Goal: Transaction & Acquisition: Download file/media

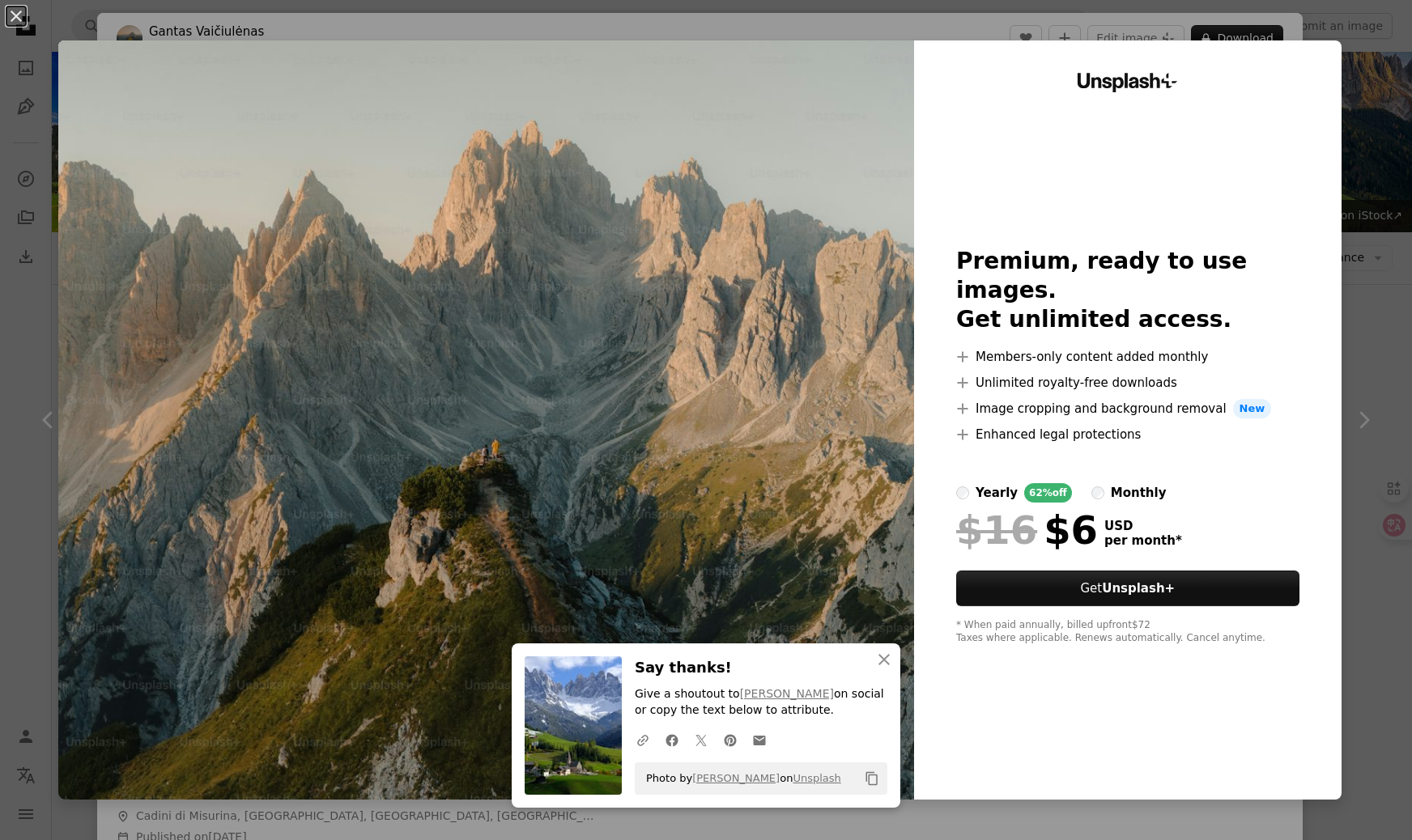
scroll to position [1702, 0]
click at [1396, 247] on div "An X shape An X shape Close Say thanks! Give a shoutout to [PERSON_NAME] on soc…" at bounding box center [706, 420] width 1412 height 840
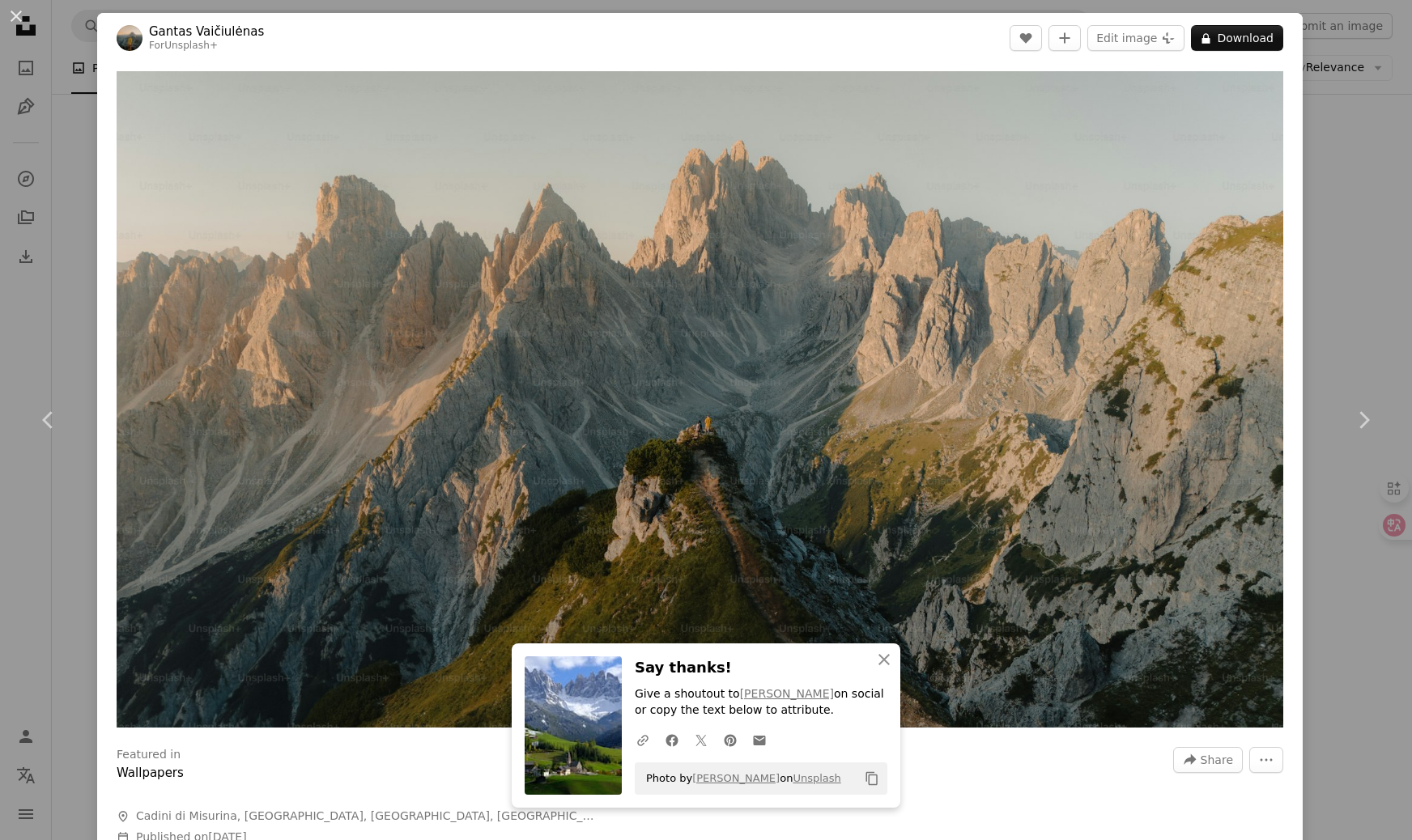
click at [1396, 247] on div "An X shape Chevron left Chevron right An X shape Close Say thanks! Give a shout…" at bounding box center [706, 420] width 1412 height 840
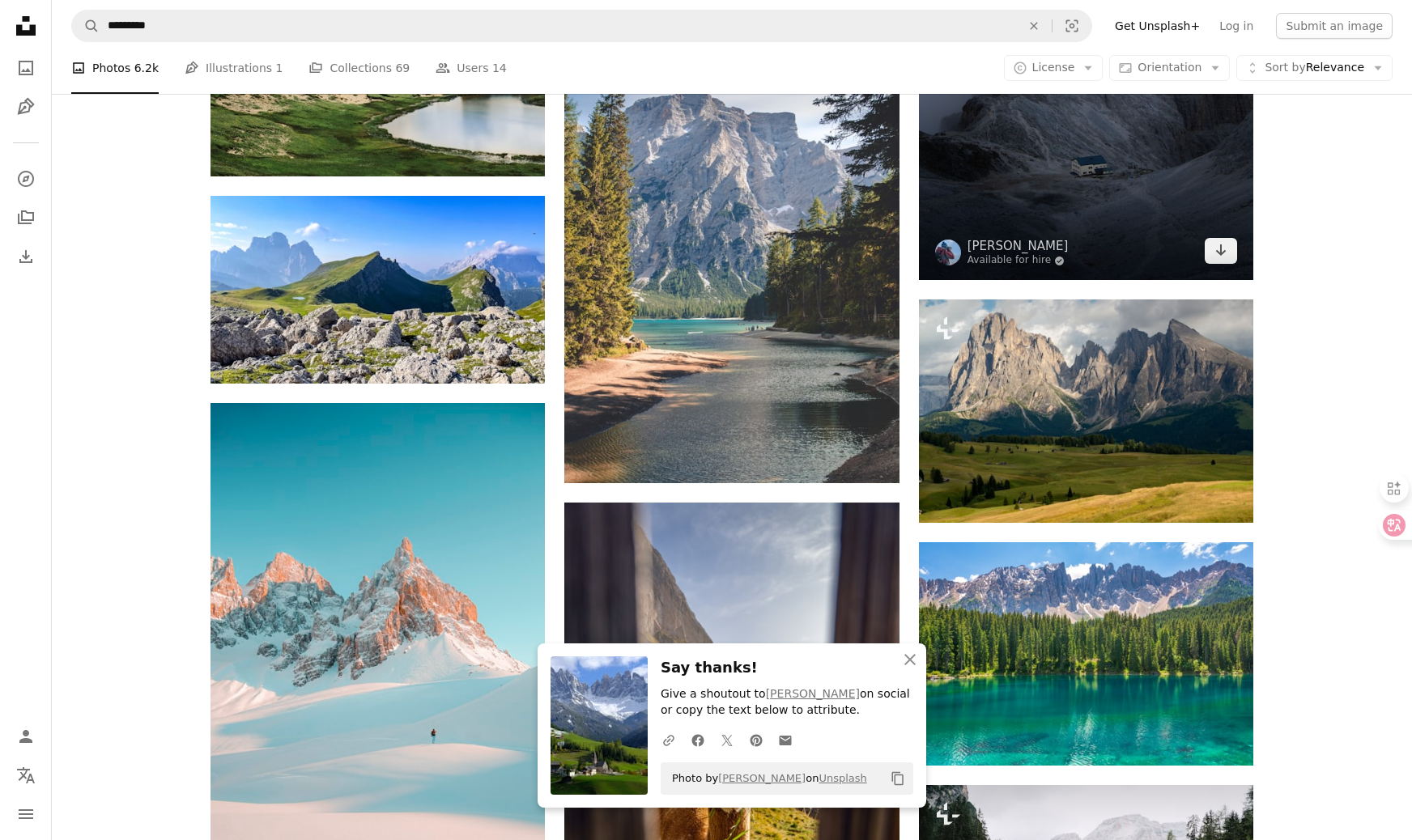
scroll to position [2484, 0]
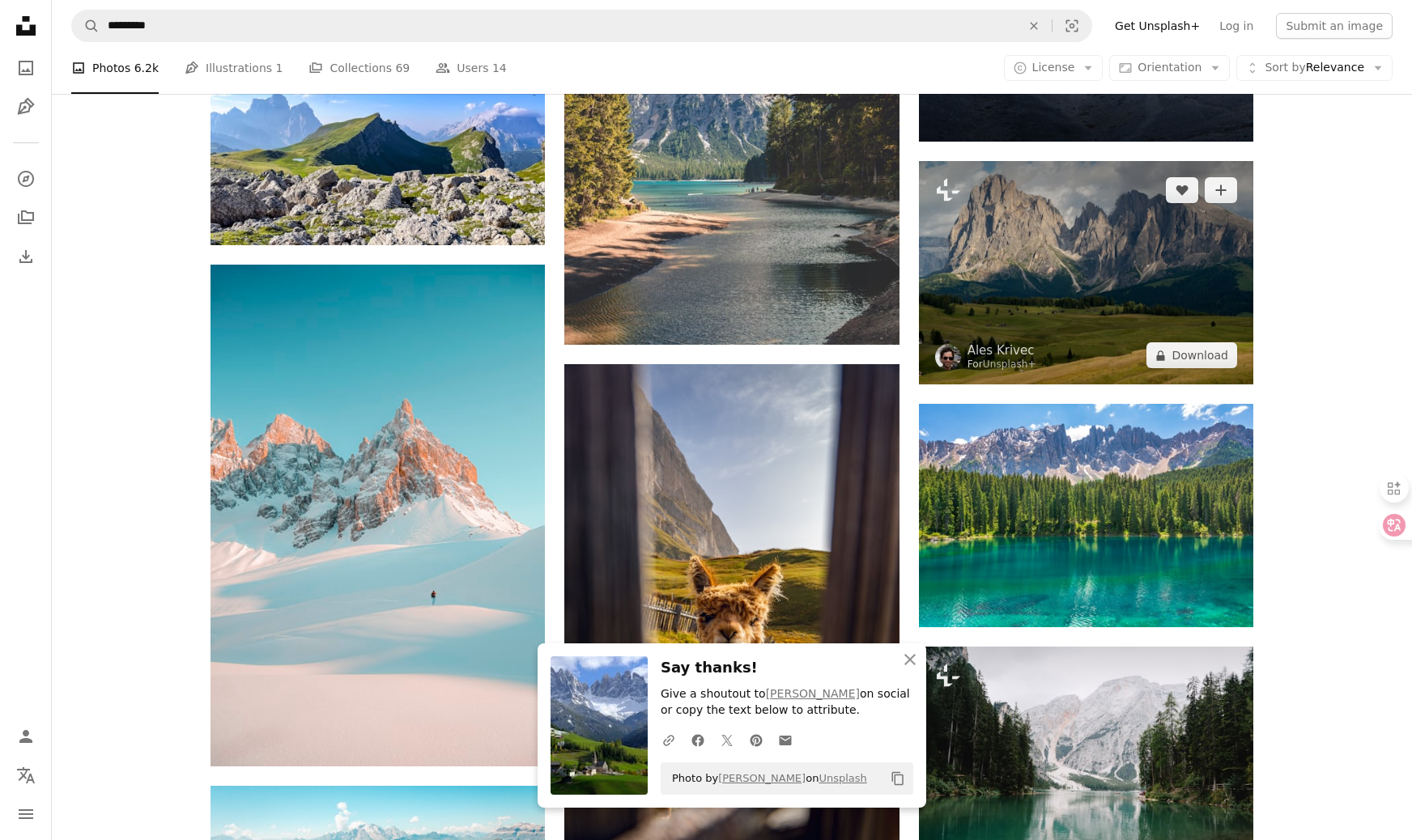
click at [1055, 216] on img at bounding box center [1086, 273] width 335 height 223
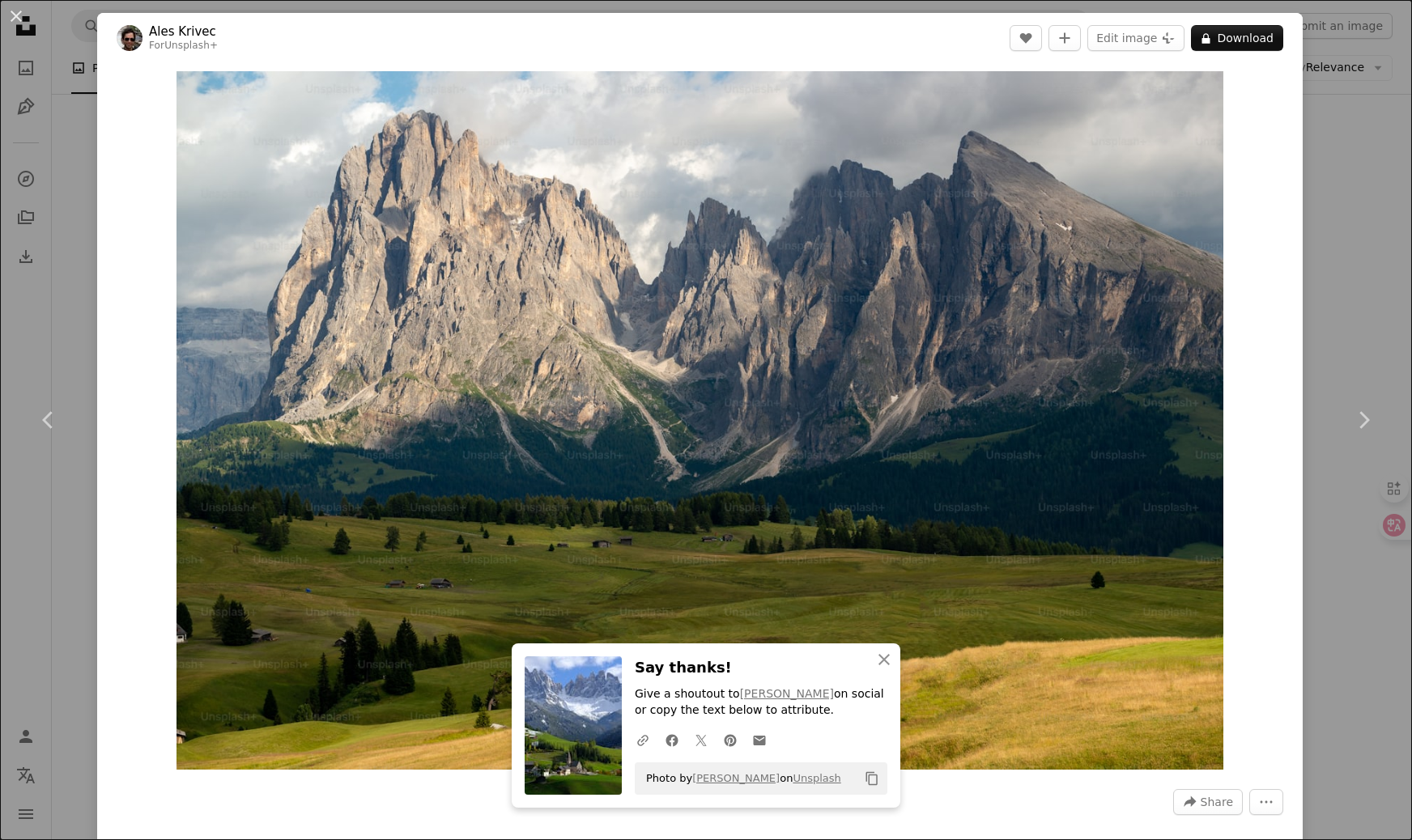
click at [1386, 202] on div "An X shape Chevron left Chevron right An X shape Close Say thanks! Give a shout…" at bounding box center [706, 420] width 1412 height 840
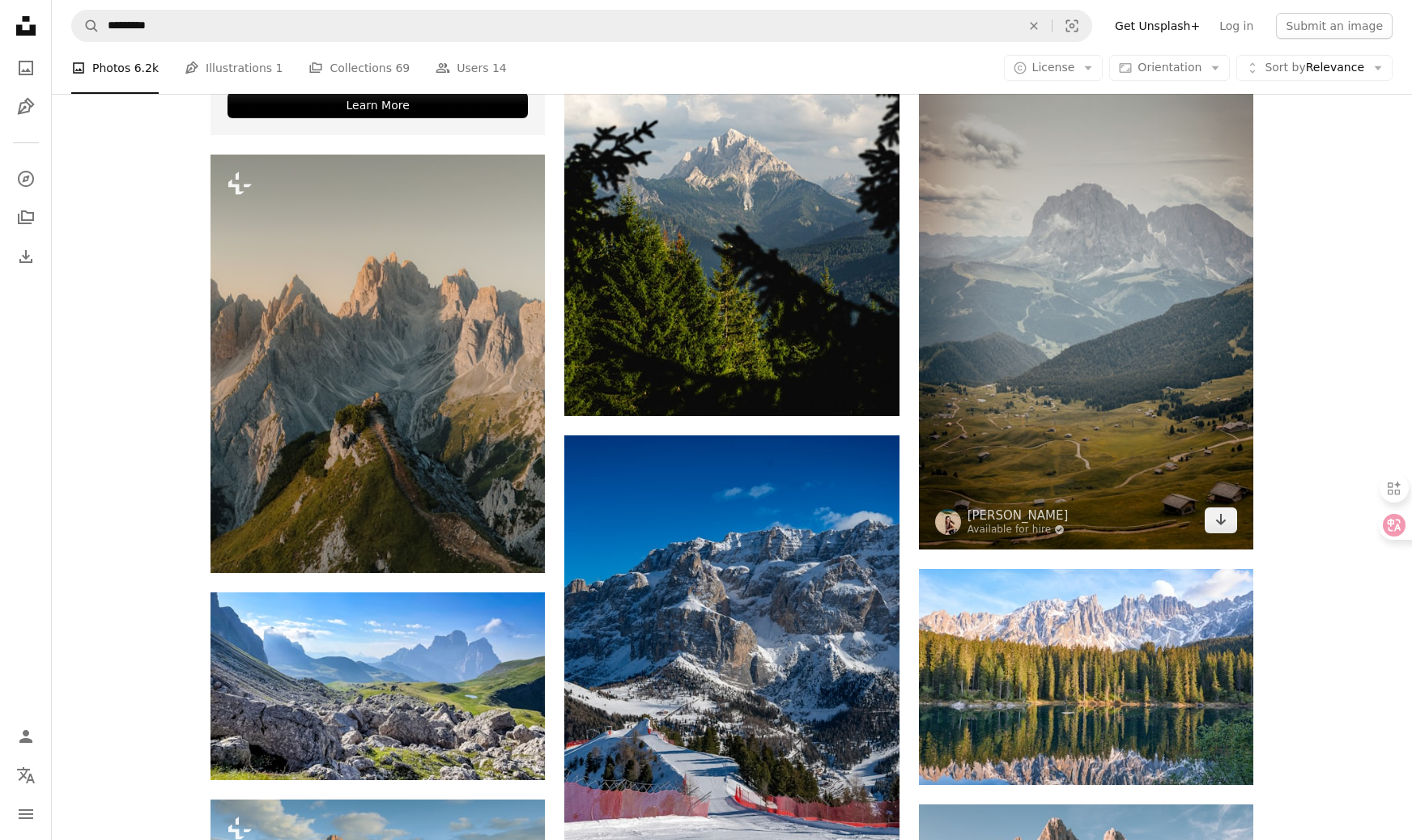
scroll to position [3650, 0]
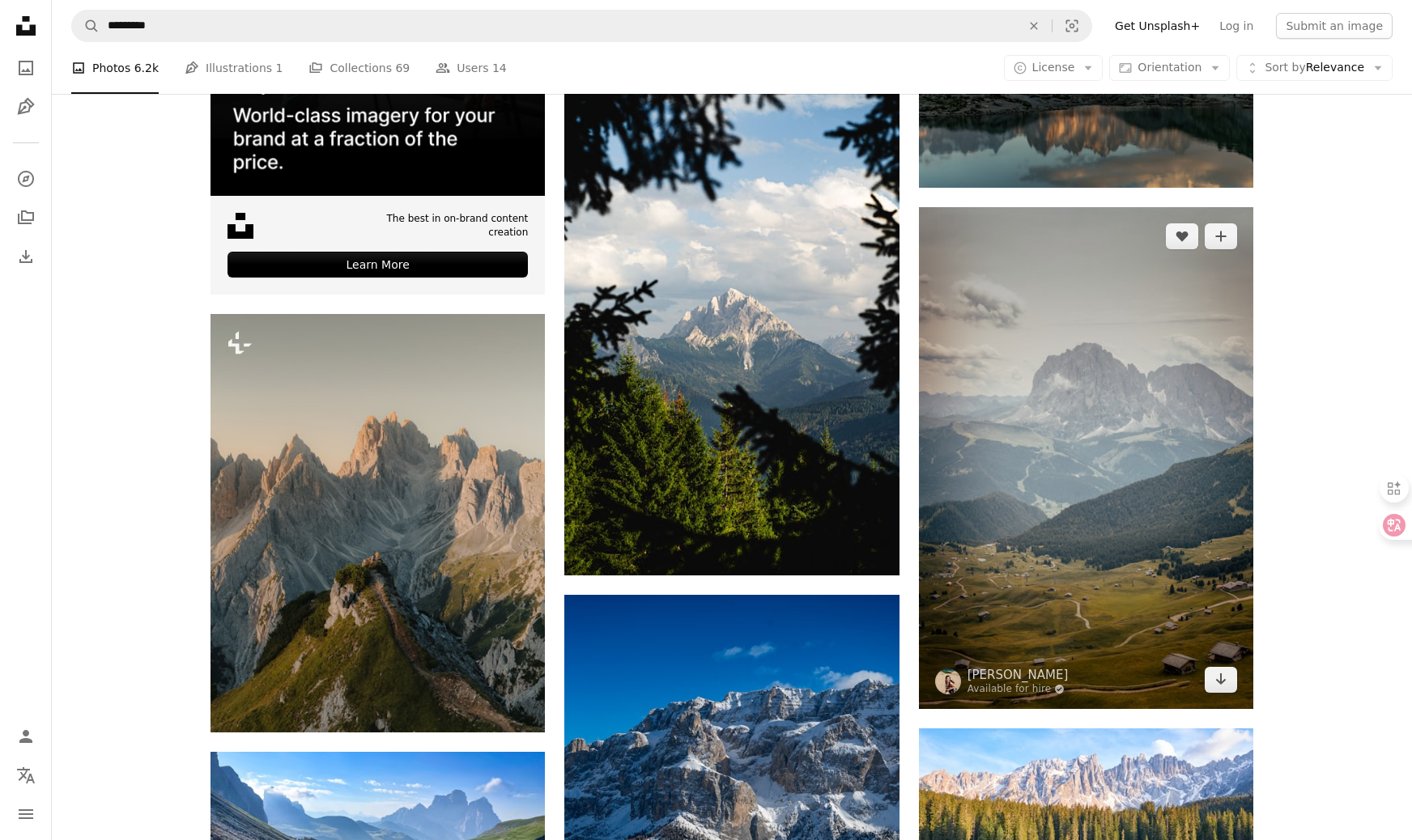
click at [1111, 386] on img at bounding box center [1086, 458] width 335 height 502
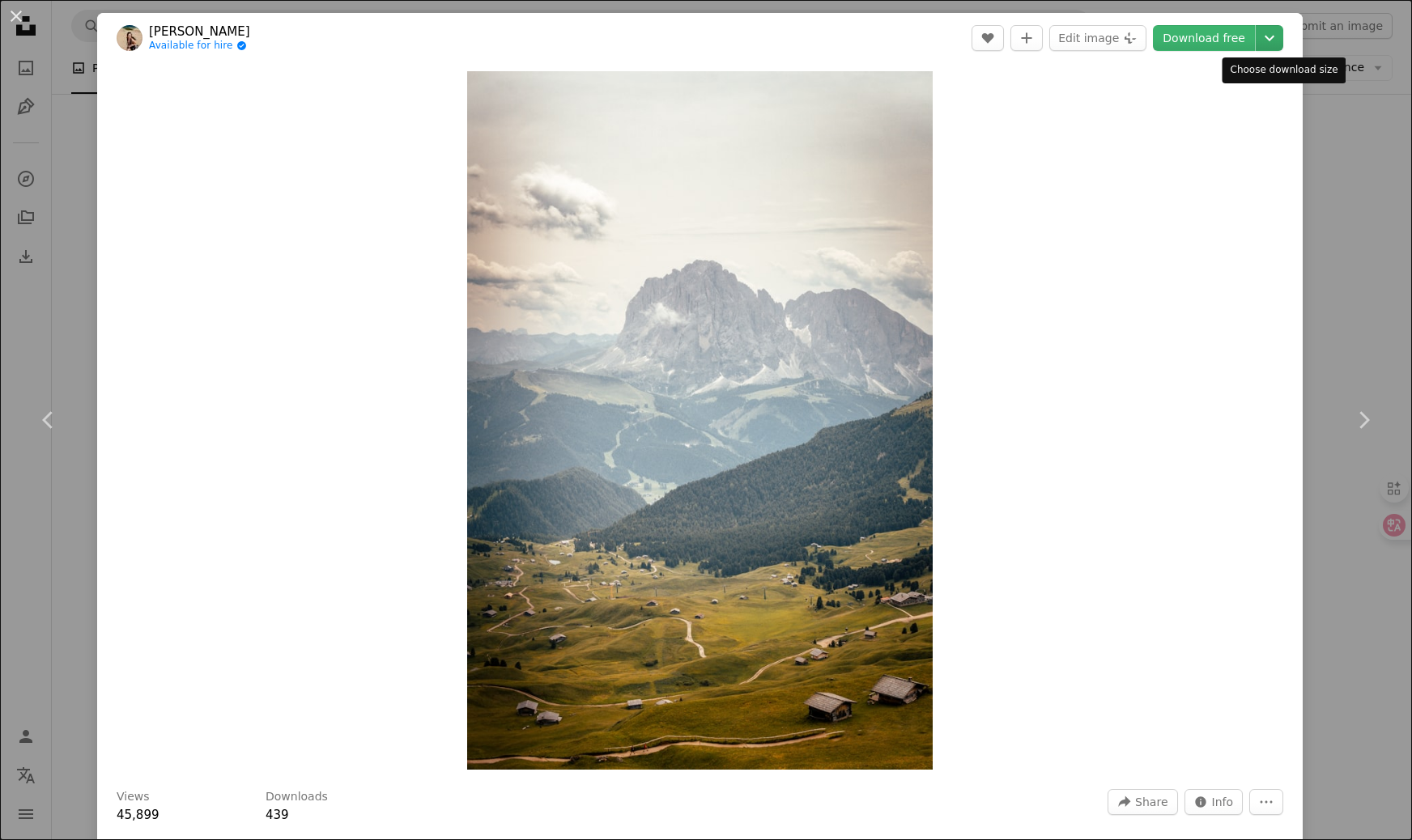
click at [1271, 41] on icon "Chevron down" at bounding box center [1270, 37] width 26 height 19
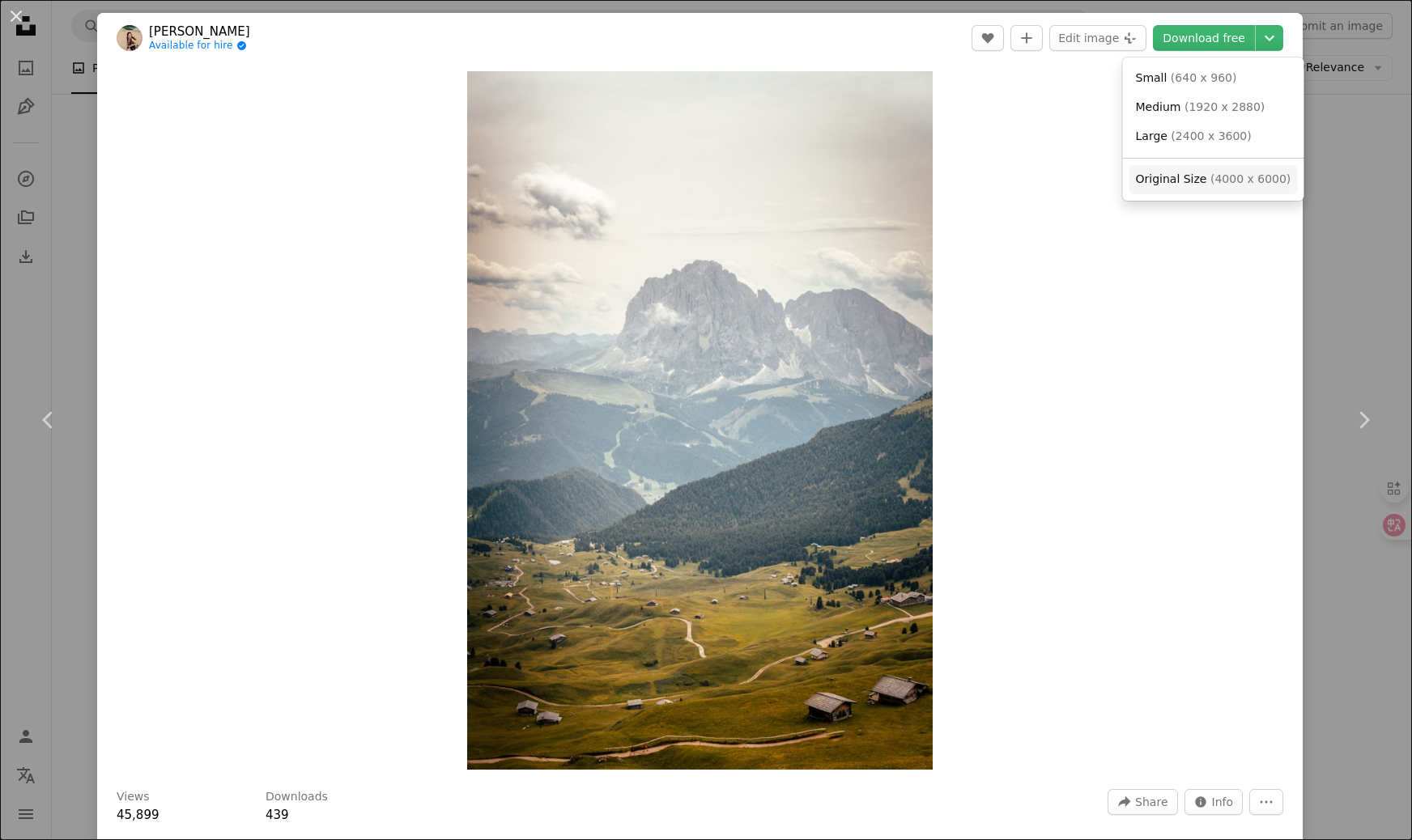
click at [1230, 169] on link "Original Size ( 4000 x 6000 )" at bounding box center [1213, 180] width 169 height 29
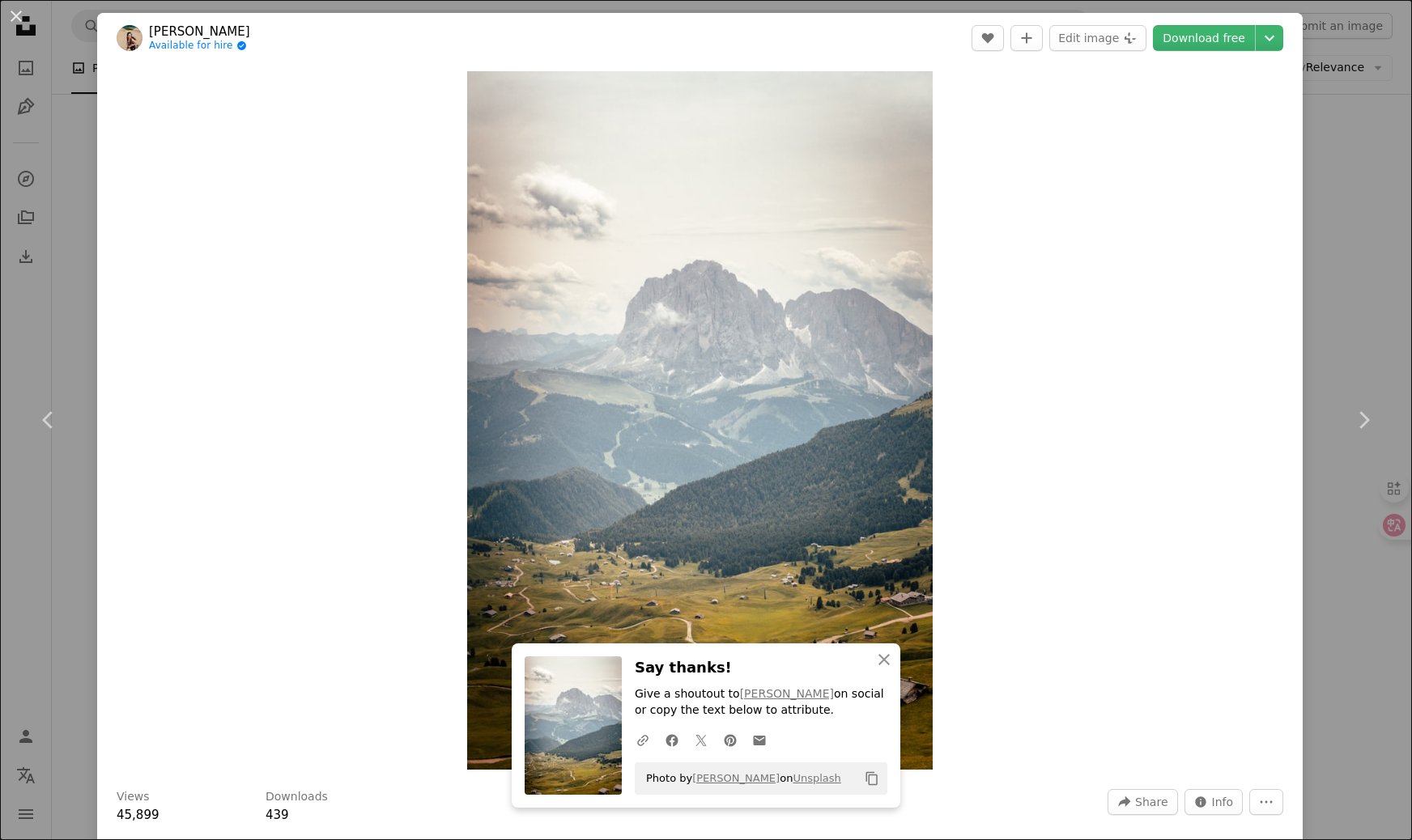
click at [1394, 225] on div "An X shape Chevron left Chevron right An X shape Close Say thanks! Give a shout…" at bounding box center [706, 420] width 1412 height 840
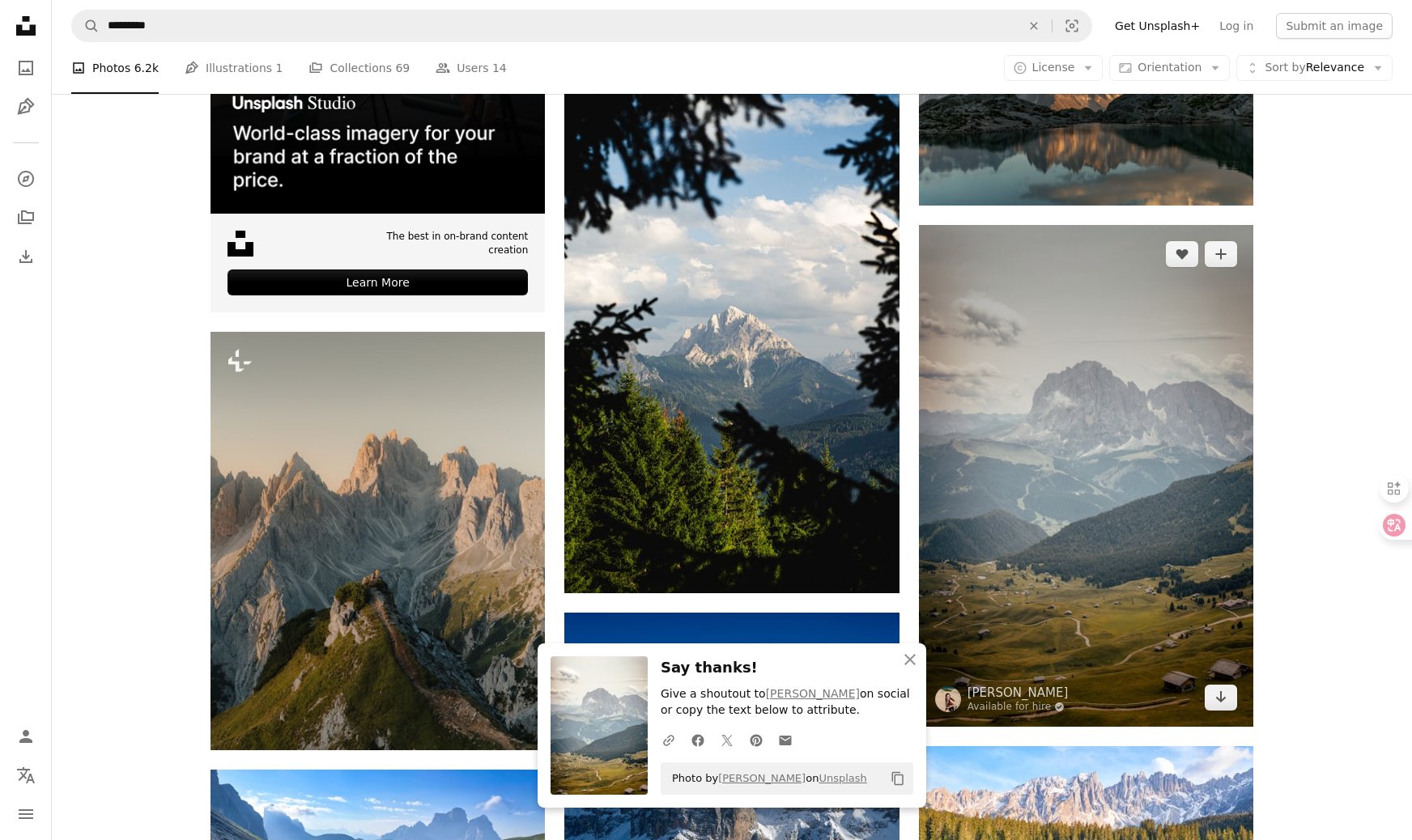
scroll to position [3631, 0]
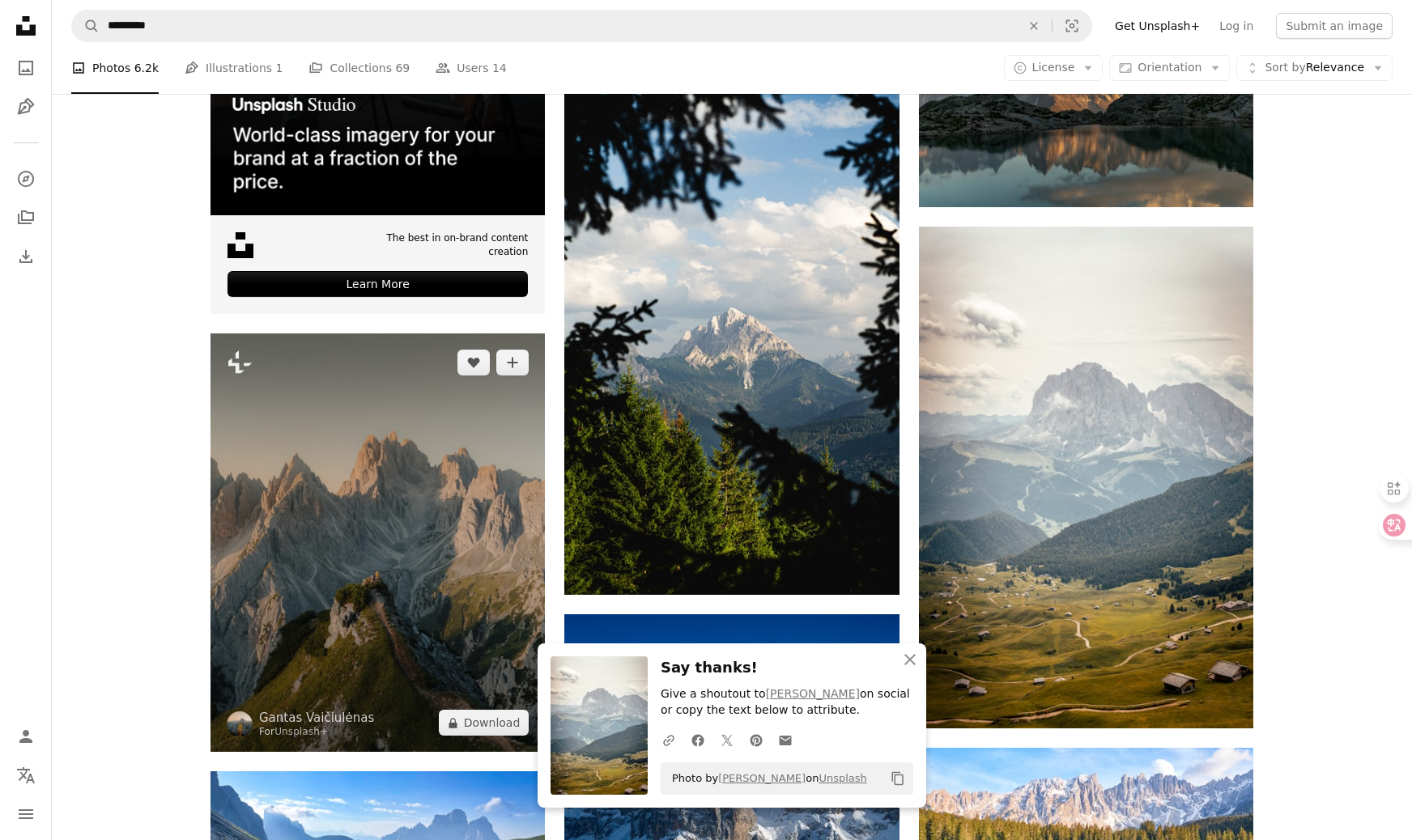
click at [378, 530] on img at bounding box center [378, 543] width 335 height 419
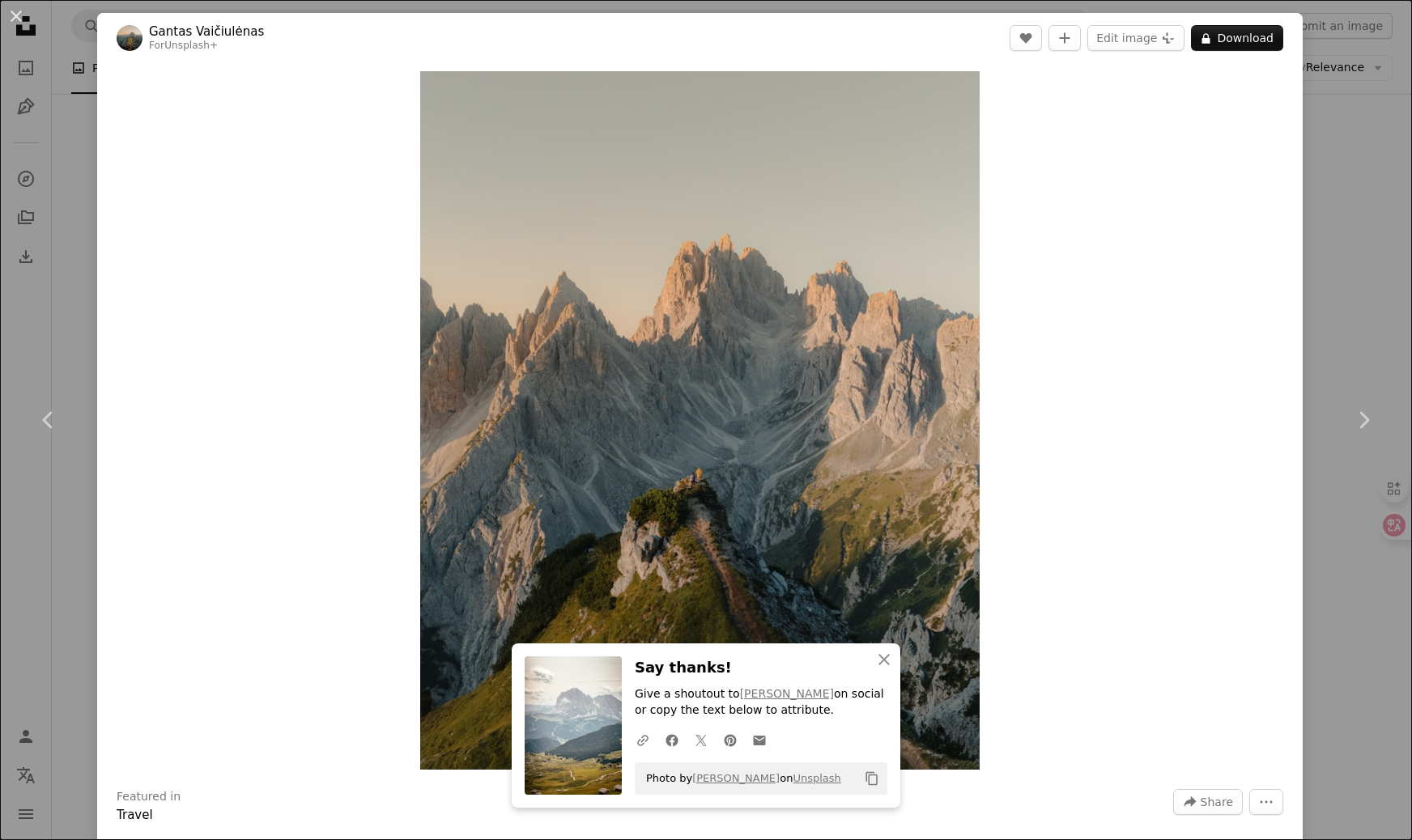
click at [1375, 180] on div "An X shape Chevron left Chevron right An X shape Close Say thanks! Give a shout…" at bounding box center [706, 420] width 1412 height 840
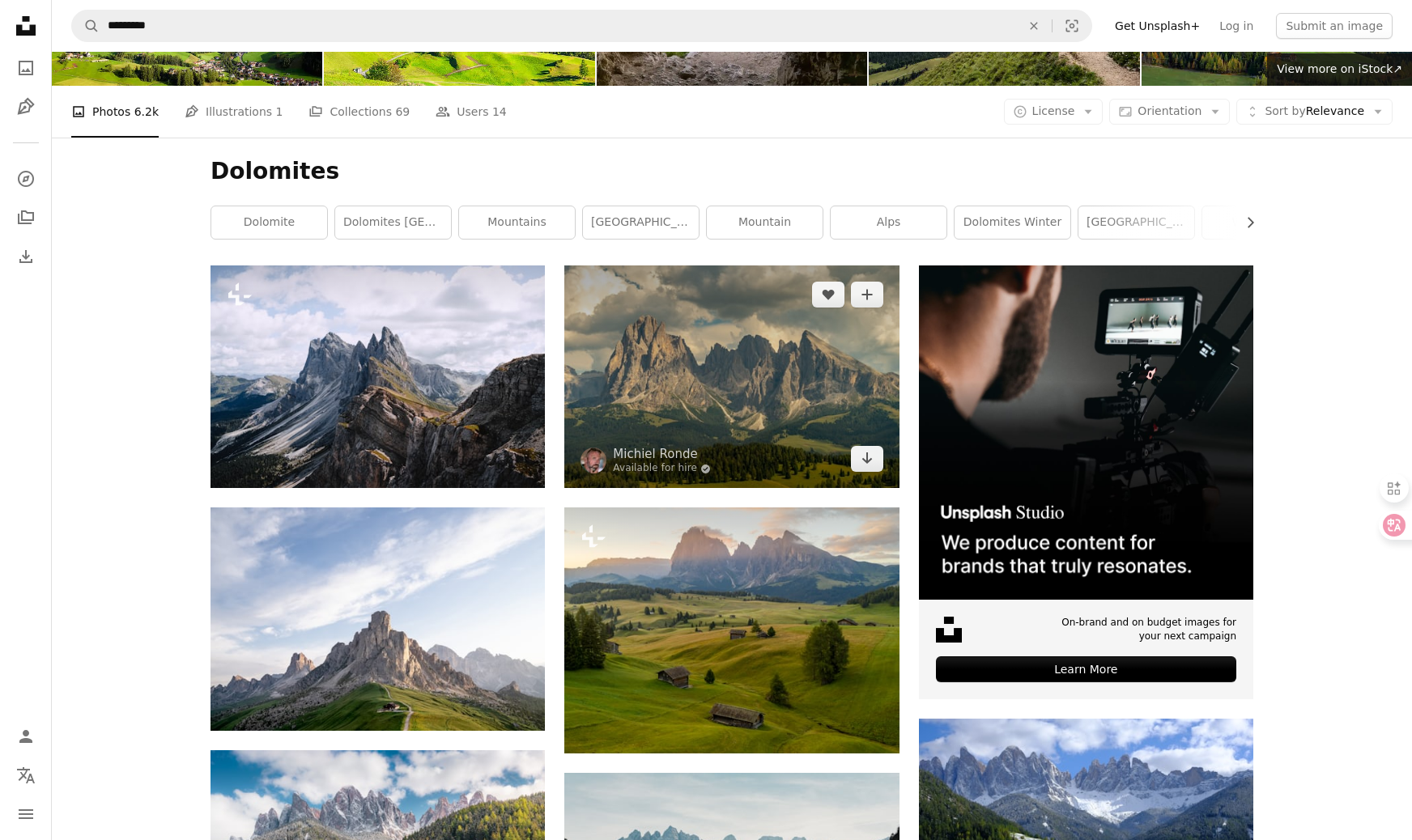
scroll to position [219, 0]
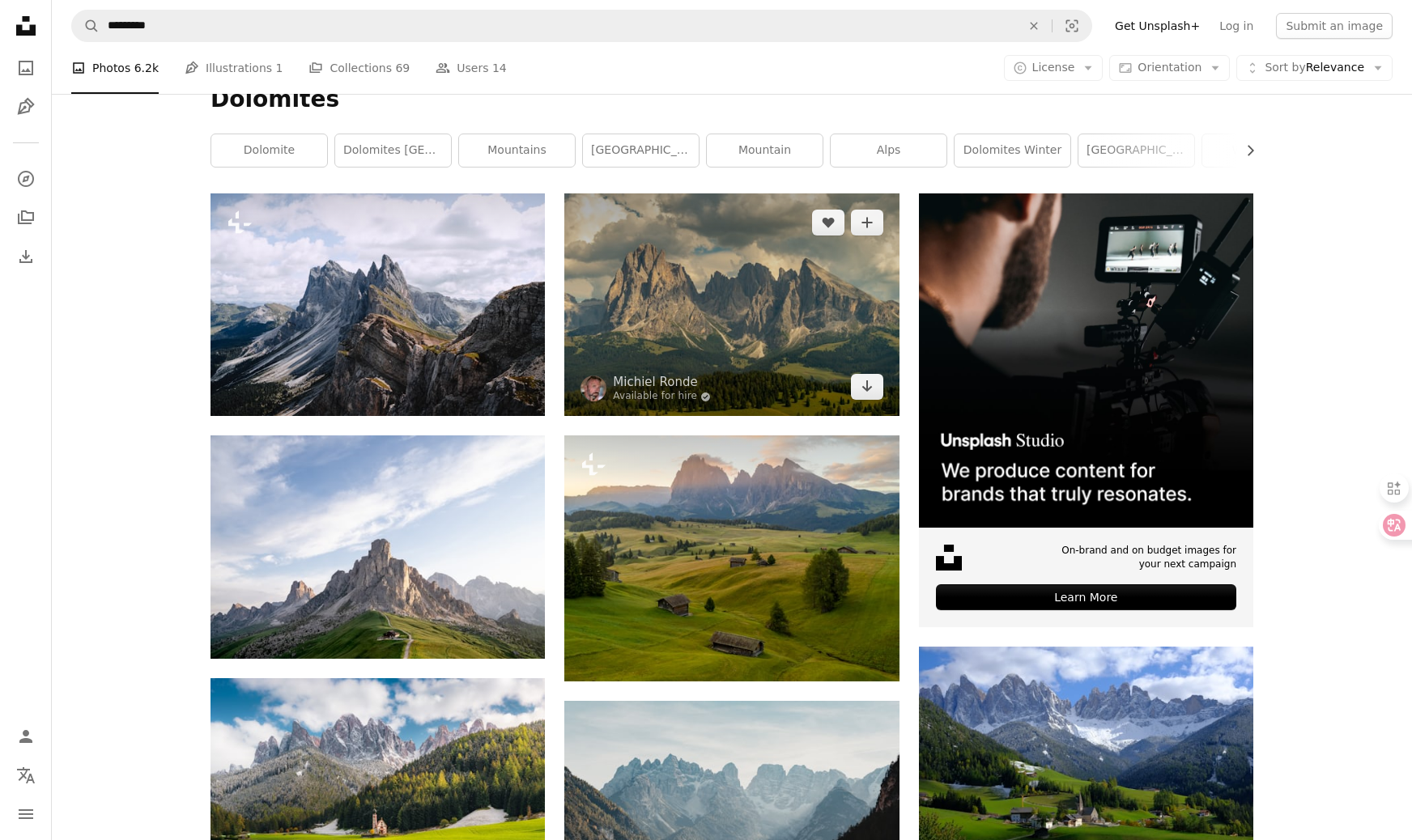
click at [764, 311] on img at bounding box center [732, 305] width 335 height 223
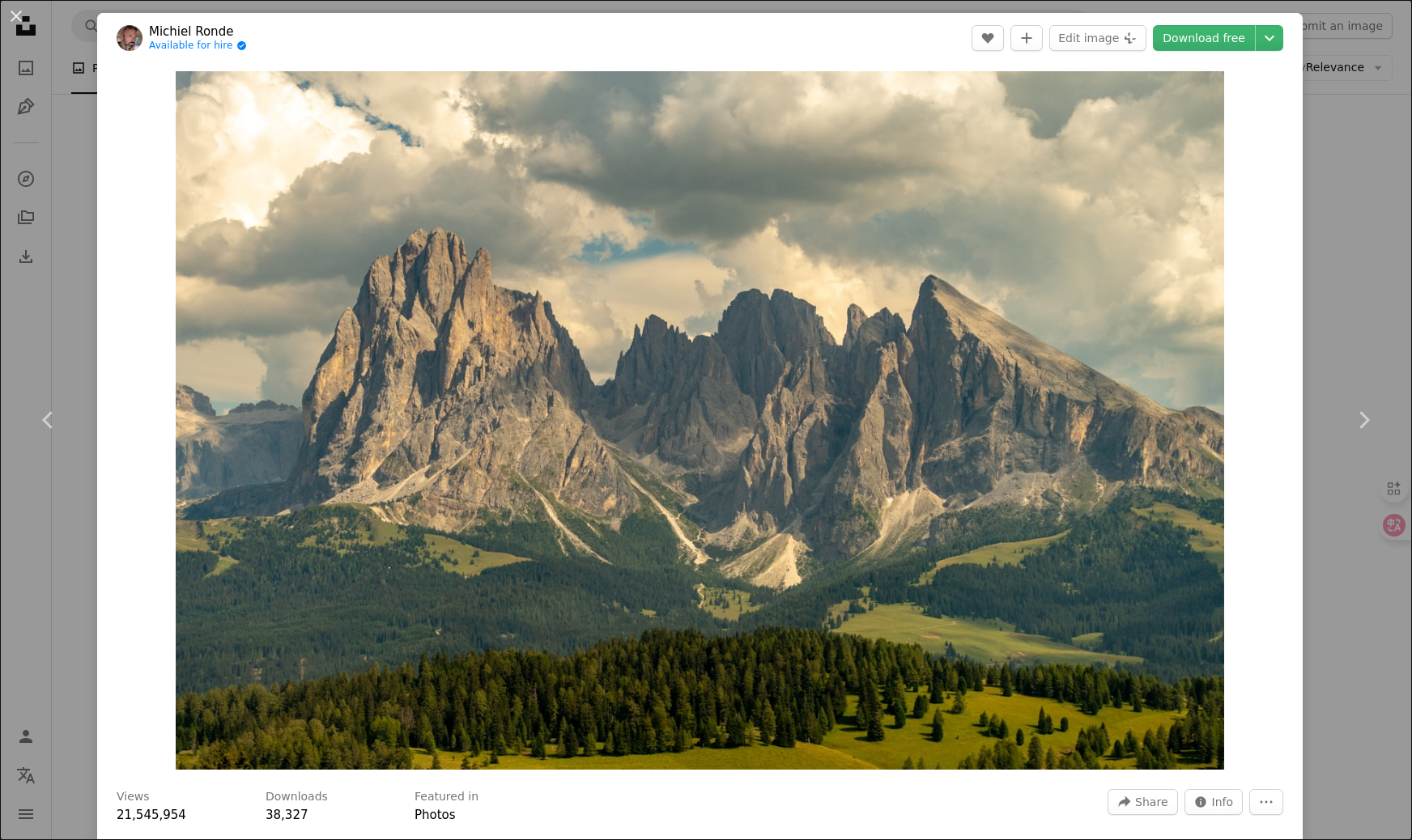
click at [1398, 296] on div "An X shape Chevron left Chevron right Michiel Ronde Available for hire A checkm…" at bounding box center [706, 420] width 1412 height 840
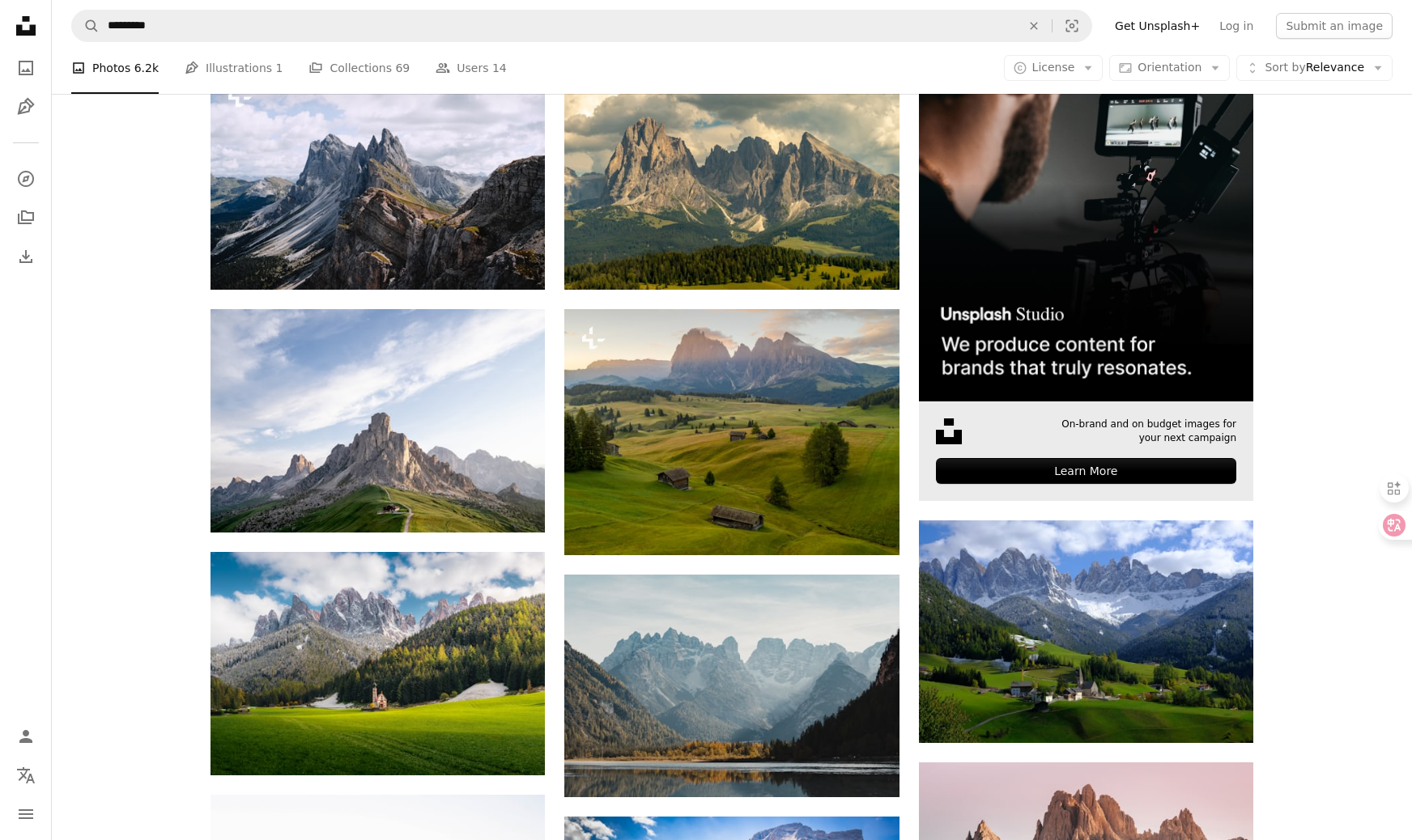
scroll to position [399, 0]
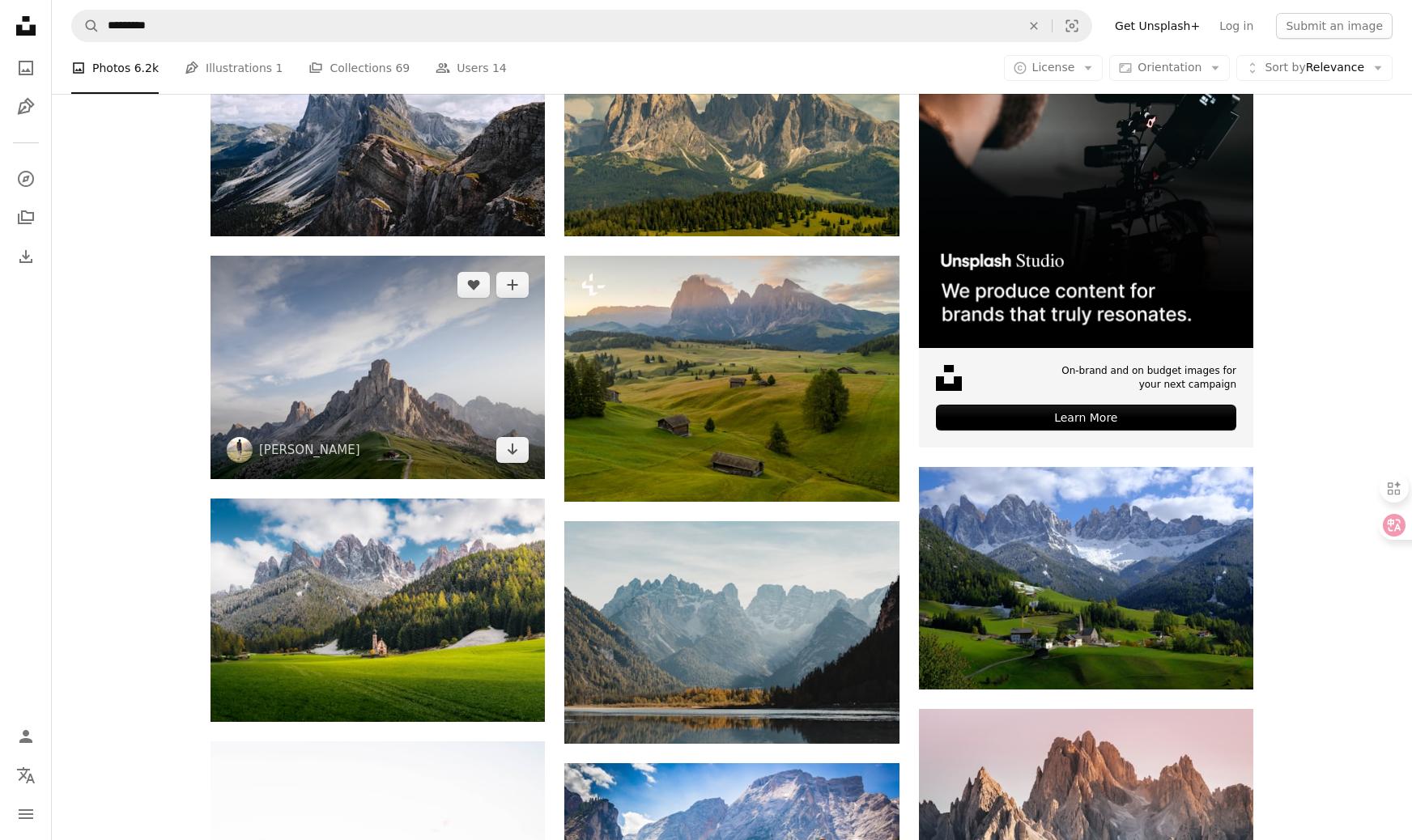
click at [383, 344] on img at bounding box center [378, 368] width 335 height 223
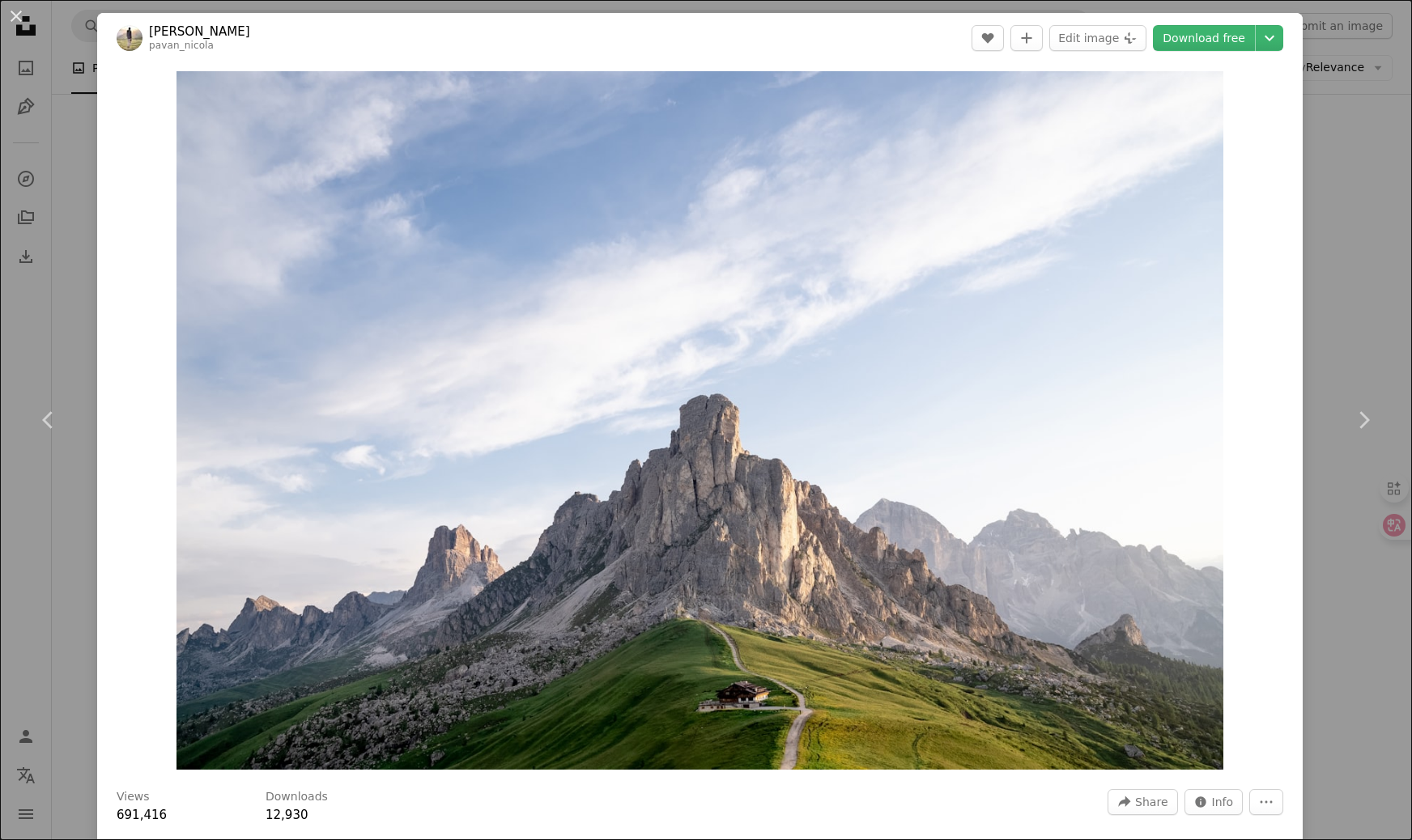
click at [1353, 264] on div "An X shape Chevron left Chevron right [PERSON_NAME] A heart A plus sign Edit im…" at bounding box center [706, 420] width 1412 height 840
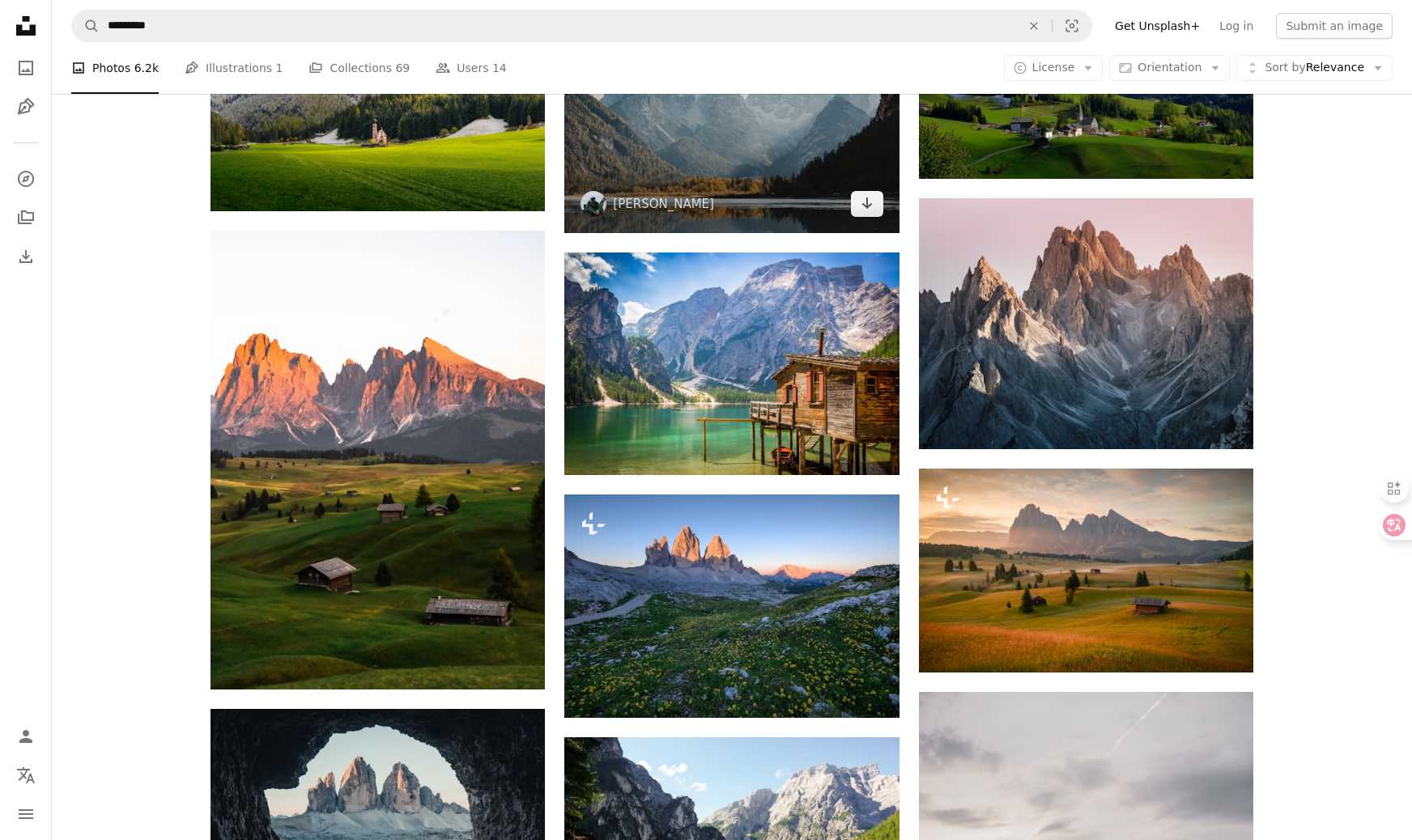
scroll to position [912, 0]
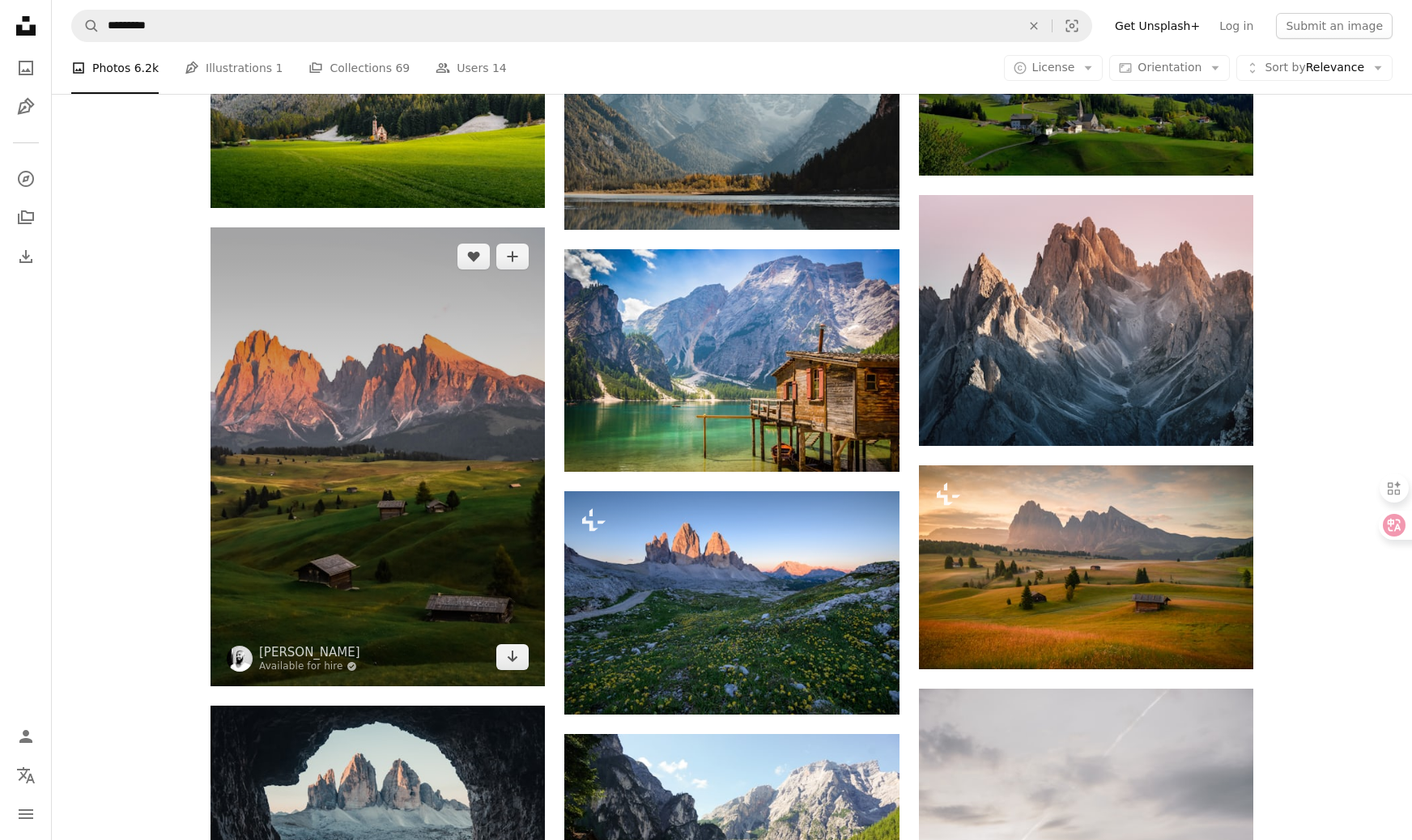
click at [473, 448] on img at bounding box center [378, 456] width 335 height 459
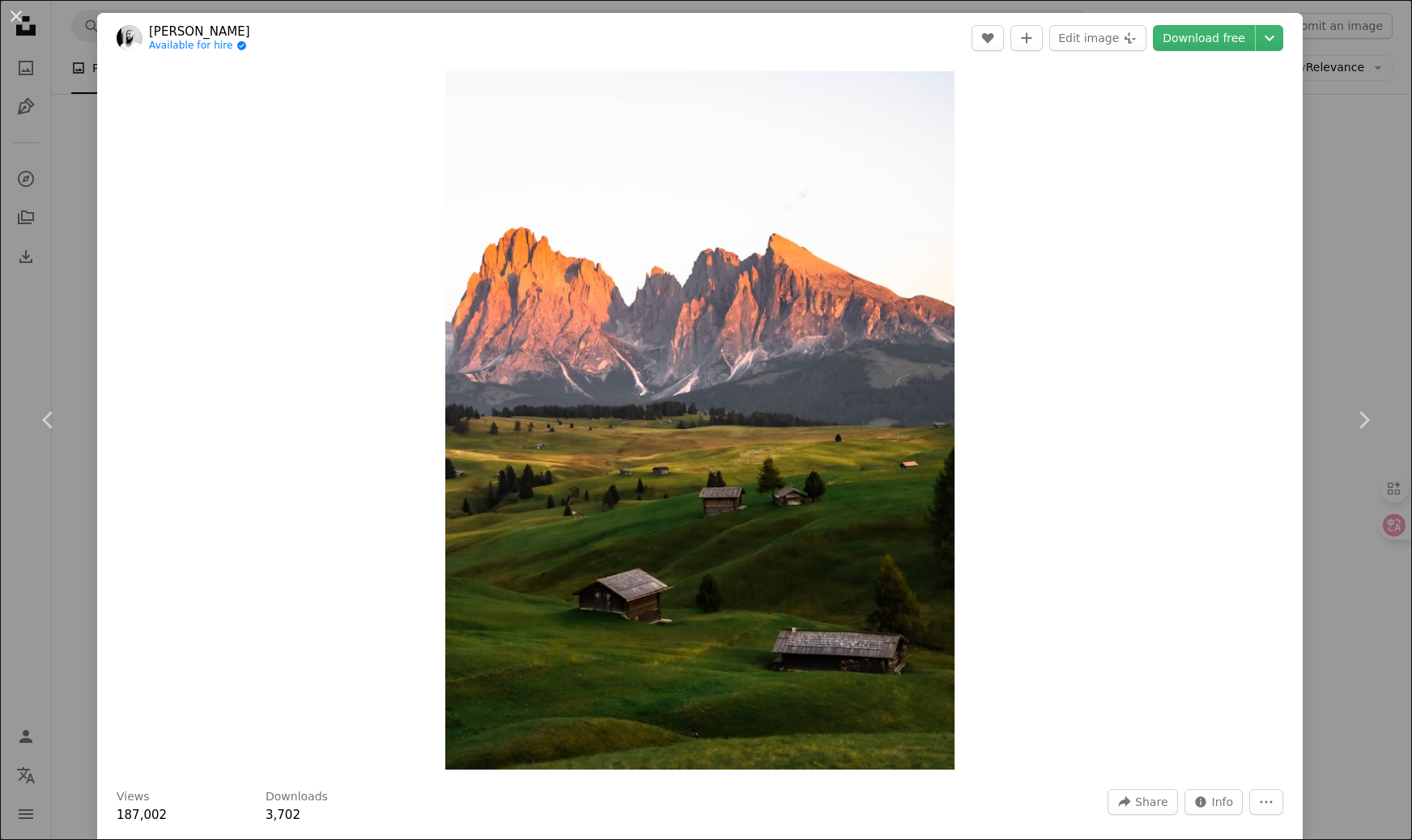
click at [1376, 227] on div "An X shape Chevron left Chevron right [PERSON_NAME] Available for hire A checkm…" at bounding box center [706, 420] width 1412 height 840
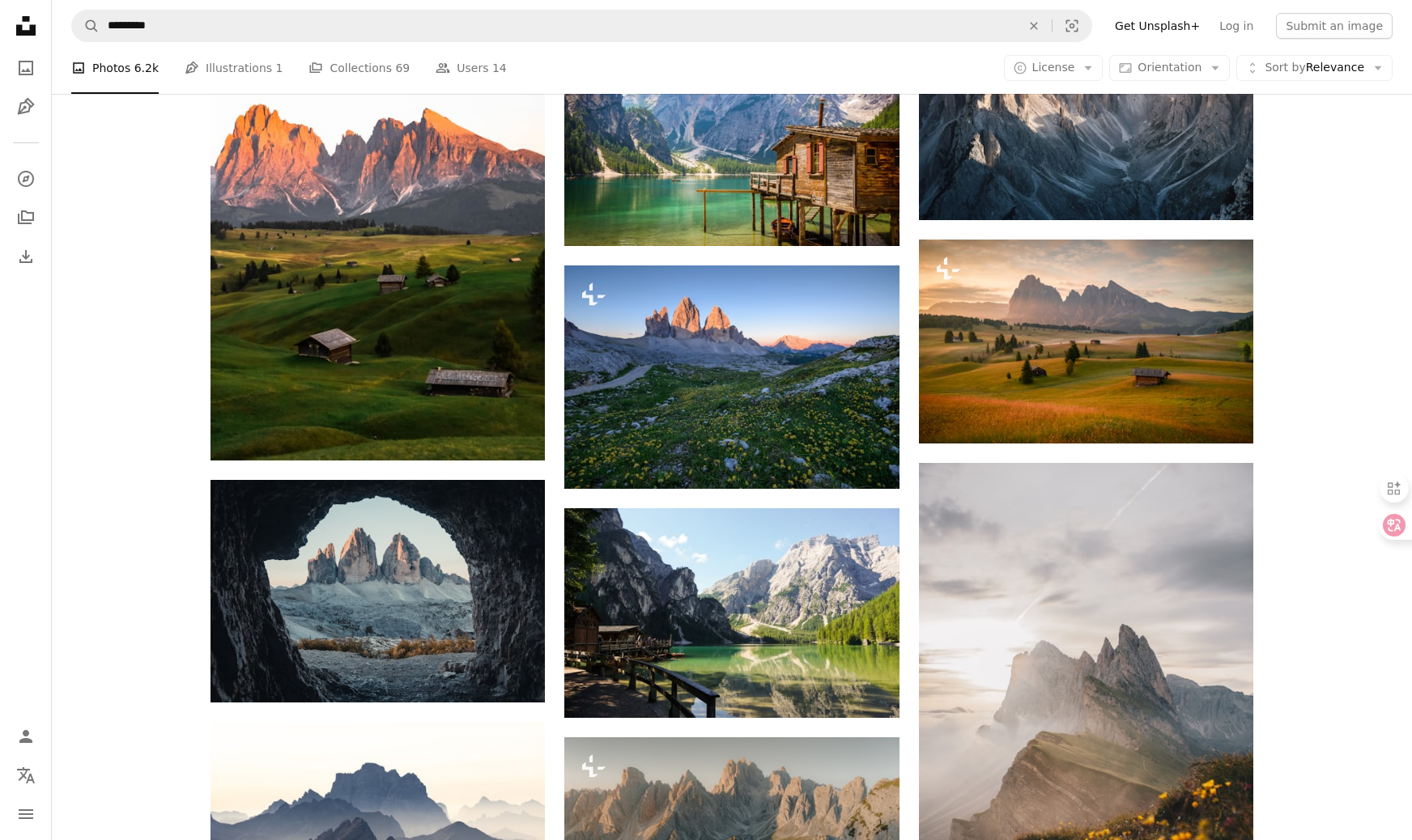
scroll to position [1150, 0]
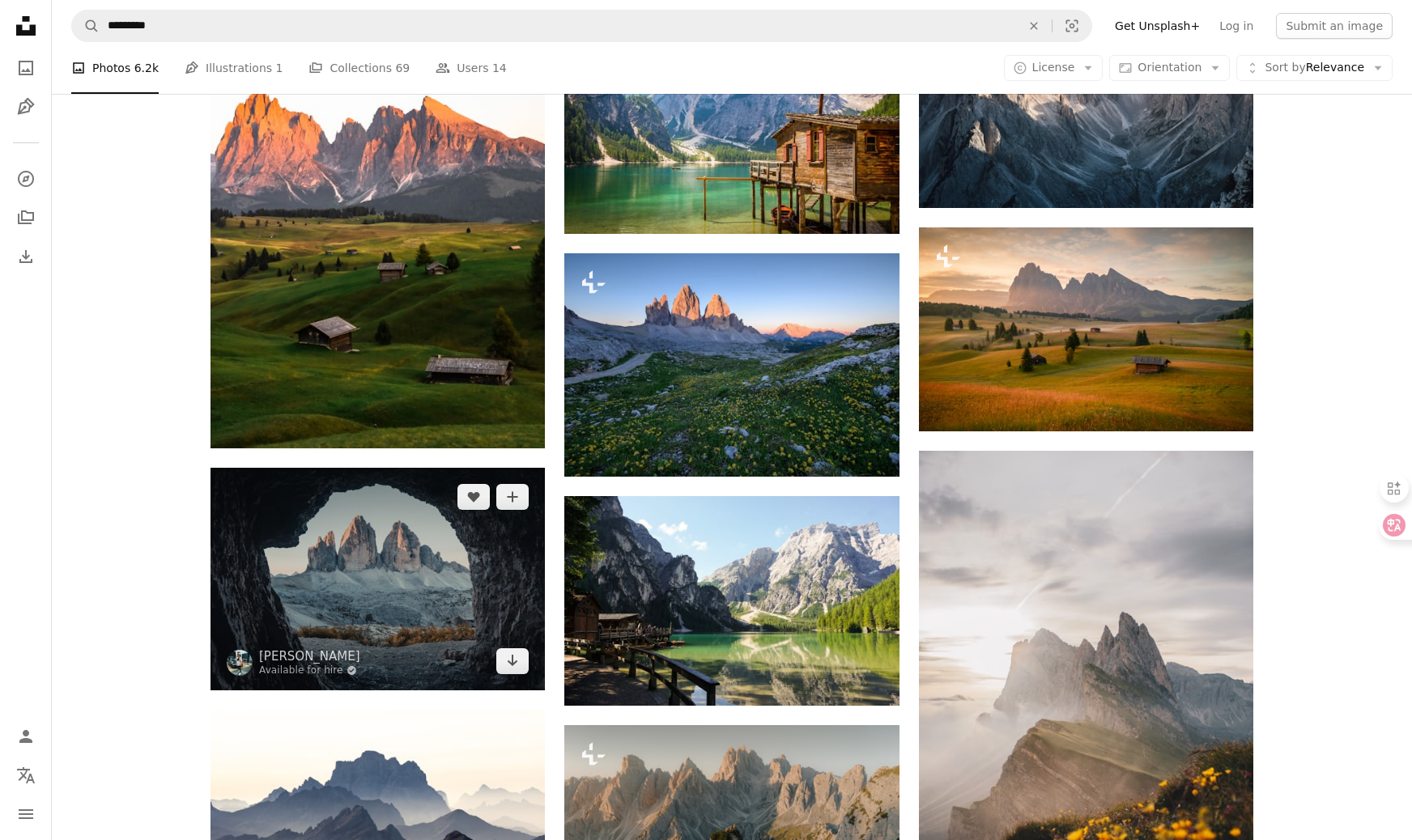
click at [460, 551] on img at bounding box center [378, 579] width 335 height 223
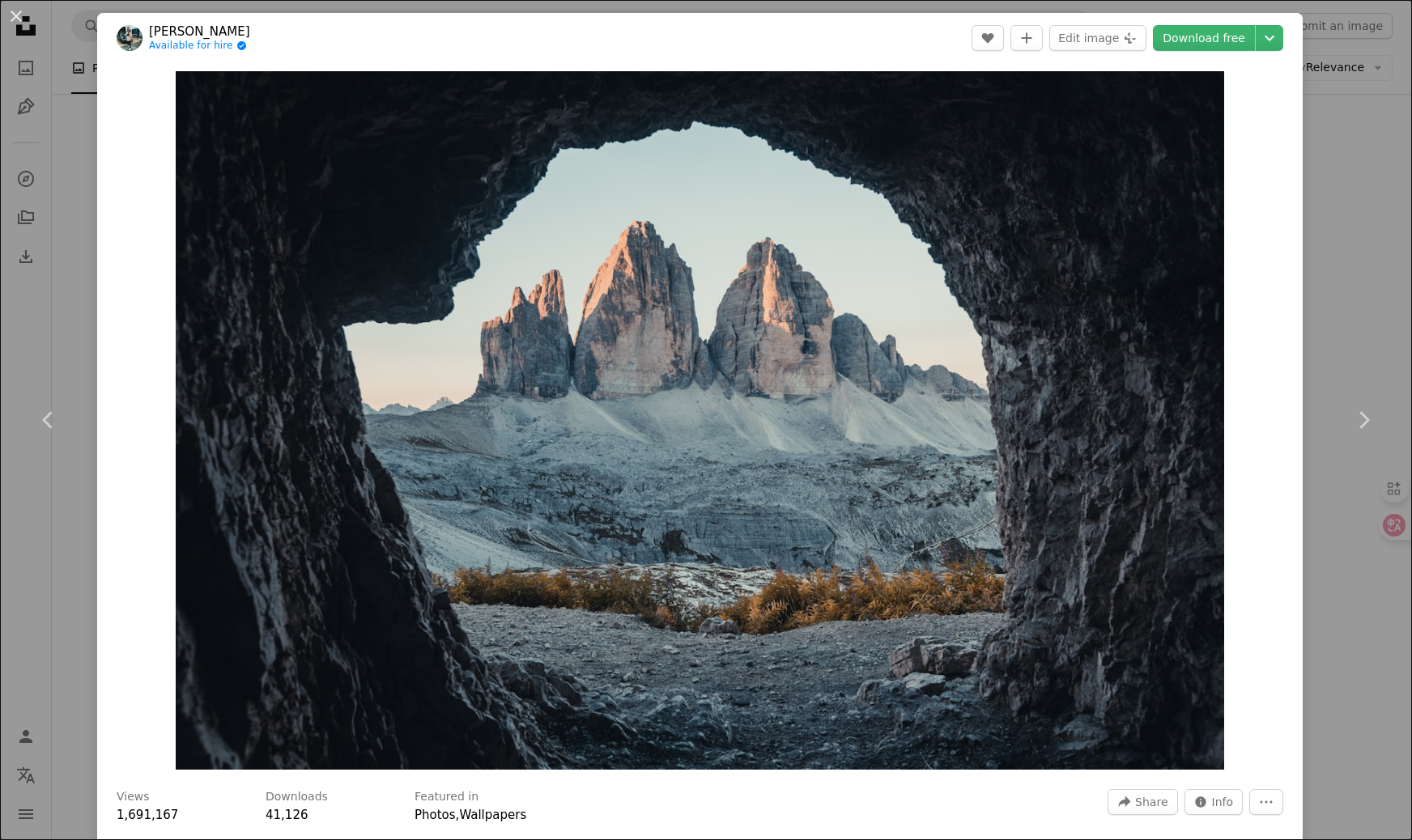
click at [1371, 291] on div "An X shape Chevron left Chevron right [PERSON_NAME] Available for hire A checkm…" at bounding box center [706, 420] width 1412 height 840
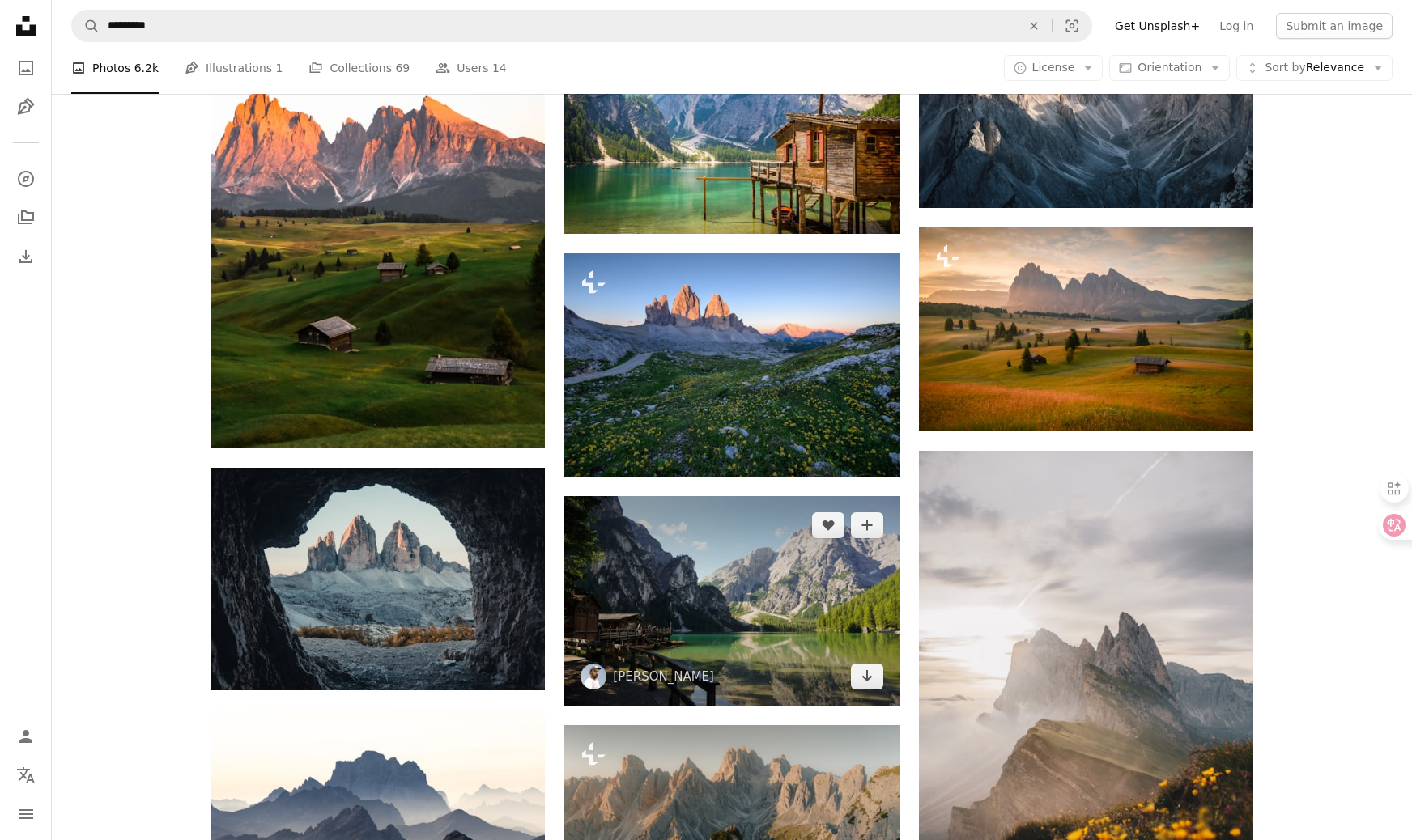
click at [785, 615] on img at bounding box center [732, 601] width 335 height 210
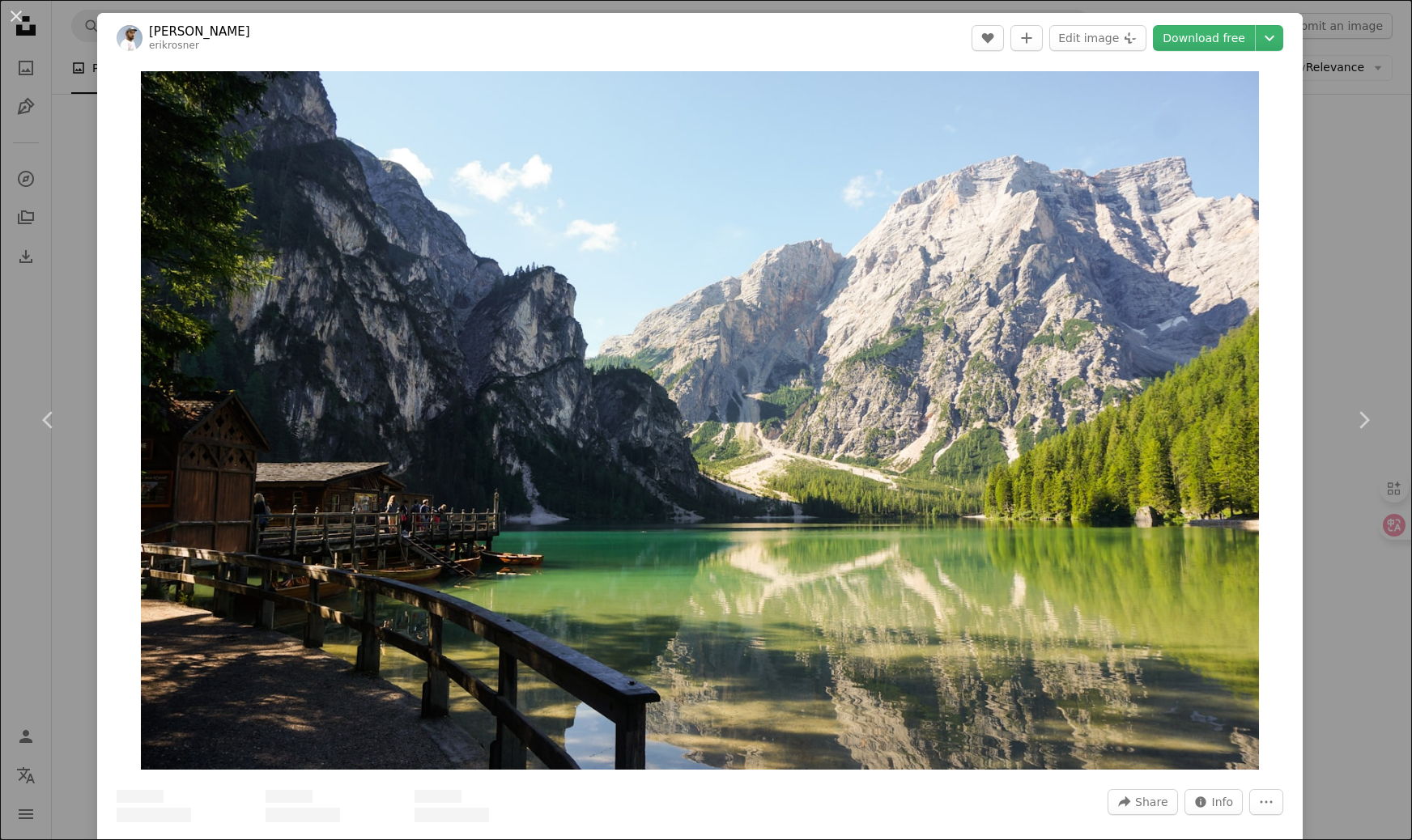
click at [1345, 303] on div "An X shape Chevron left Chevron right [PERSON_NAME] erikrosner A heart A plus s…" at bounding box center [706, 420] width 1412 height 840
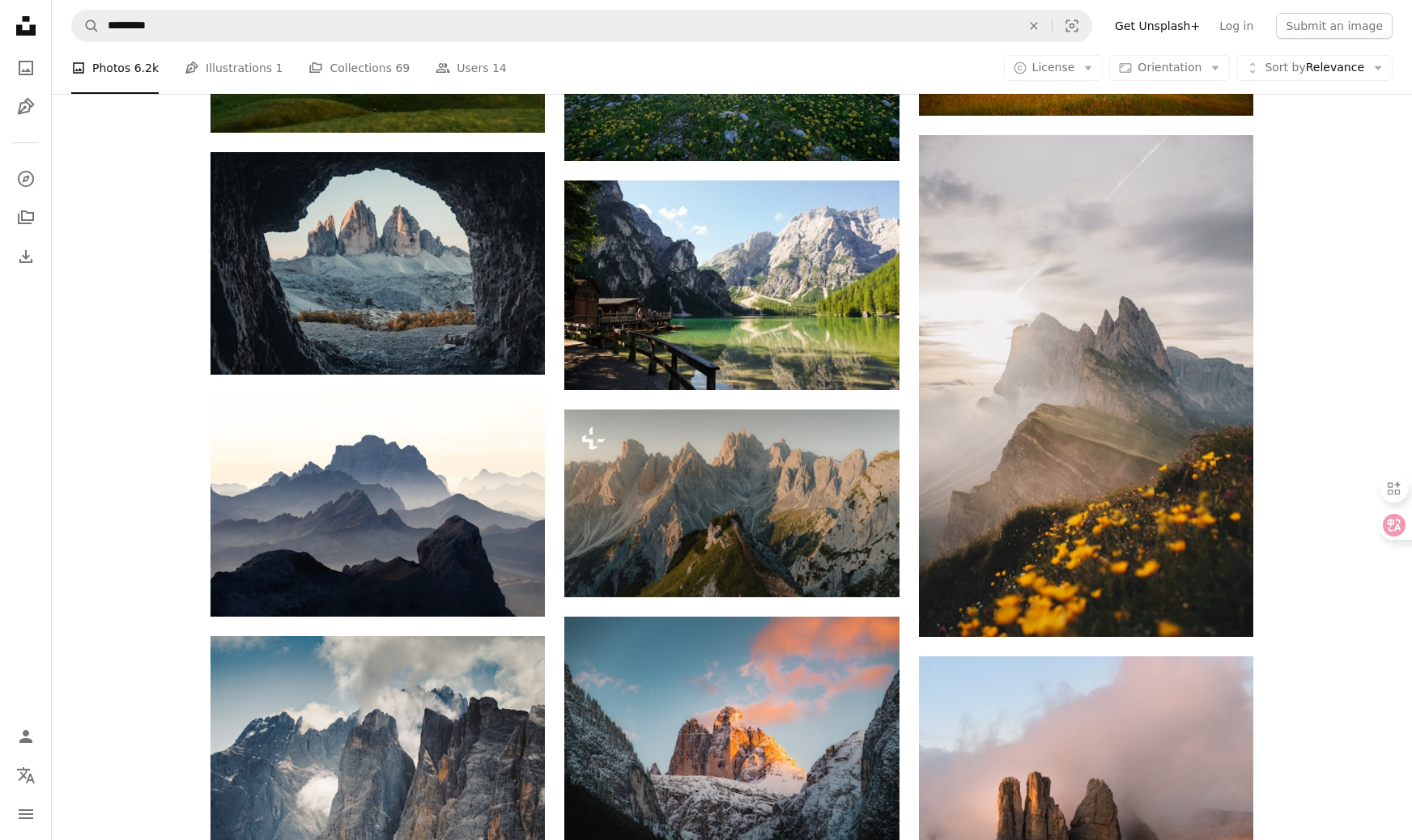
scroll to position [1469, 0]
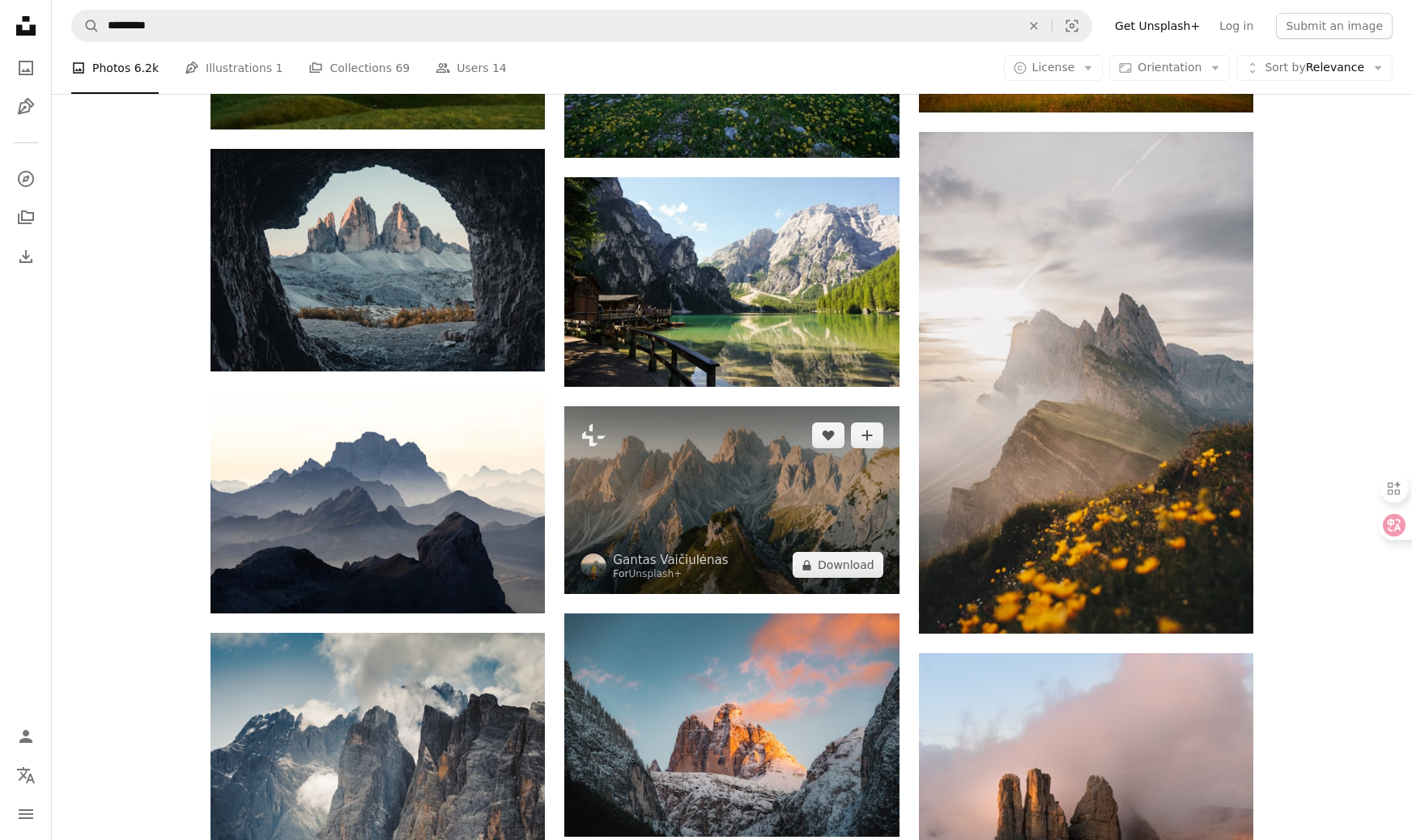
click at [766, 422] on img at bounding box center [732, 501] width 335 height 188
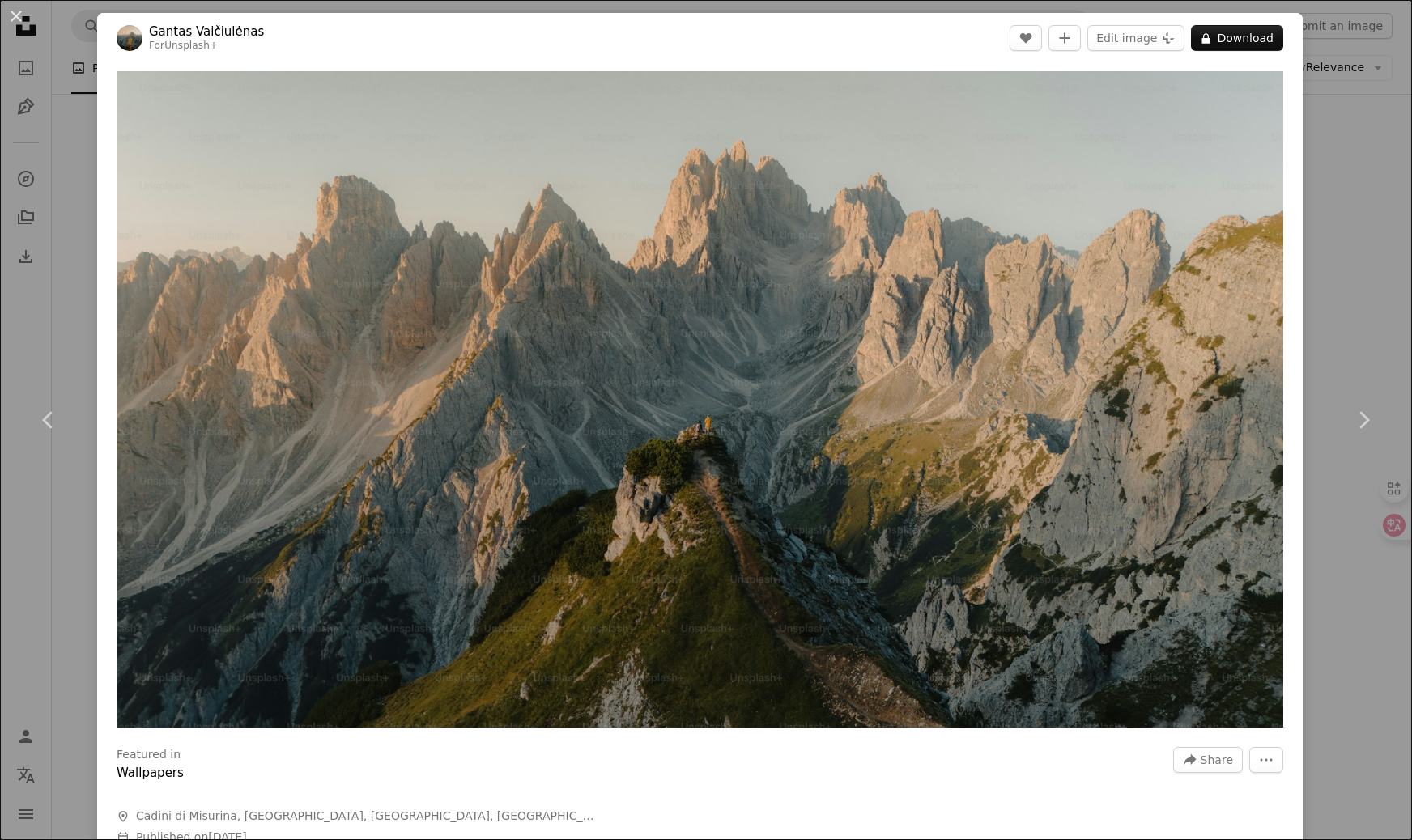
click at [1379, 155] on div "An X shape Chevron left Chevron right Gantas Vaičiulėnas For Unsplash+ A heart …" at bounding box center [706, 420] width 1412 height 840
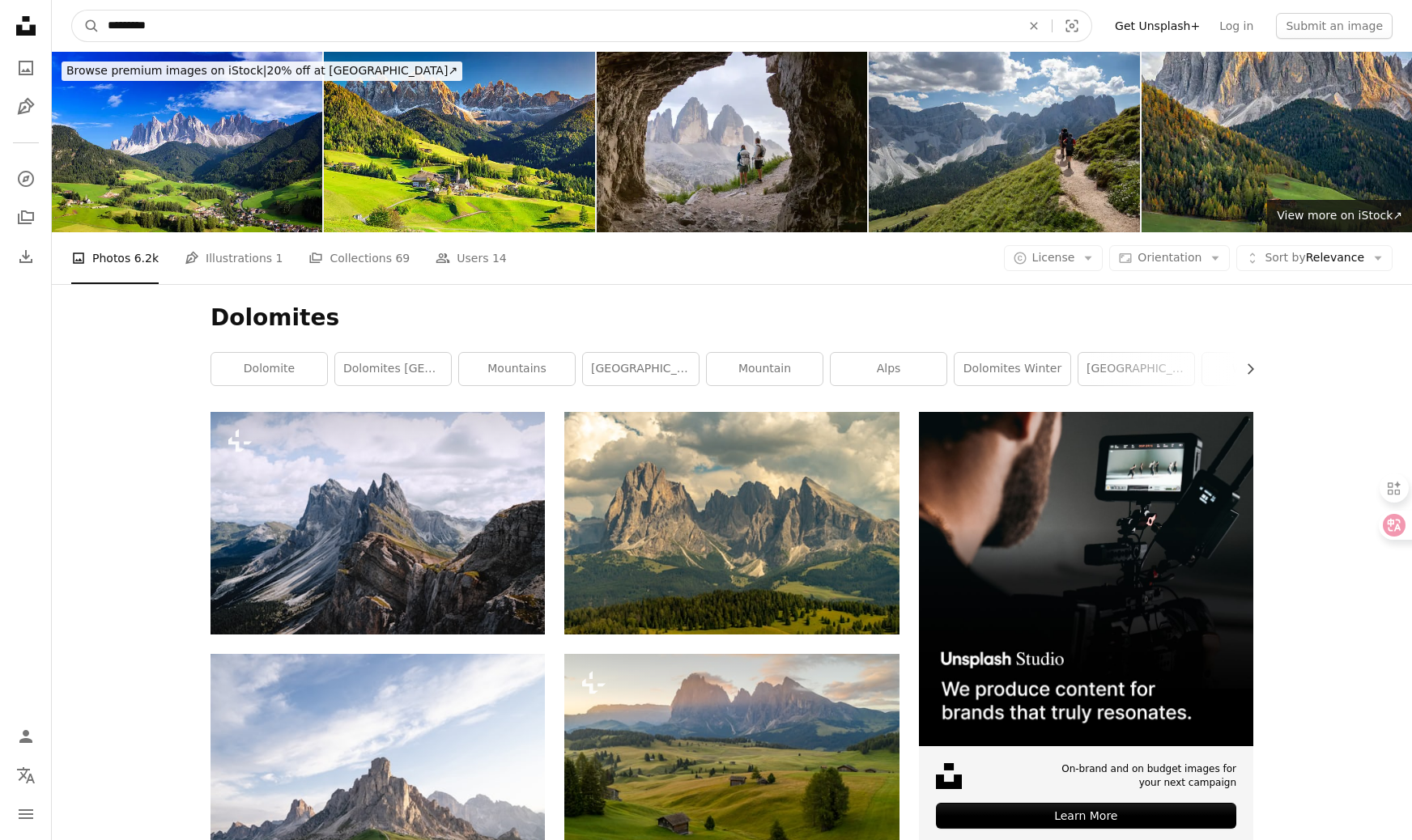
click at [276, 36] on input "*********" at bounding box center [557, 26] width 917 height 31
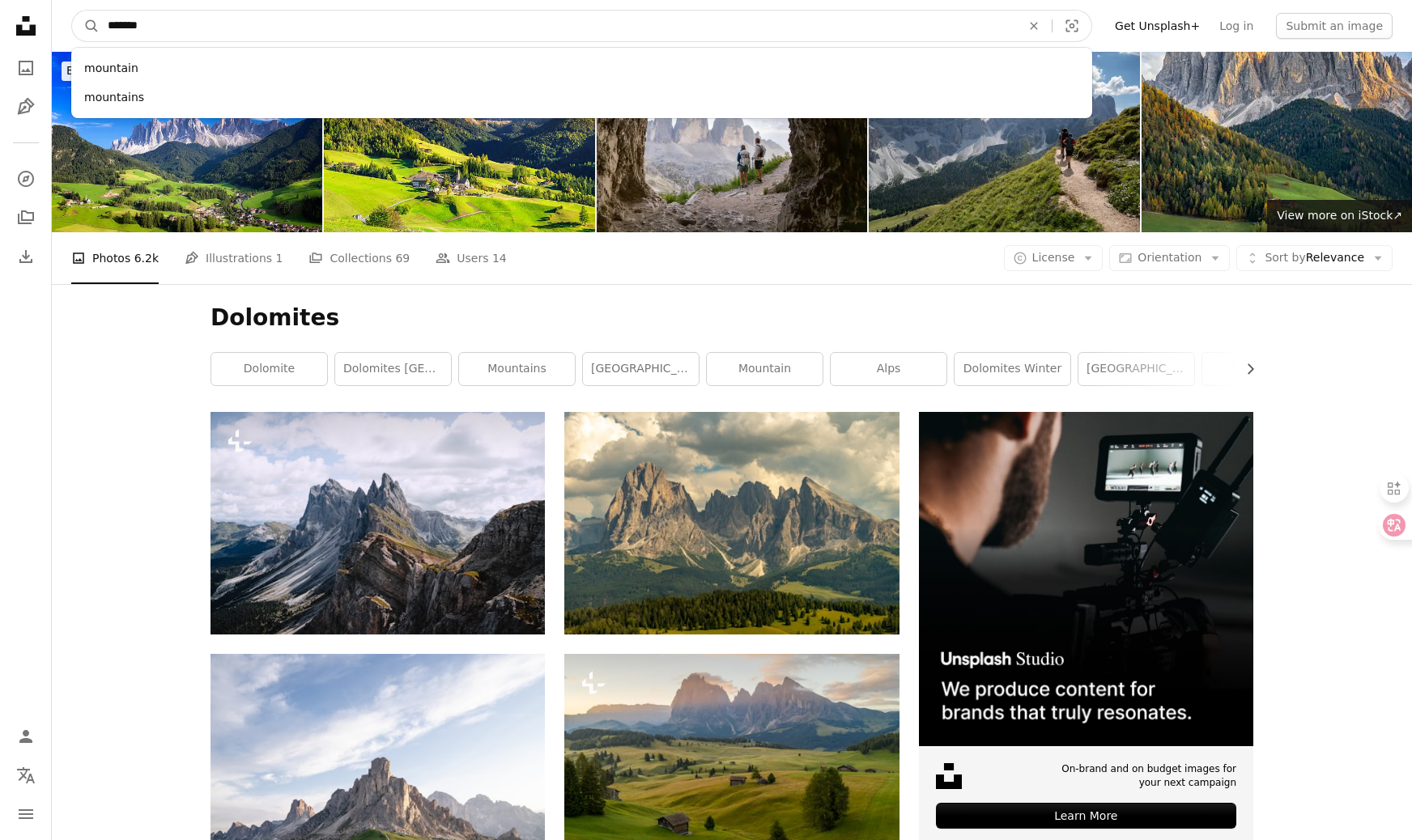
type input "********"
click button "A magnifying glass" at bounding box center [86, 26] width 27 height 31
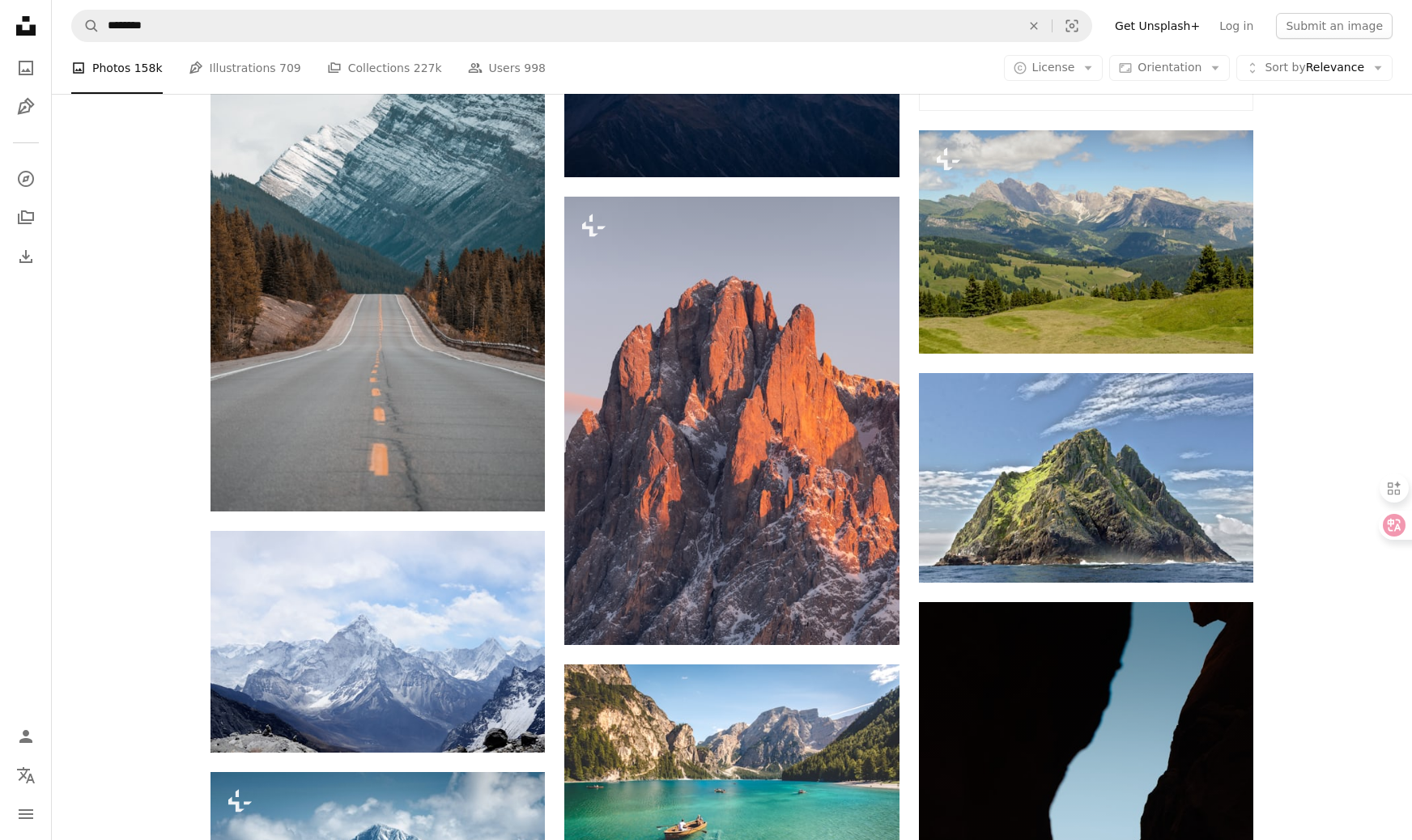
scroll to position [731, 0]
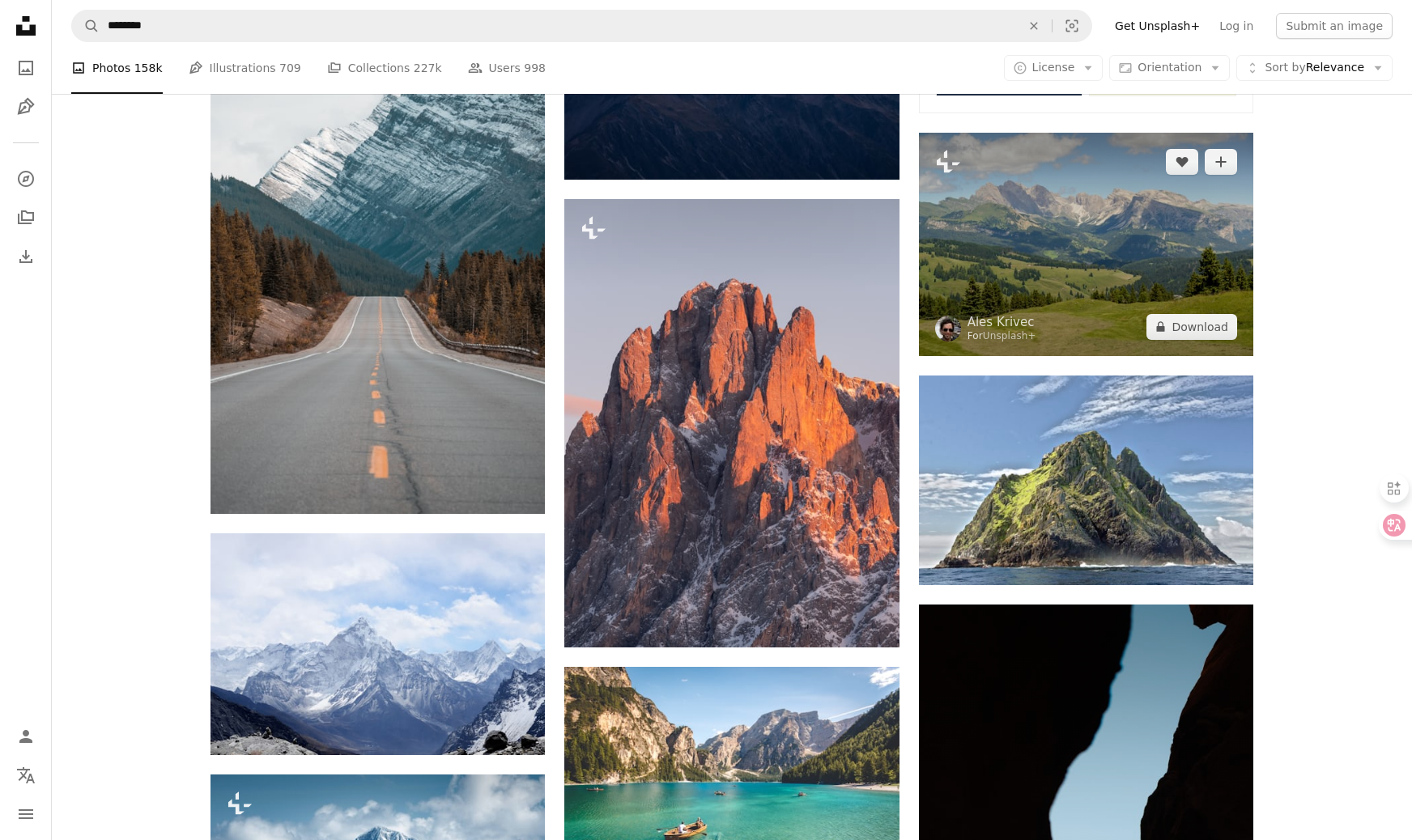
click at [1135, 321] on img at bounding box center [1086, 244] width 335 height 223
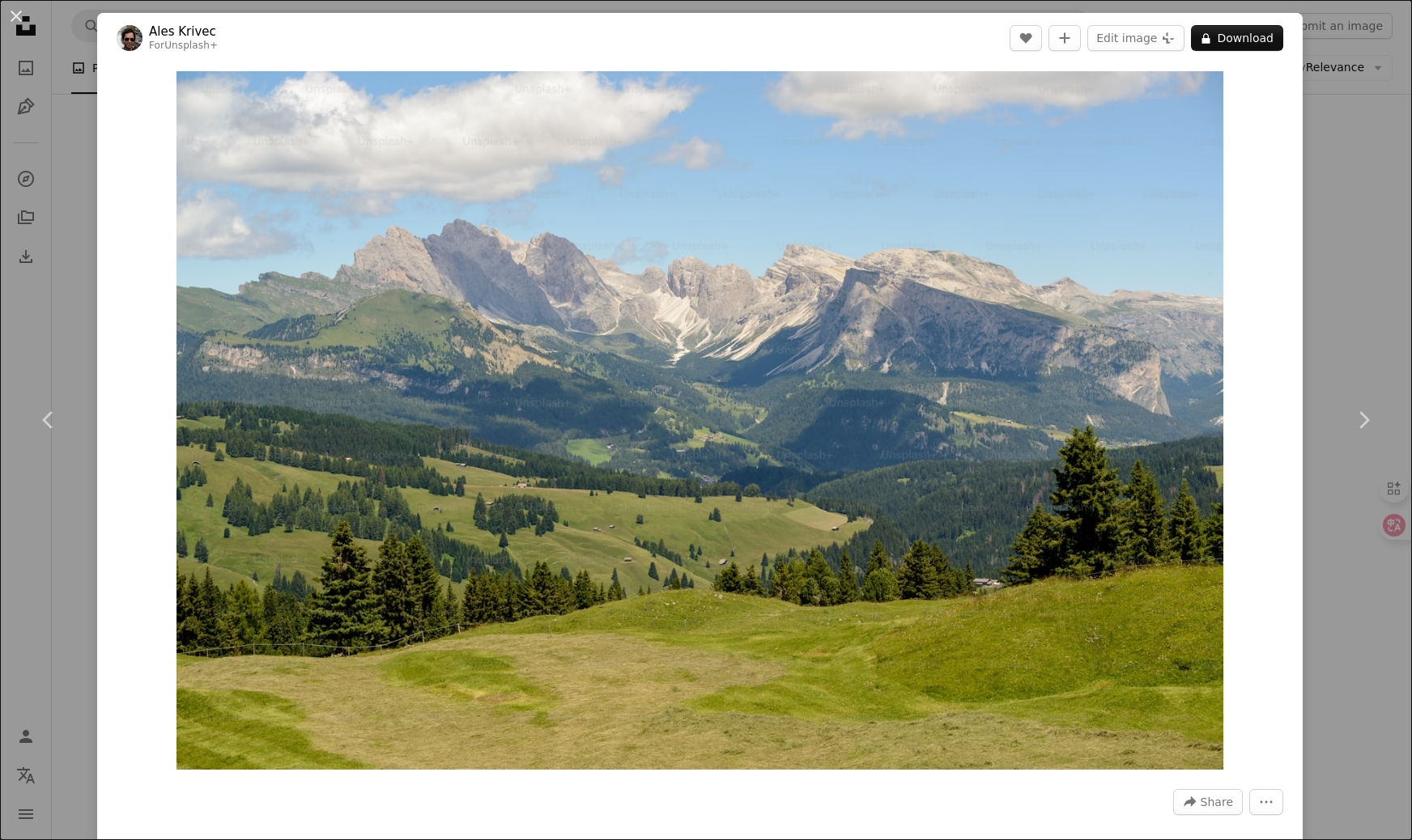
click at [1374, 202] on div "An X shape Chevron left Chevron right Ales Krivec For Unsplash+ A heart A plus …" at bounding box center [706, 420] width 1412 height 840
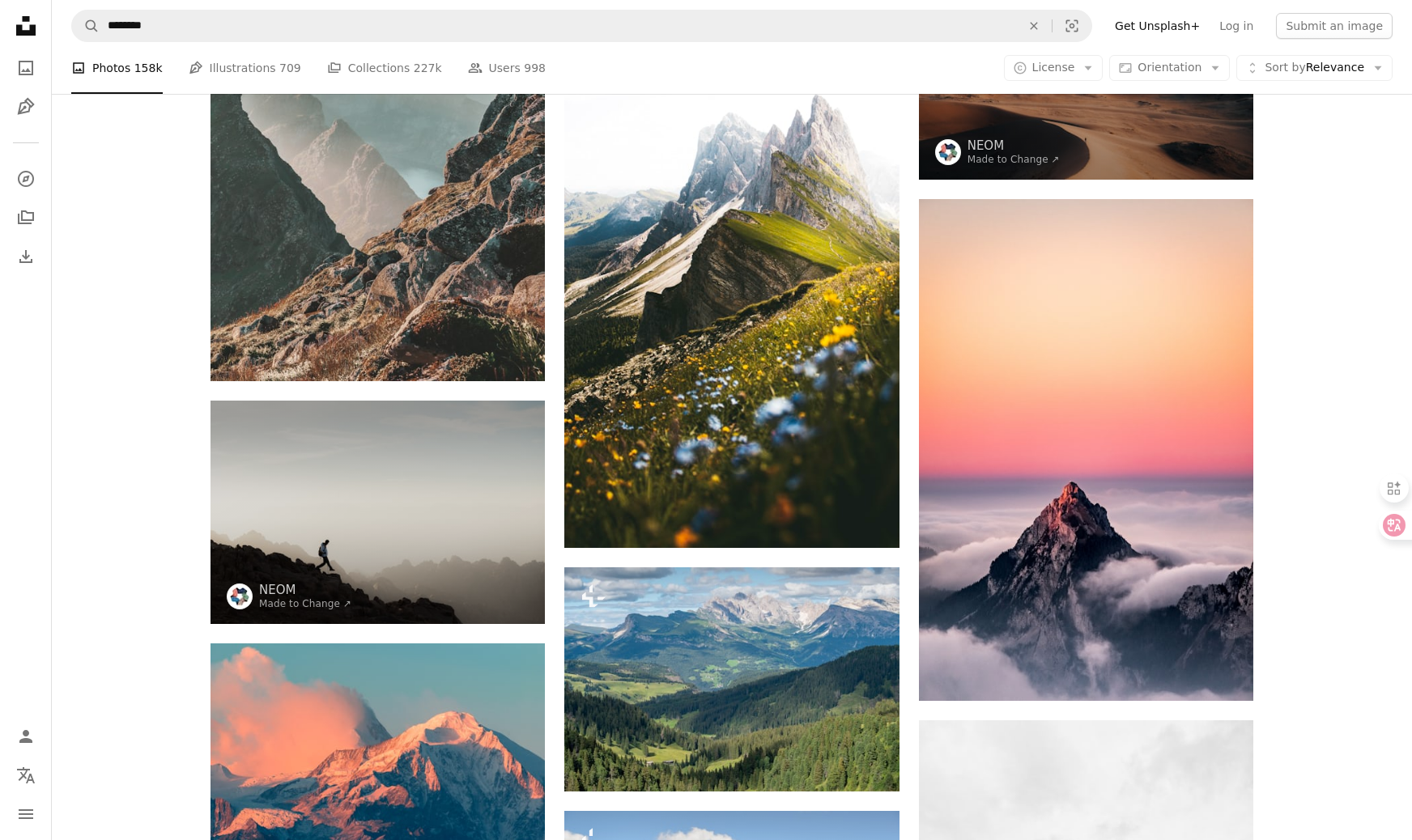
scroll to position [3158, 0]
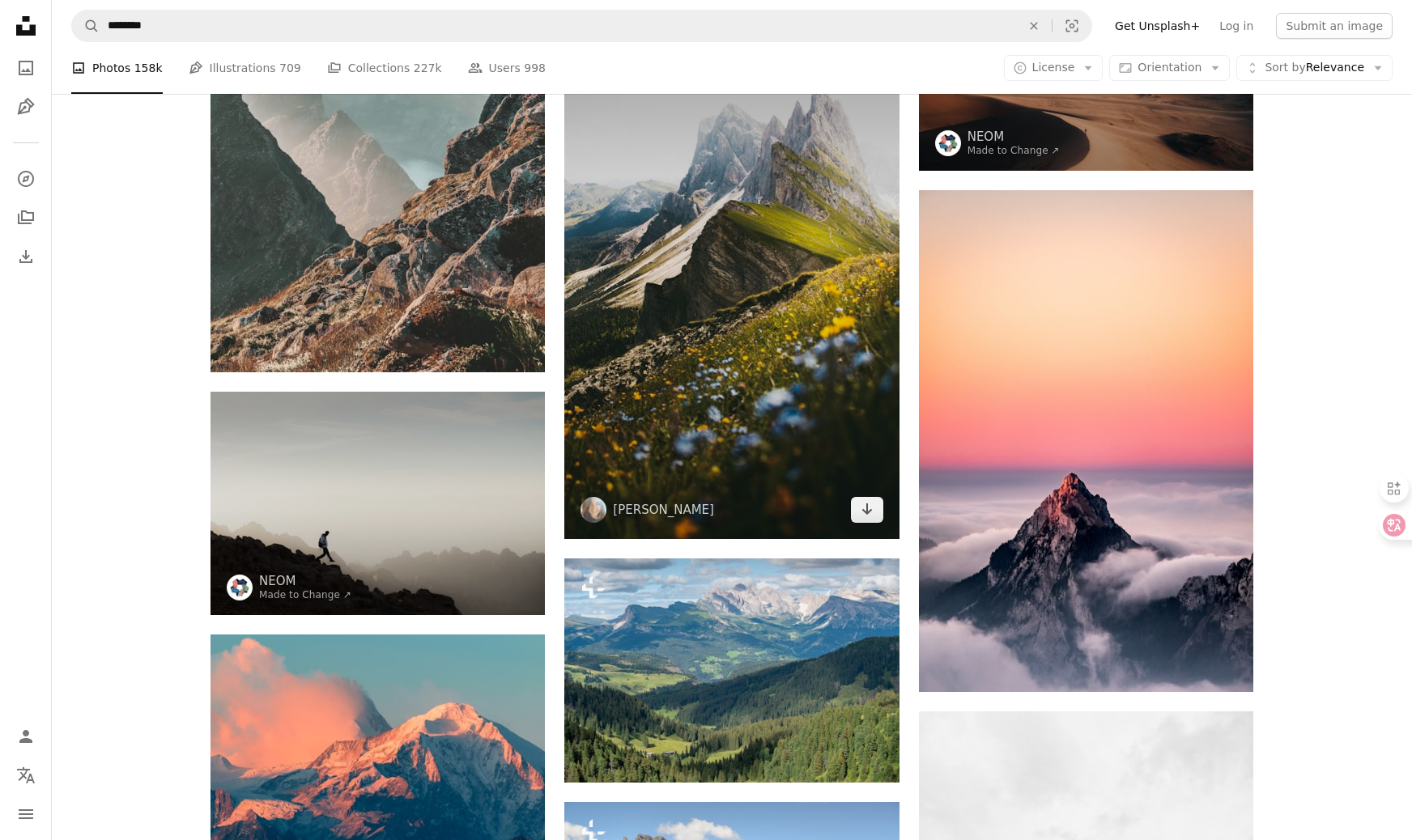
click at [767, 320] on img at bounding box center [732, 288] width 335 height 502
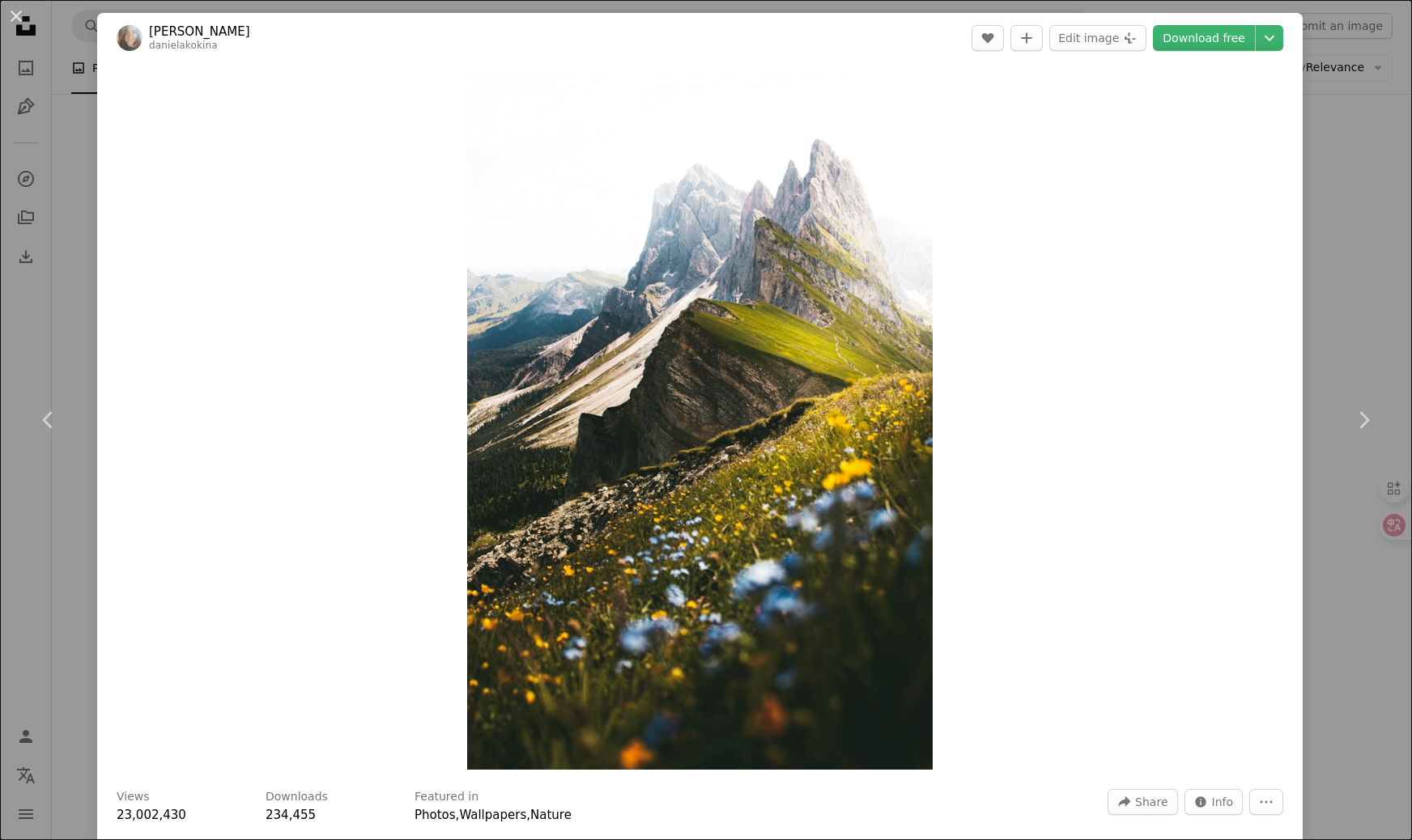
click at [1403, 215] on div "An X shape Chevron left Chevron right [PERSON_NAME] danielakokina A heart A plu…" at bounding box center [706, 420] width 1412 height 840
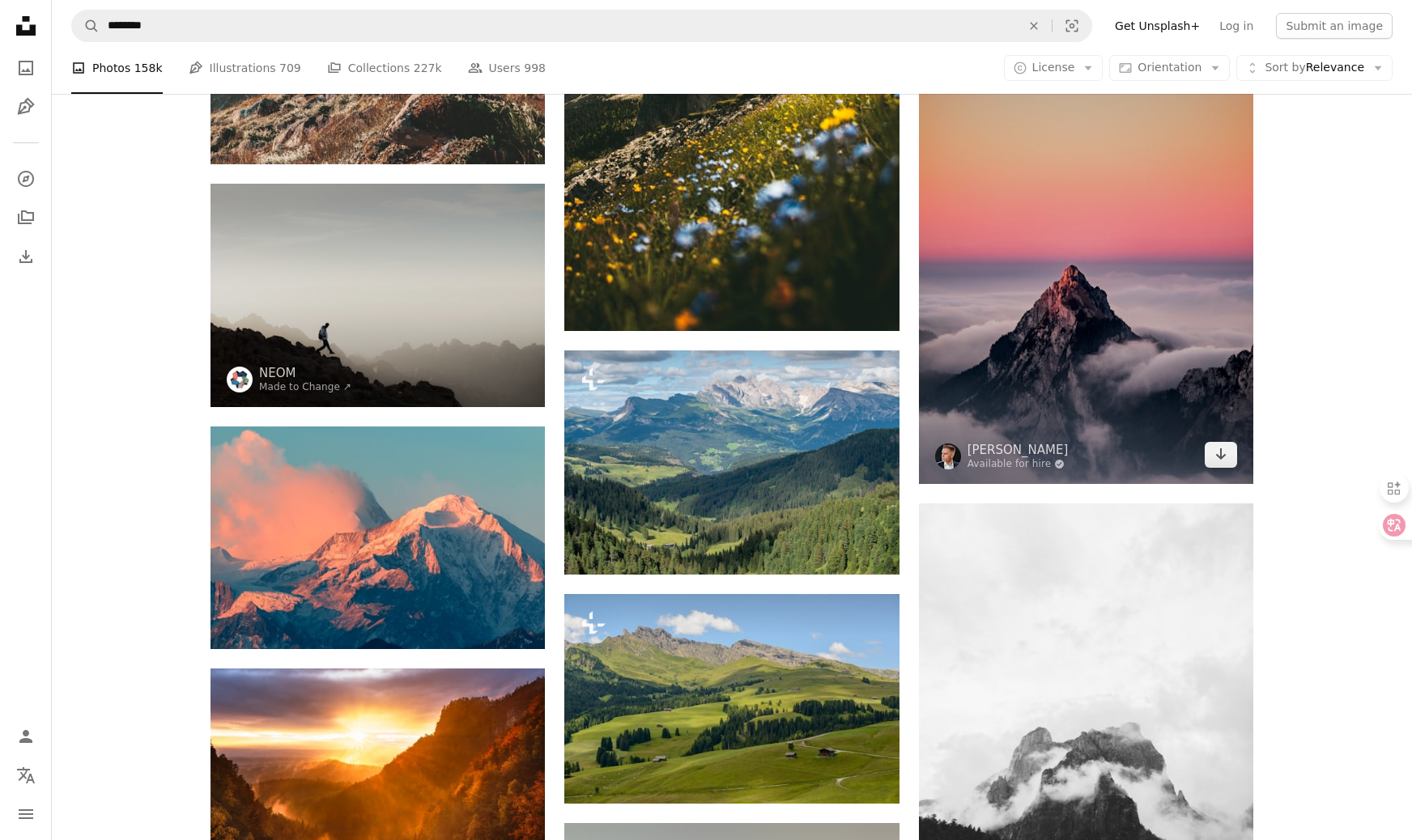
scroll to position [3601, 0]
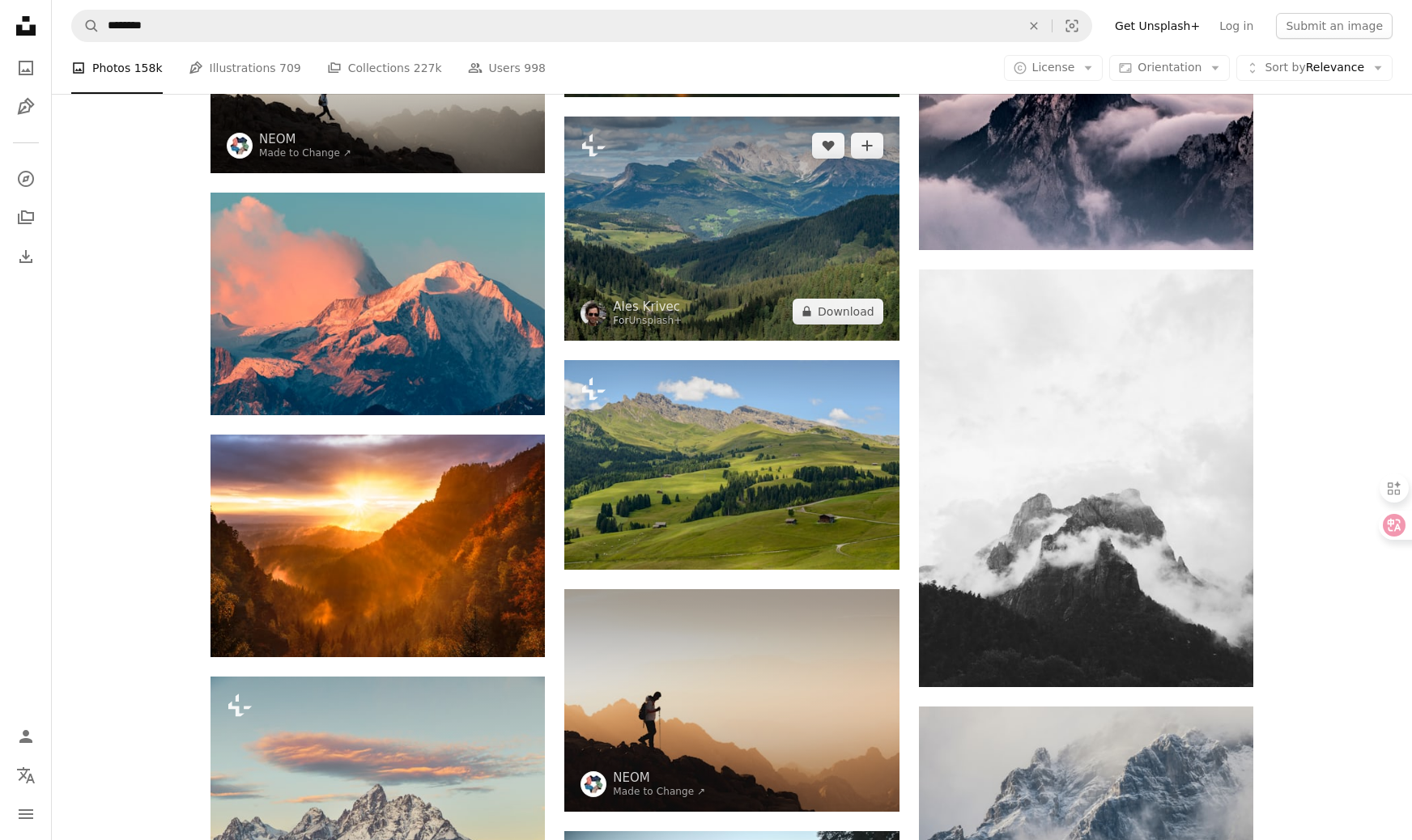
click at [777, 226] on img at bounding box center [732, 228] width 335 height 223
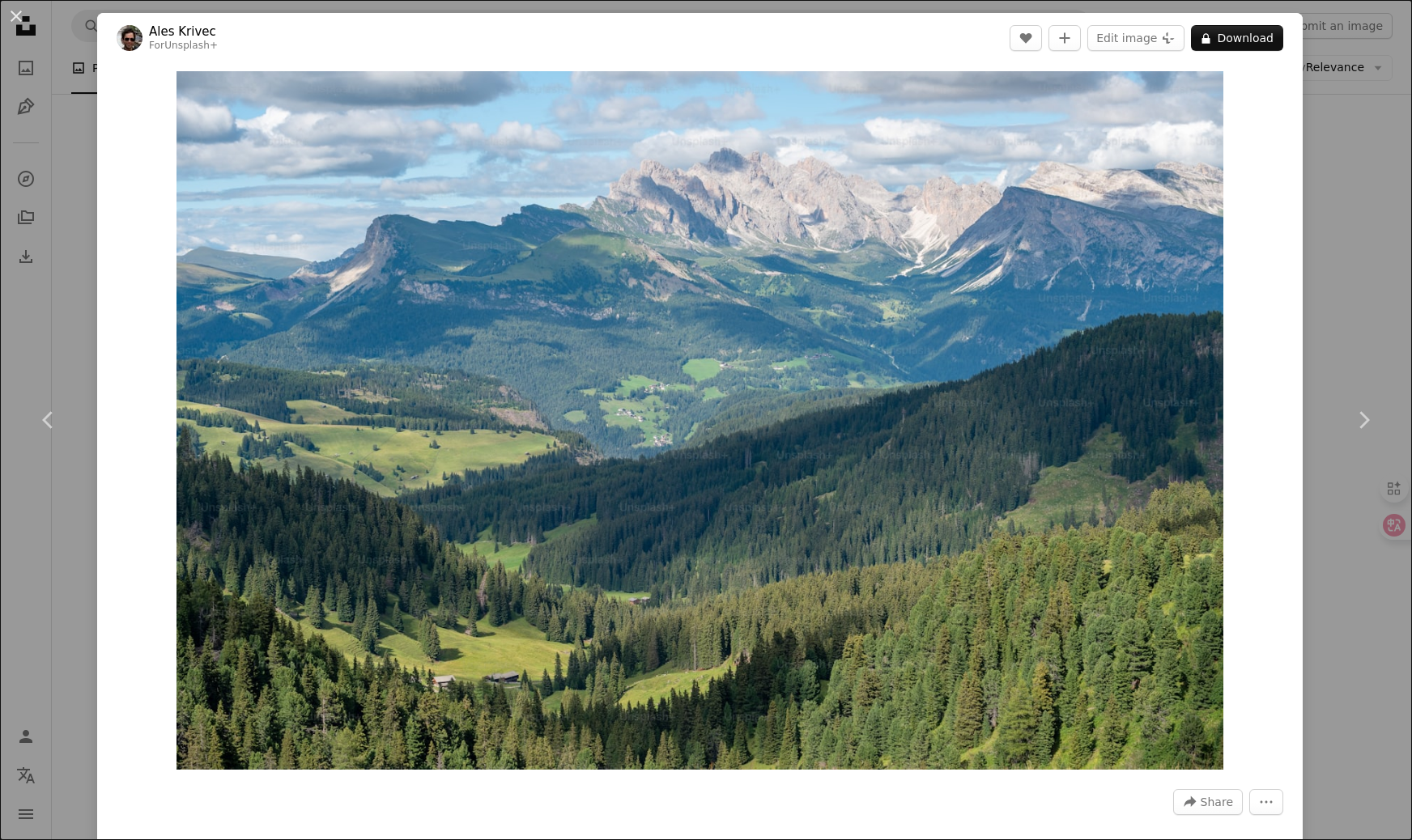
click at [1386, 255] on div "An X shape Chevron left Chevron right Ales Krivec For Unsplash+ A heart A plus …" at bounding box center [706, 420] width 1412 height 840
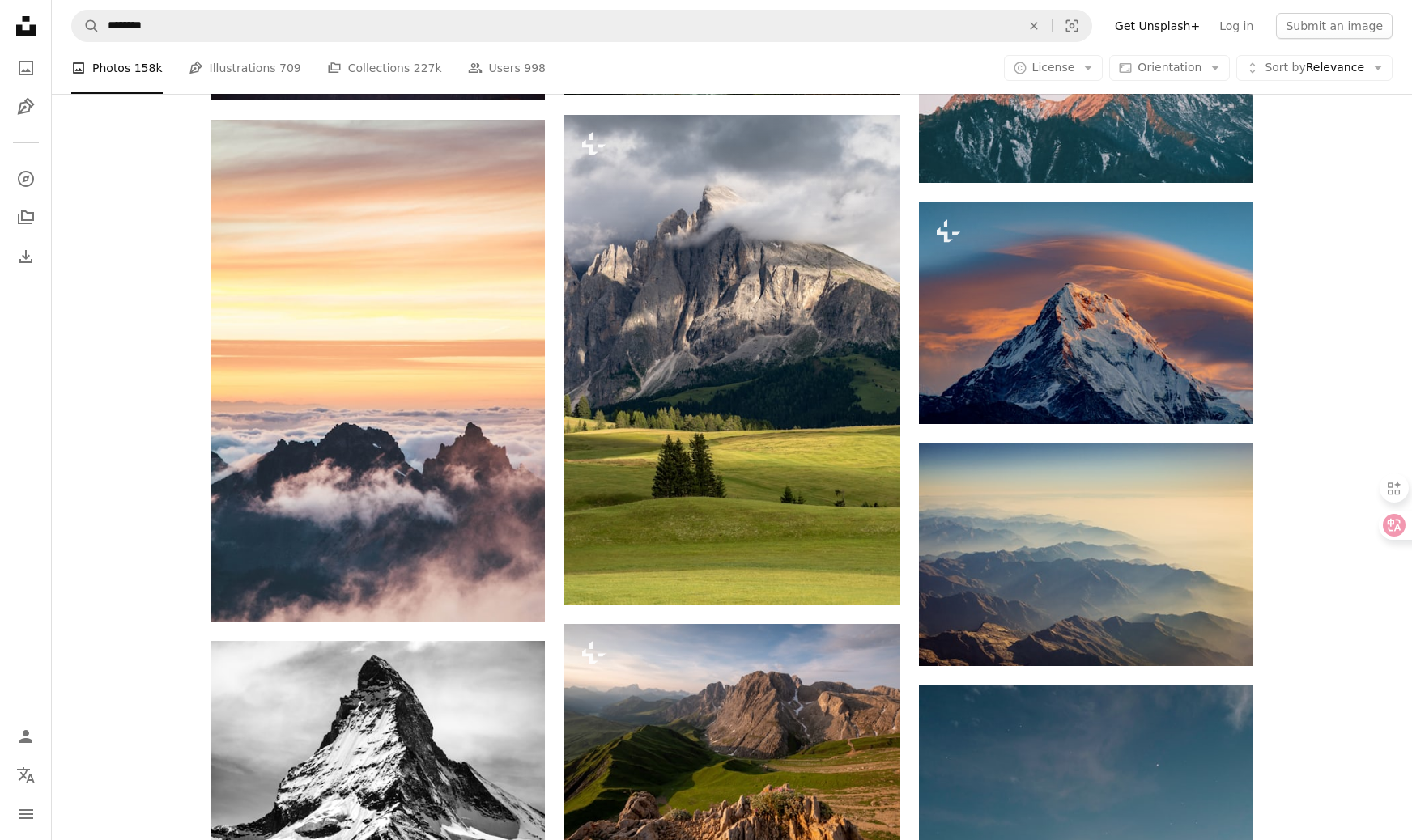
scroll to position [6005, 0]
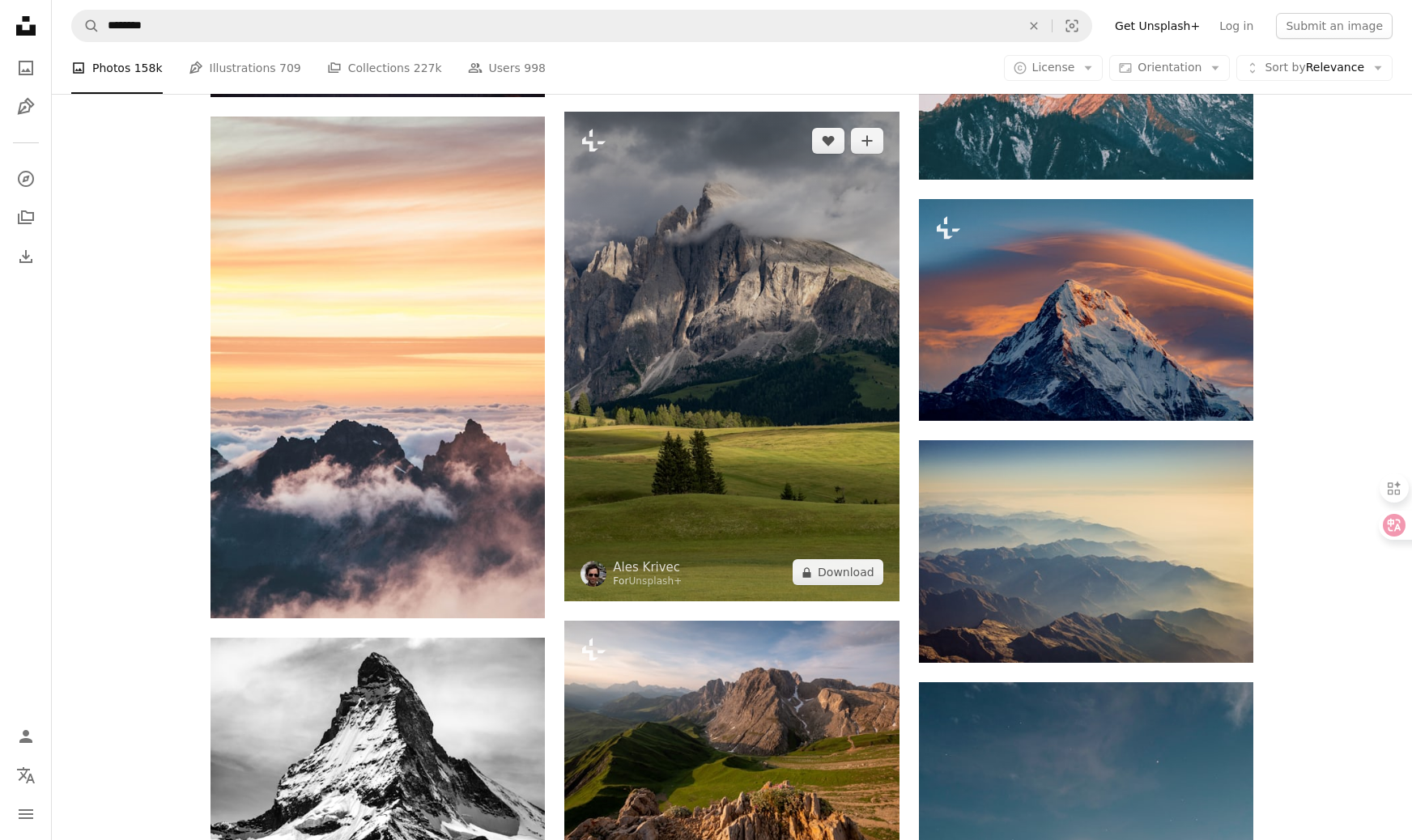
click at [813, 384] on img at bounding box center [732, 358] width 335 height 491
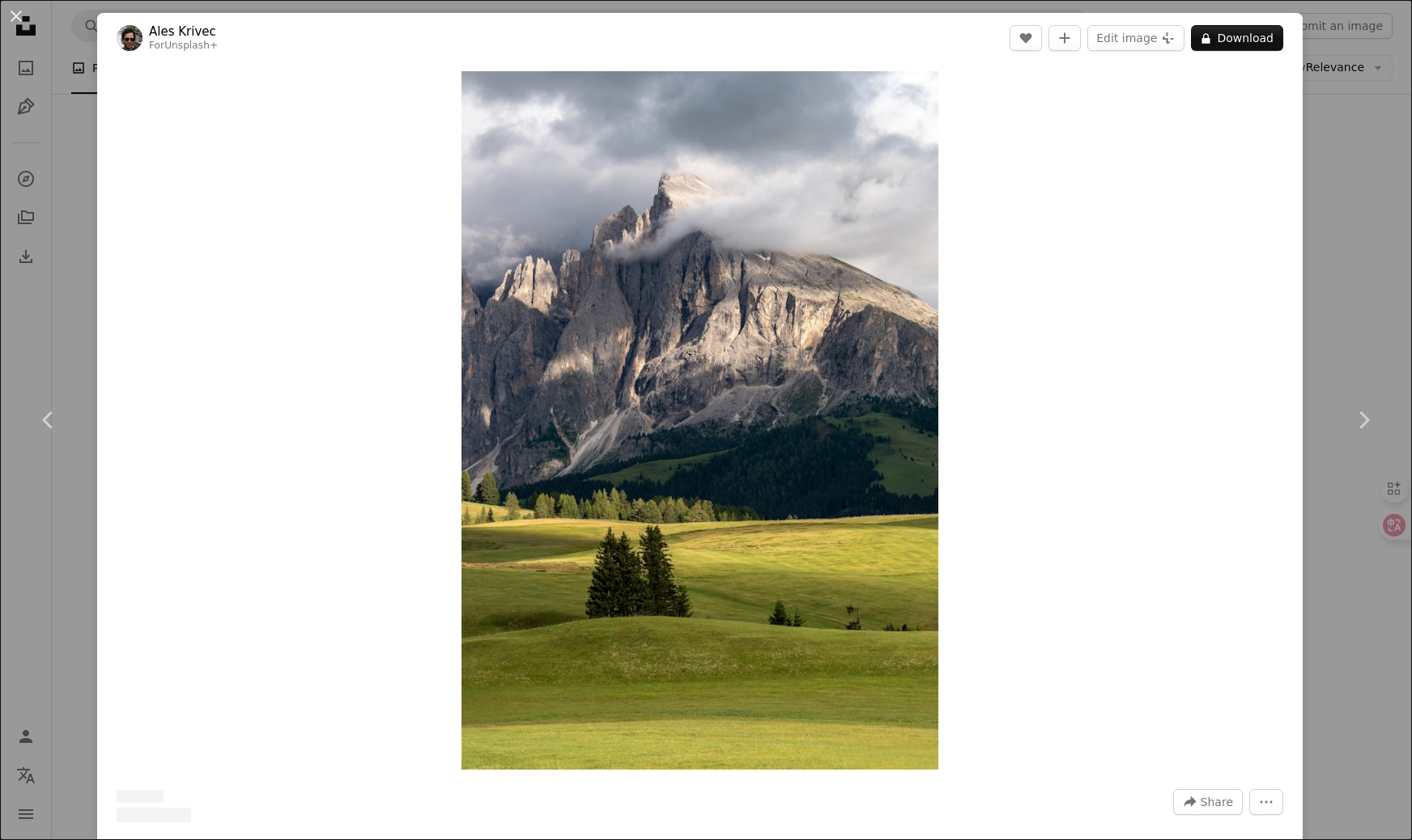
click at [1375, 287] on div "An X shape Chevron left Chevron right Ales Krivec For Unsplash+ A heart A plus …" at bounding box center [706, 420] width 1412 height 840
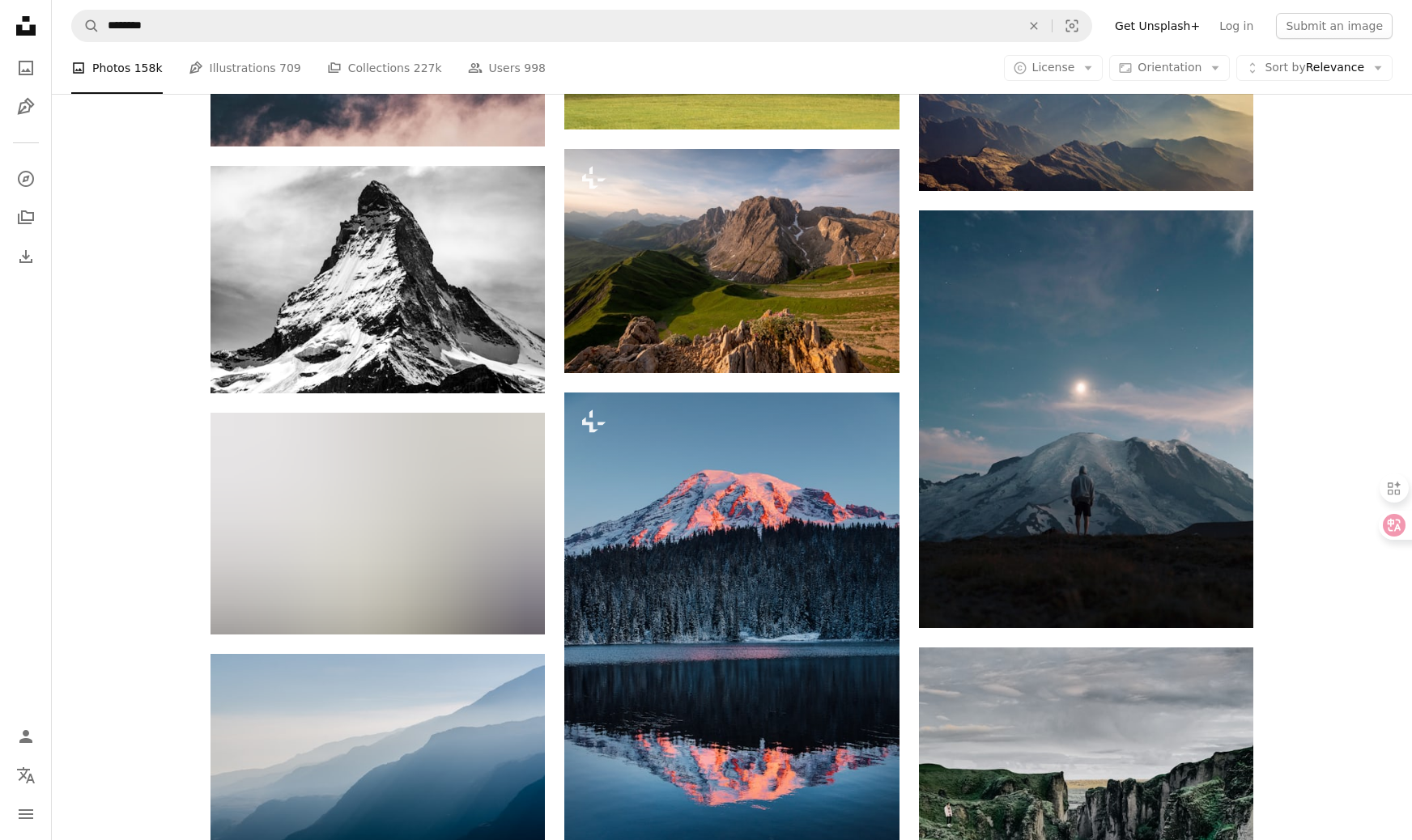
scroll to position [6489, 0]
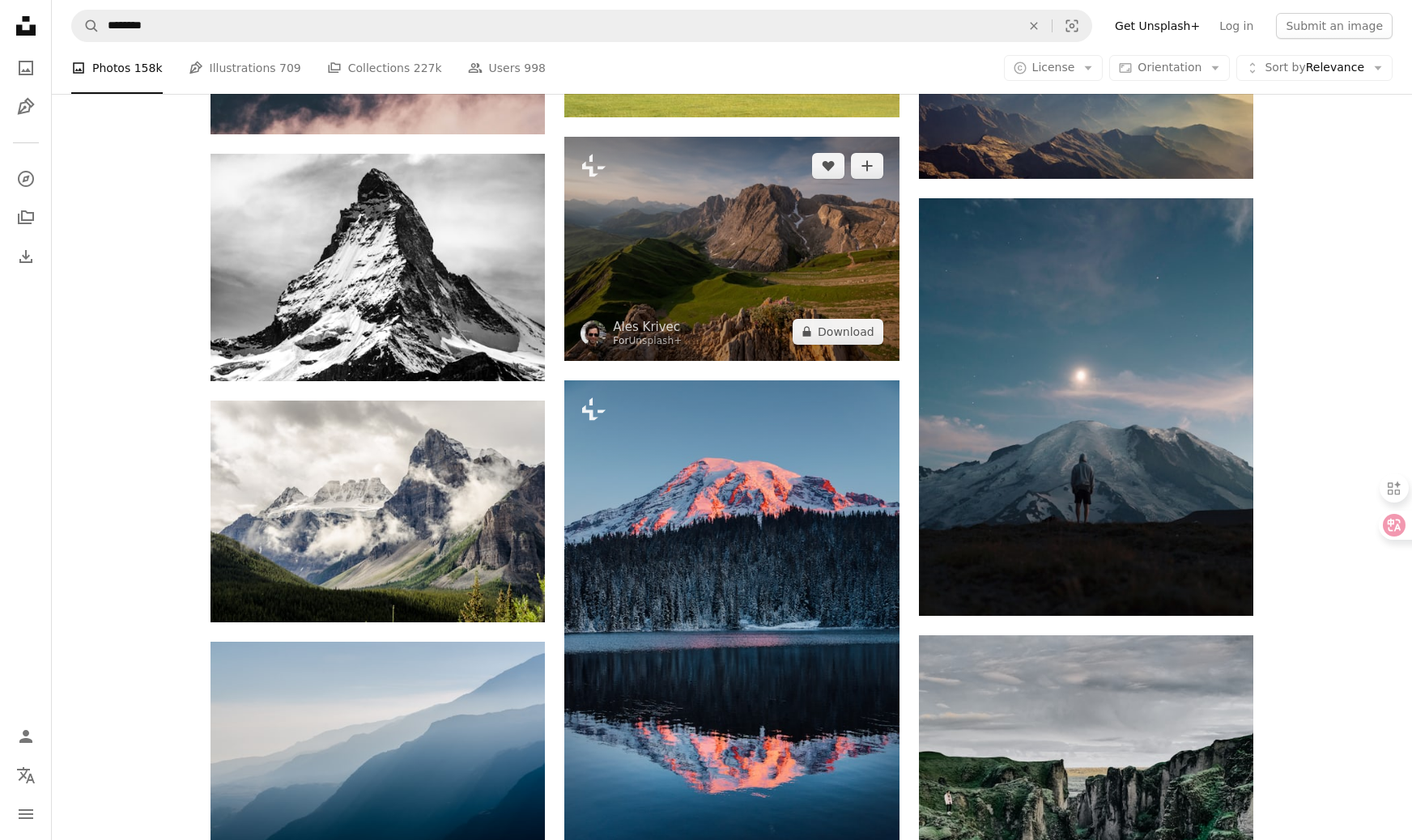
click at [680, 285] on img at bounding box center [732, 248] width 335 height 223
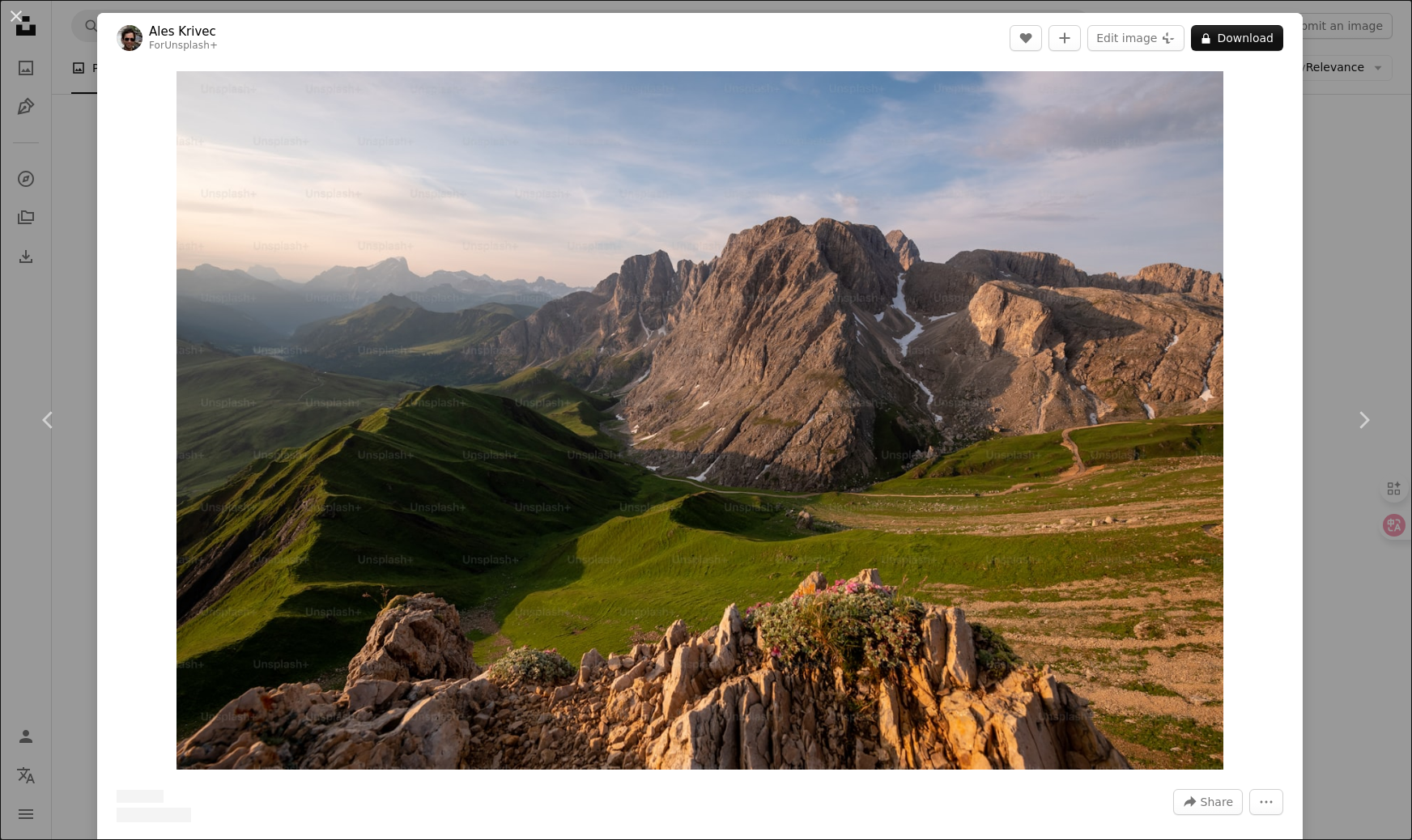
click at [1331, 319] on div "An X shape Chevron left Chevron right Ales Krivec For Unsplash+ A heart A plus …" at bounding box center [706, 420] width 1412 height 840
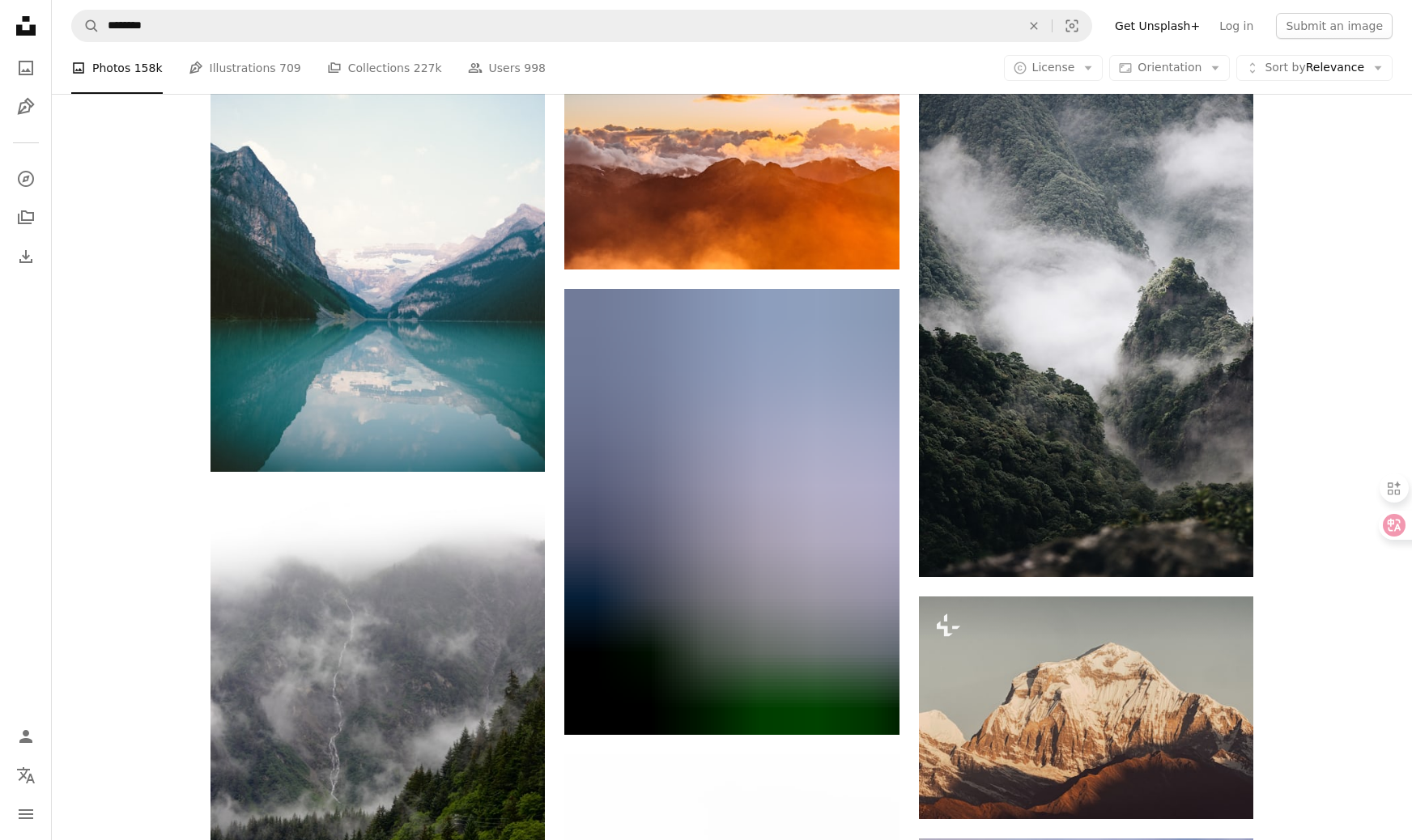
scroll to position [10264, 0]
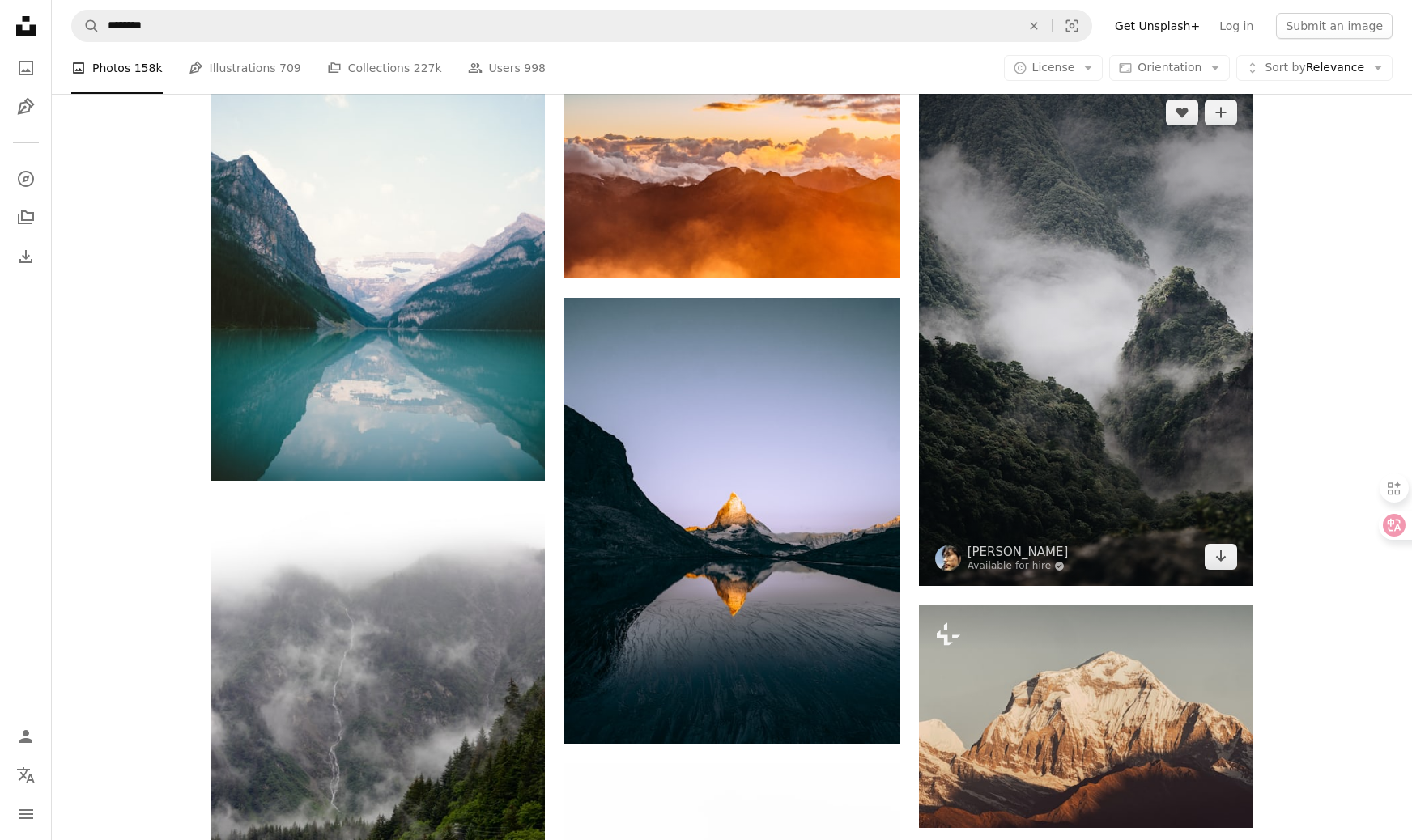
click at [1104, 409] on img at bounding box center [1086, 334] width 335 height 503
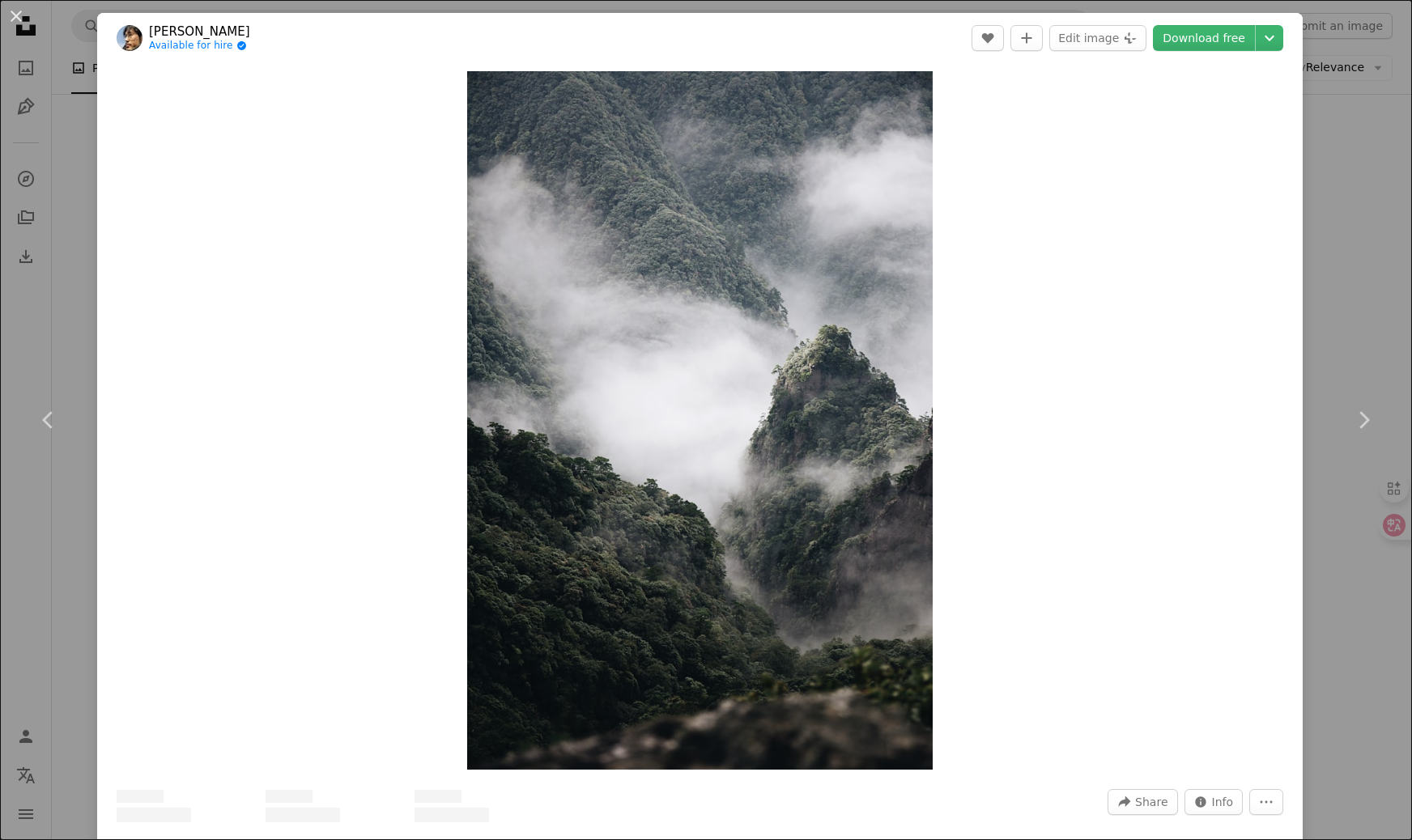
click at [1404, 295] on div "An X shape Chevron left Chevron right Ren Ran Available for hire A checkmark in…" at bounding box center [706, 420] width 1412 height 840
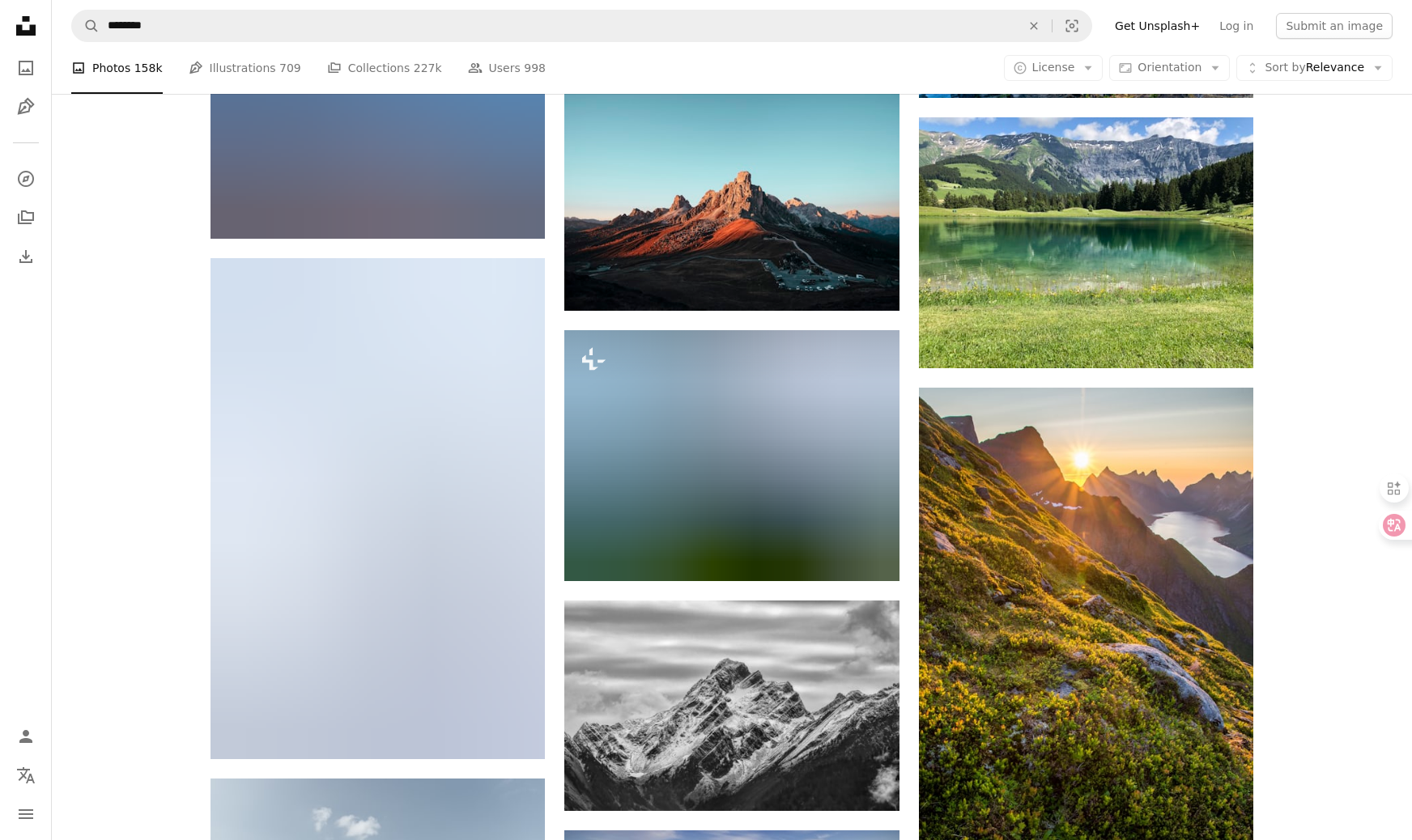
scroll to position [23001, 0]
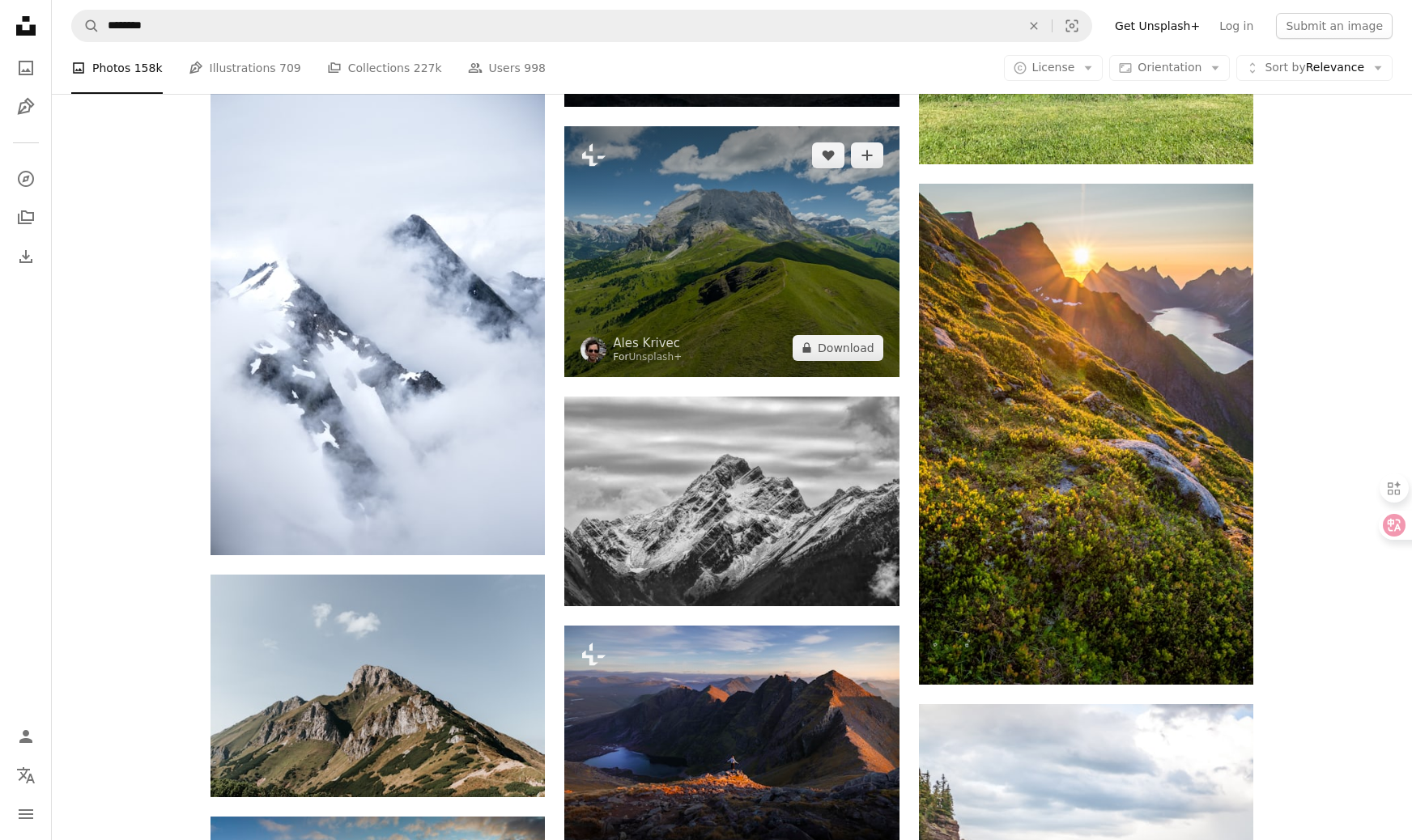
click at [747, 277] on img at bounding box center [732, 251] width 335 height 250
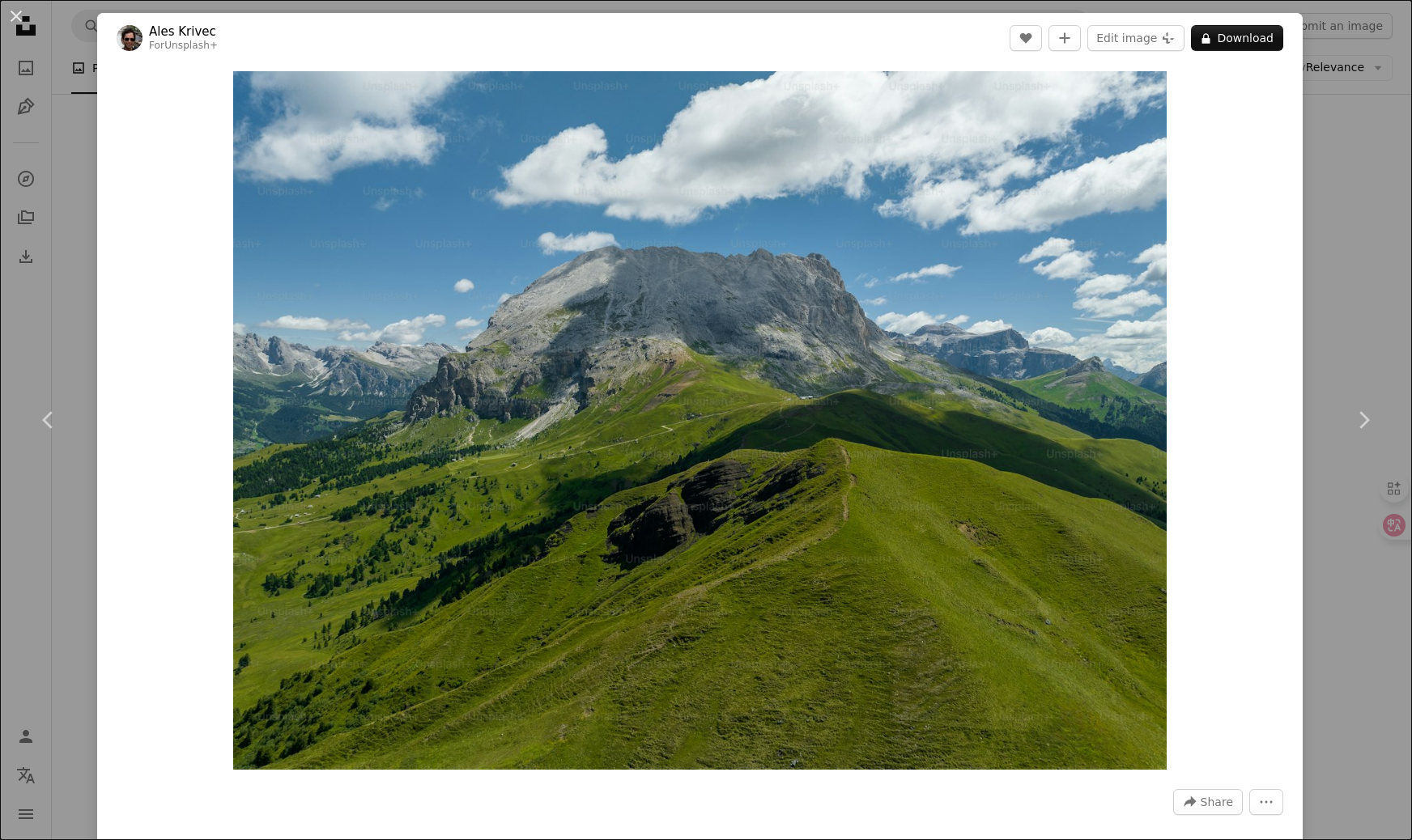
click at [1380, 137] on div "An X shape Chevron left Chevron right Ales Krivec For Unsplash+ A heart A plus …" at bounding box center [706, 420] width 1412 height 840
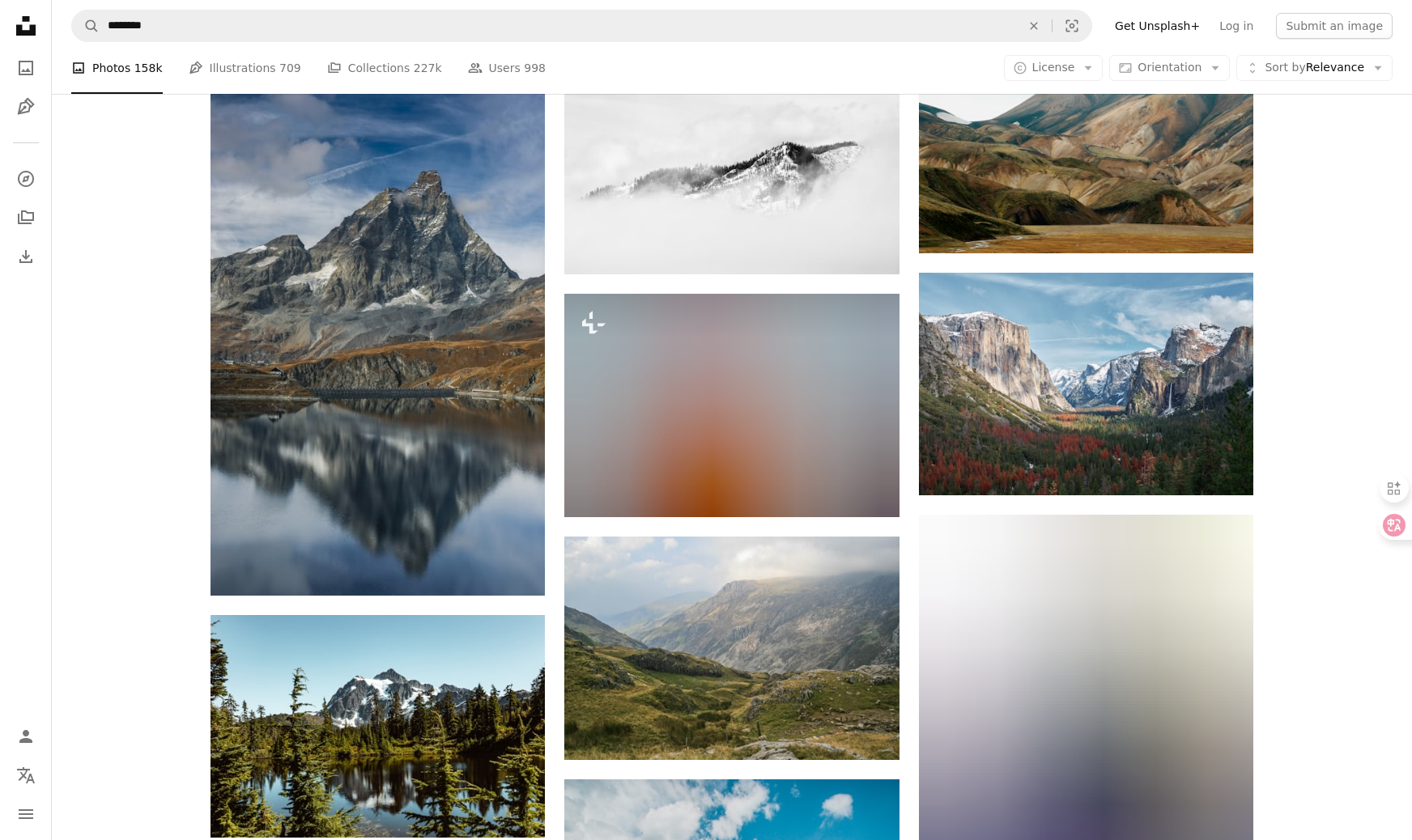
scroll to position [19606, 0]
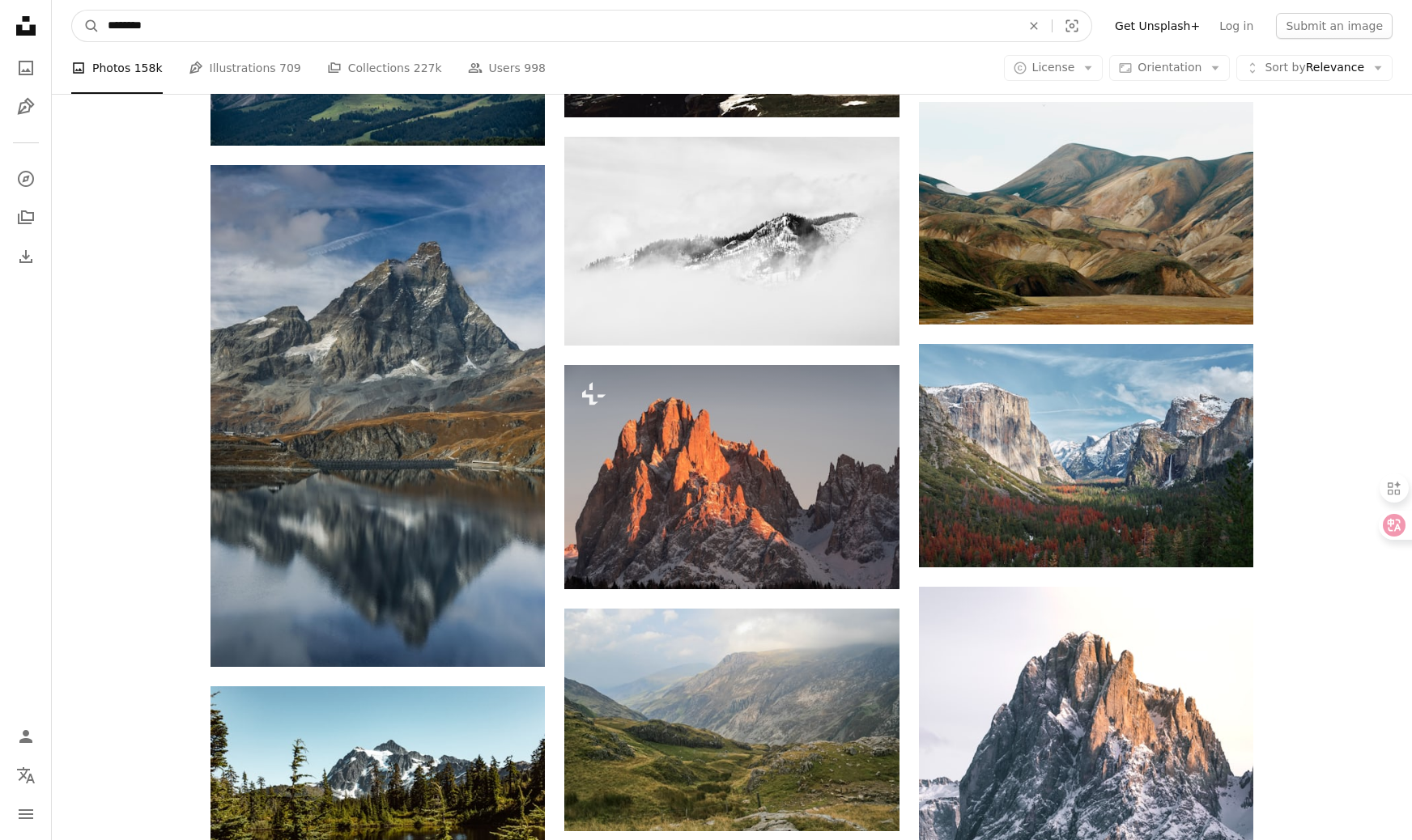
click at [219, 36] on input "********" at bounding box center [557, 26] width 917 height 31
type input "********"
click button "A magnifying glass" at bounding box center [86, 26] width 27 height 31
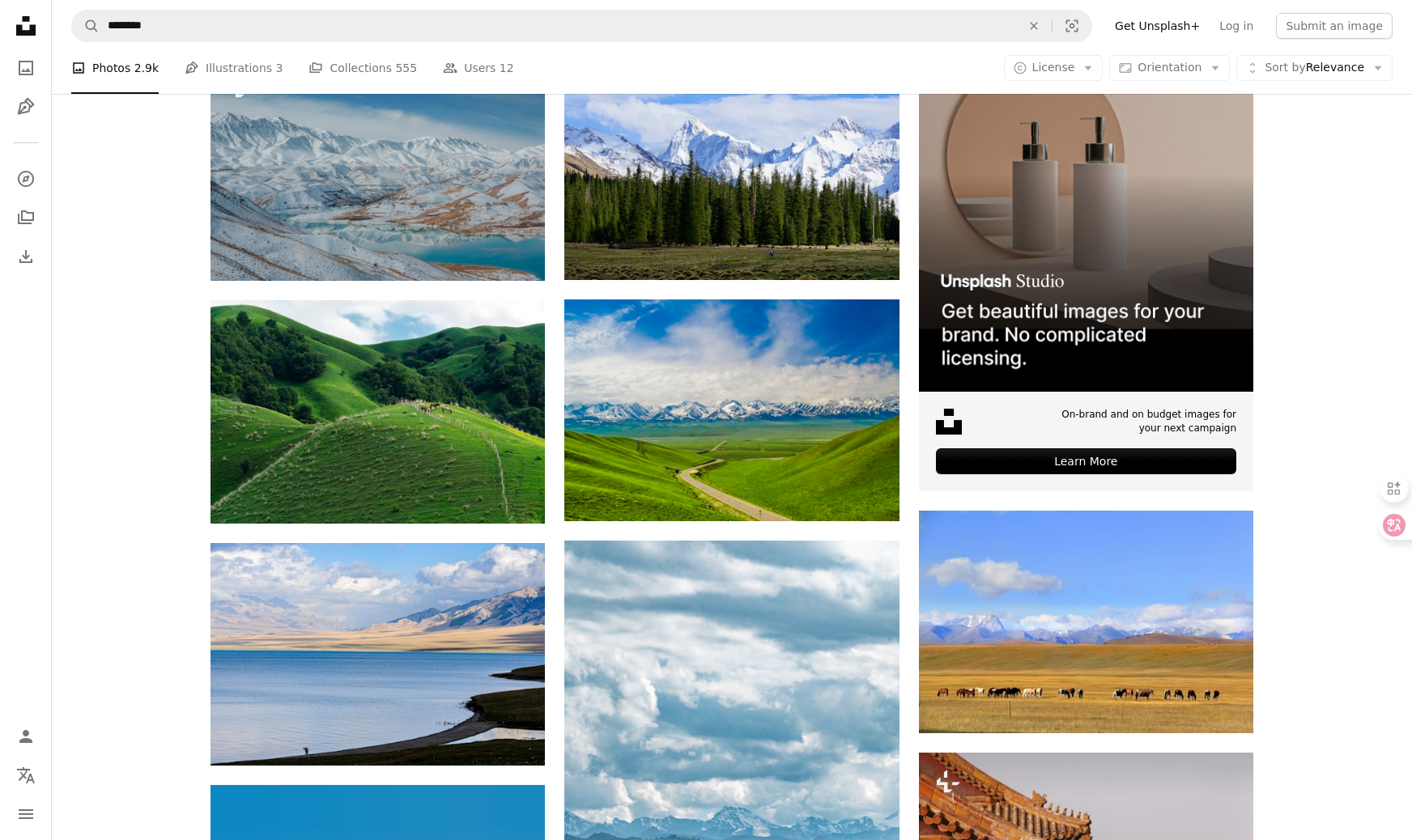
scroll to position [365, 0]
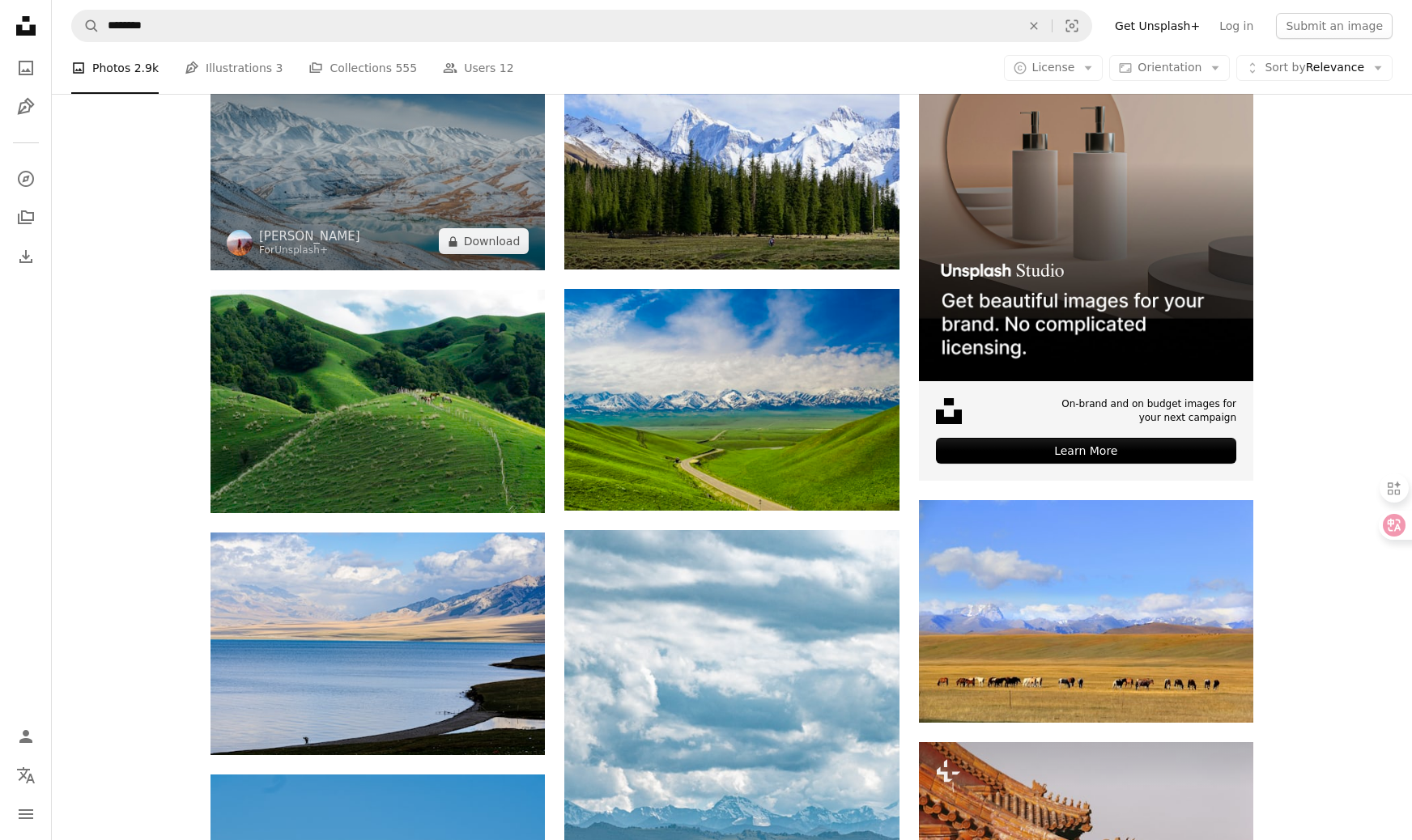
click at [461, 198] on img at bounding box center [378, 158] width 335 height 223
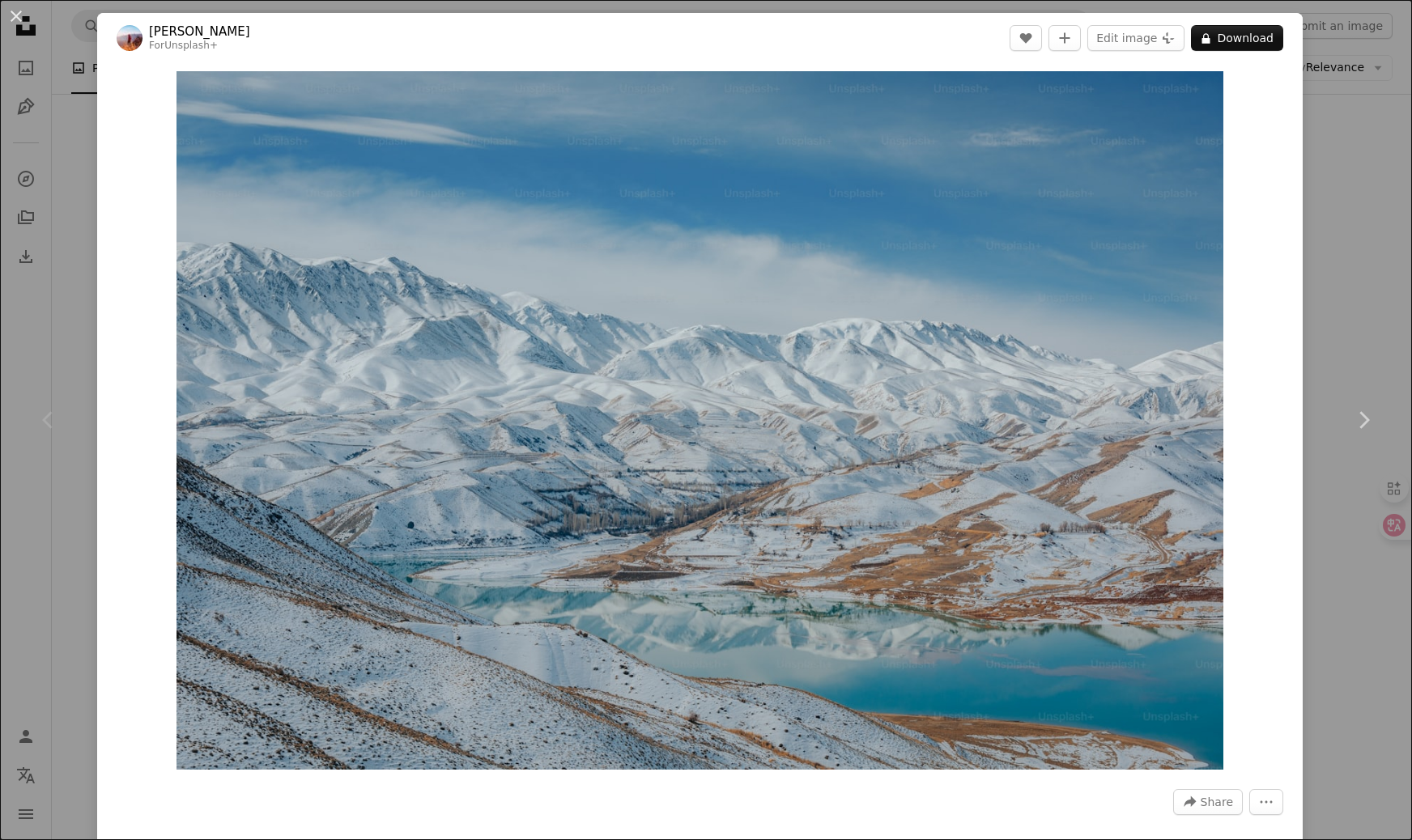
click at [1406, 217] on div "An X shape Chevron left Chevron right [PERSON_NAME] For Unsplash+ A heart A plu…" at bounding box center [706, 420] width 1412 height 840
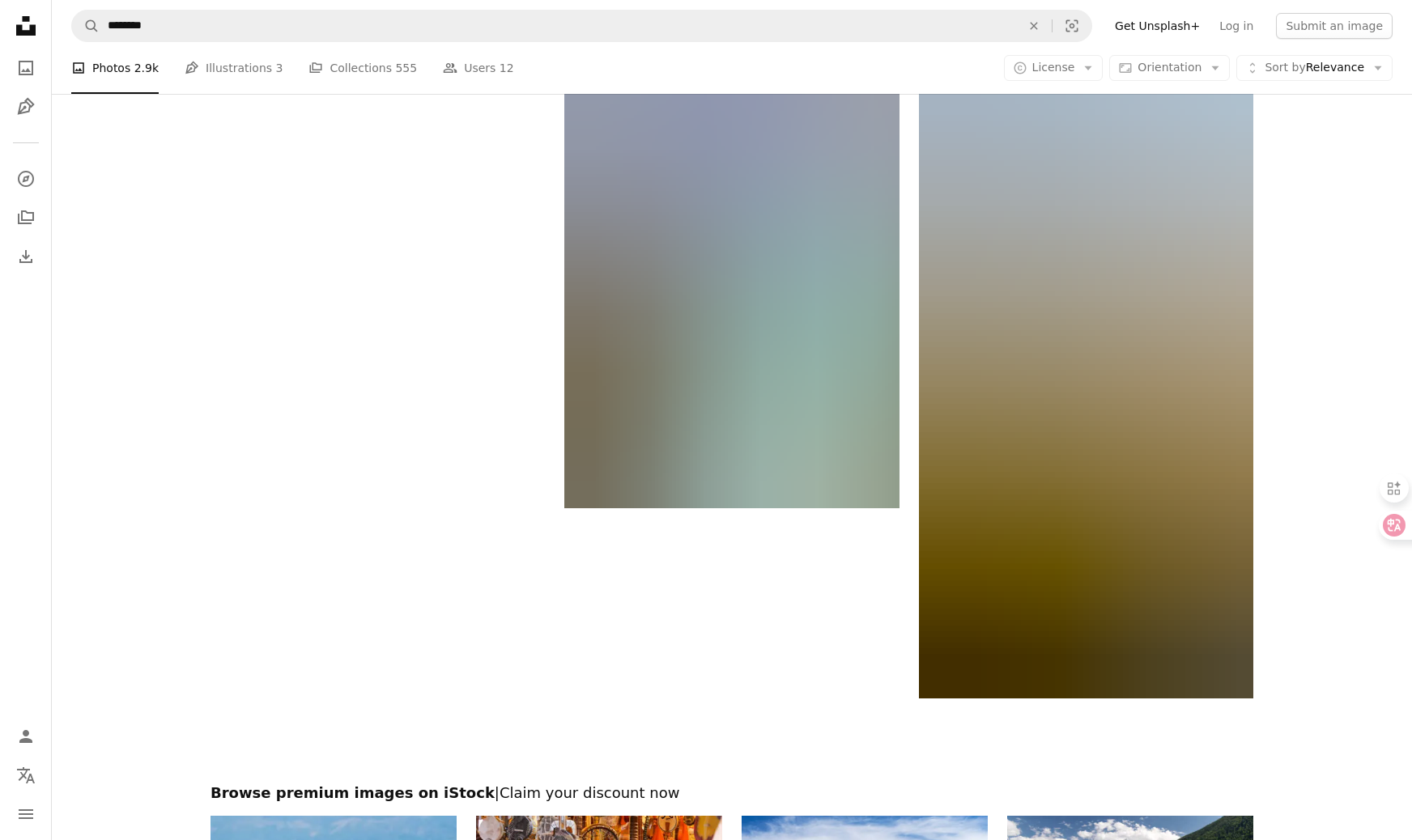
scroll to position [2321, 0]
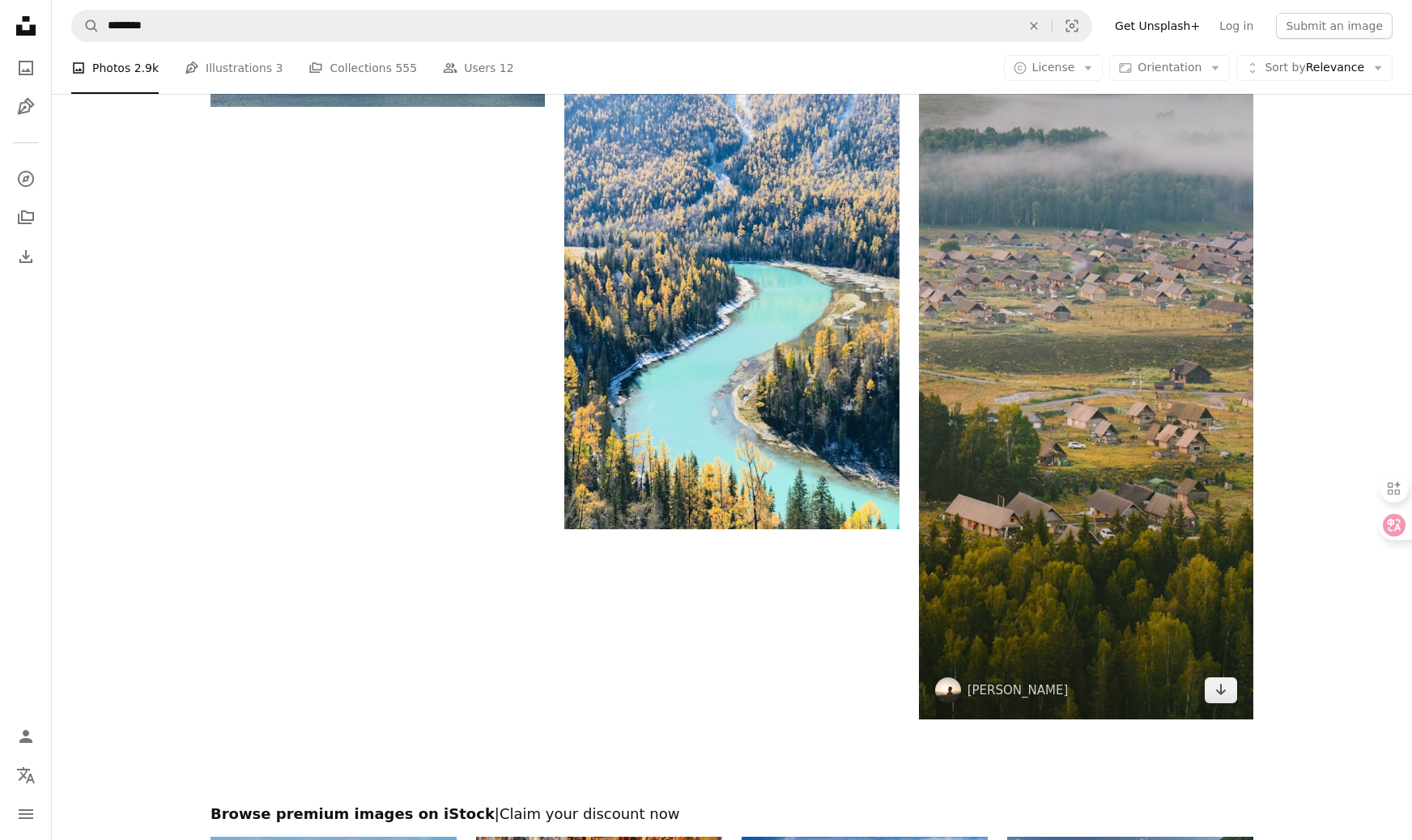
click at [971, 423] on img at bounding box center [1086, 357] width 335 height 725
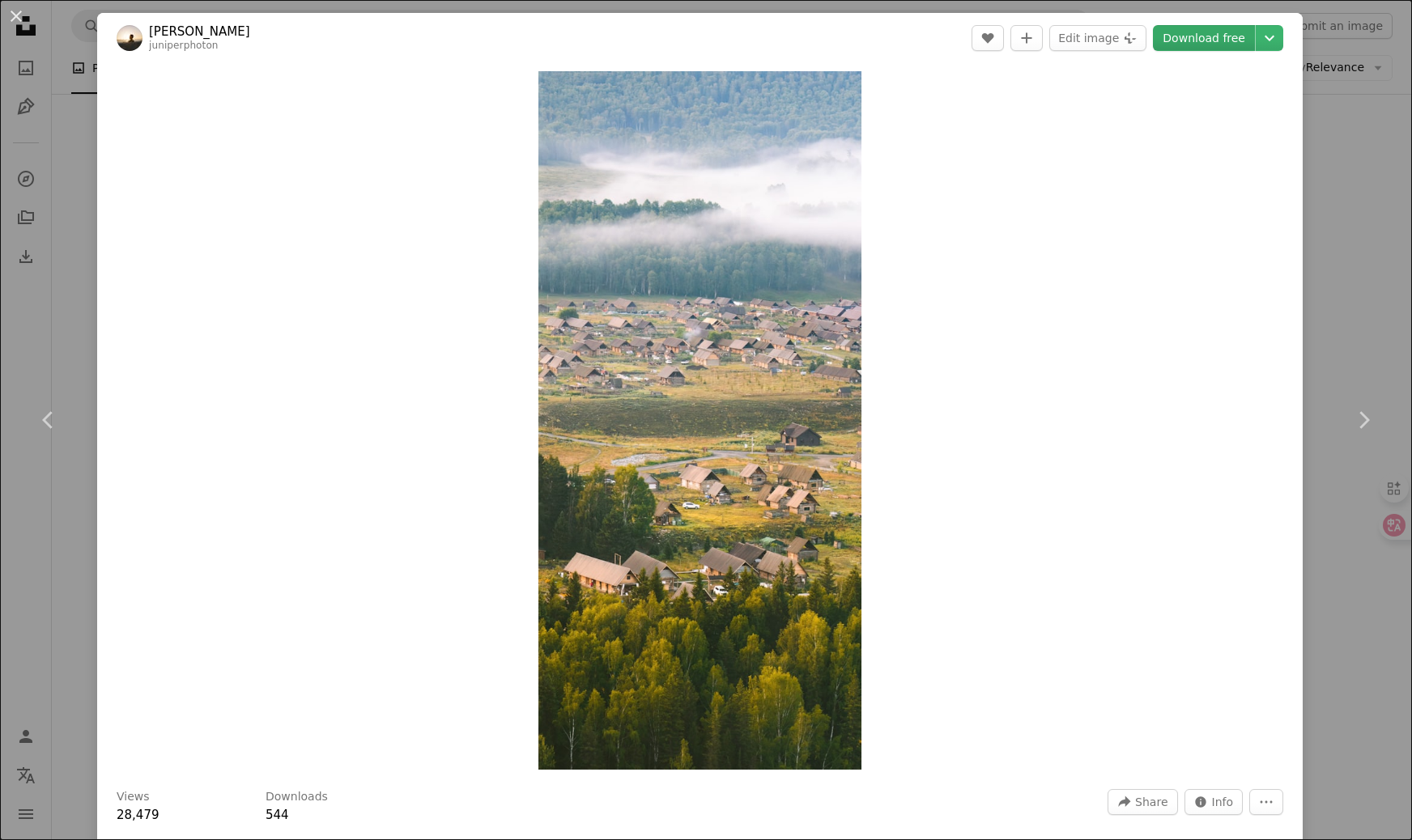
click at [1237, 47] on link "Download free" at bounding box center [1204, 38] width 102 height 26
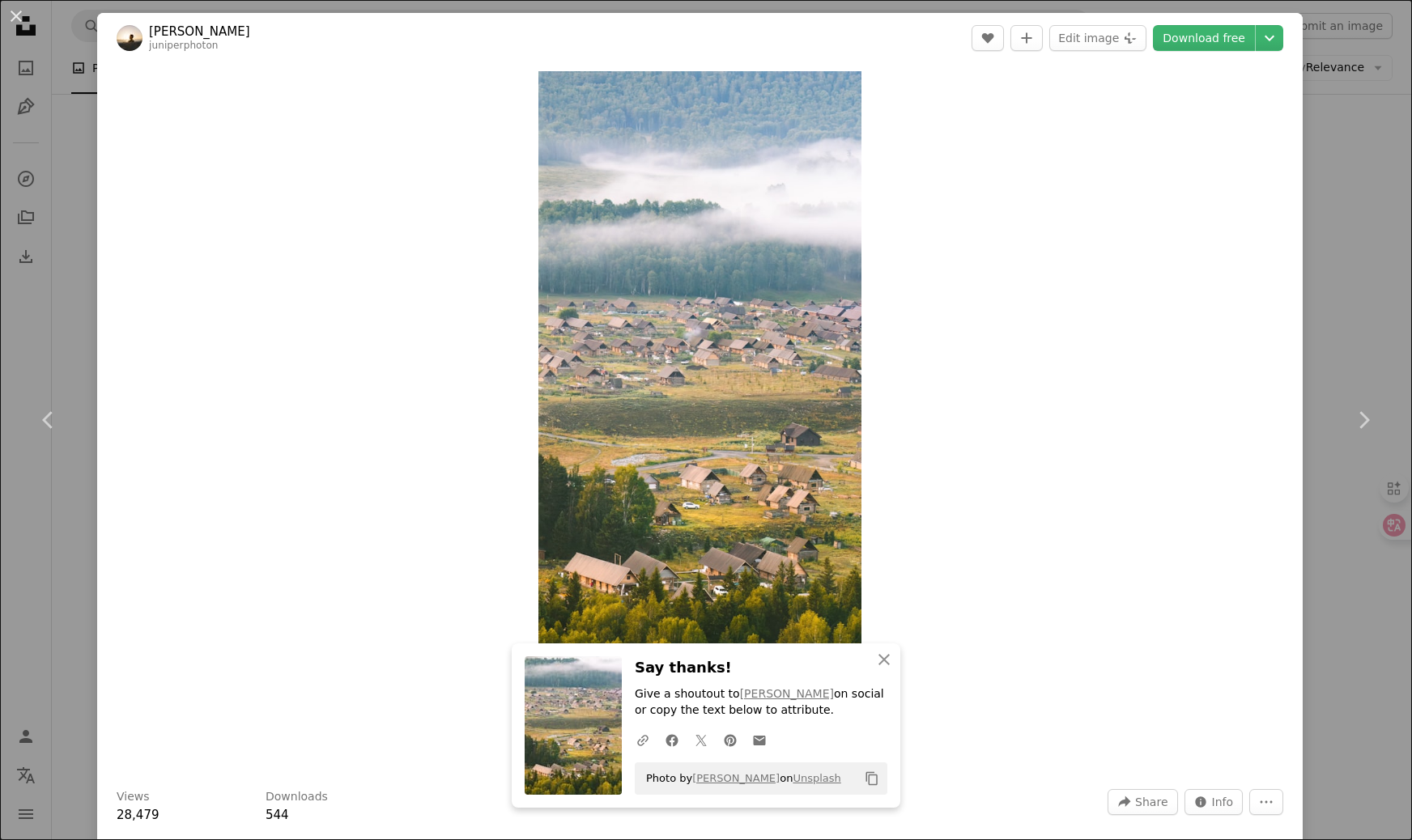
click at [1052, 521] on div "Zoom in" at bounding box center [701, 420] width 1206 height 715
